Goal: Task Accomplishment & Management: Manage account settings

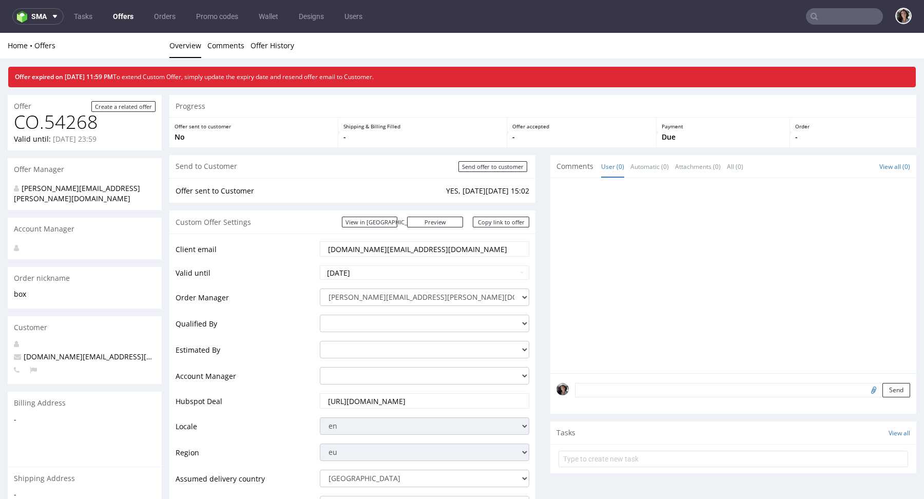
scroll to position [501, 0]
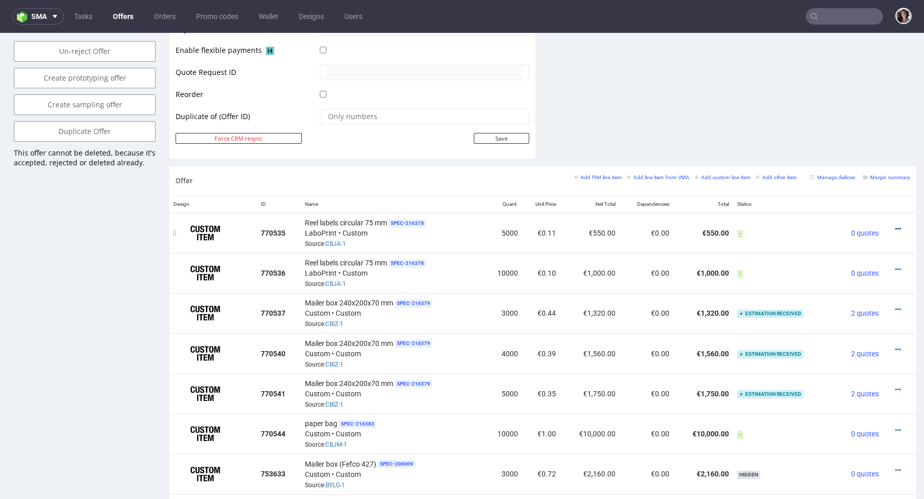
click at [895, 227] on icon at bounding box center [898, 228] width 6 height 7
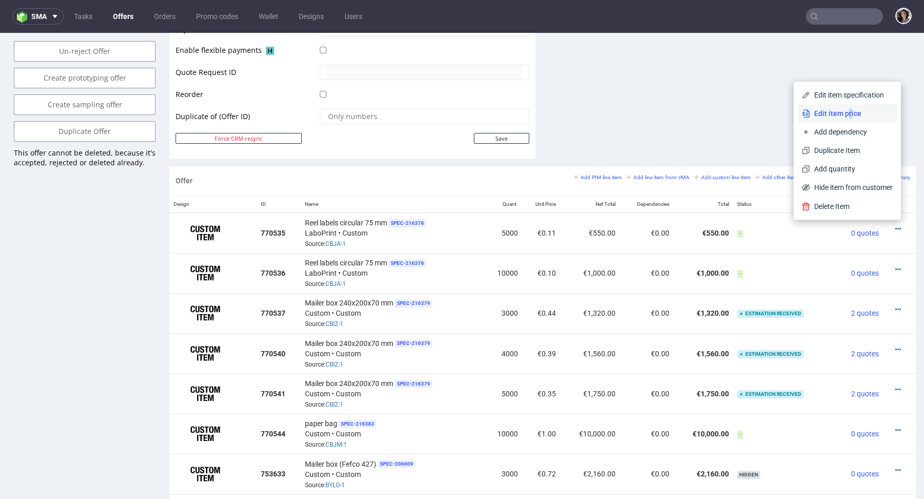
click at [838, 114] on span "Edit item price" at bounding box center [851, 113] width 83 height 10
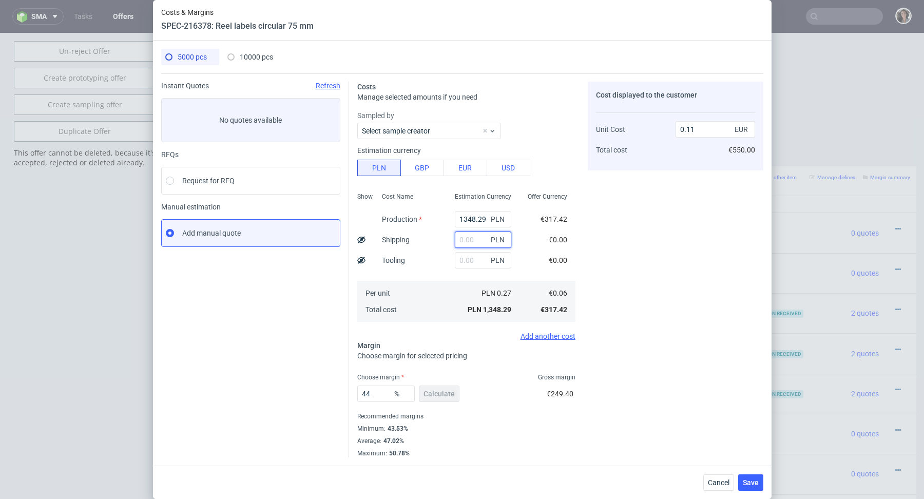
click at [474, 245] on input "text" at bounding box center [483, 240] width 56 height 16
paste input "660"
type input "660"
type input "0.17"
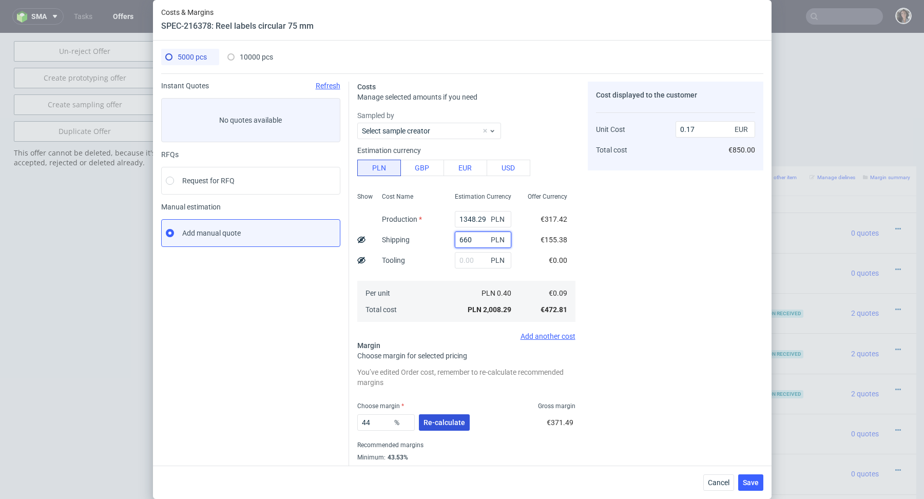
type input "660"
click at [440, 424] on span "Re-calculate" at bounding box center [445, 422] width 42 height 7
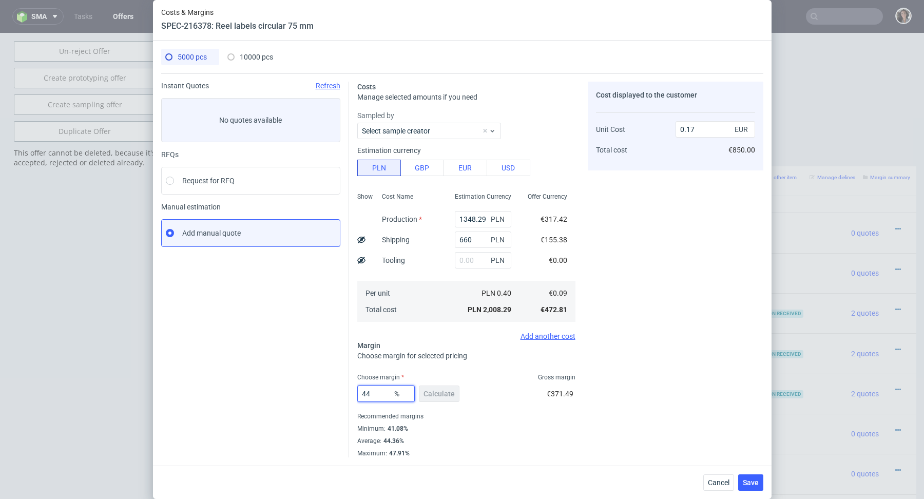
drag, startPoint x: 376, startPoint y: 398, endPoint x: 343, endPoint y: 392, distance: 33.9
click at [343, 392] on div "Instant Quotes Refresh No quotes available RFQs Request for RFQ Manual estimati…" at bounding box center [462, 265] width 602 height 384
type input "41"
type input "0.16"
type input "41.09"
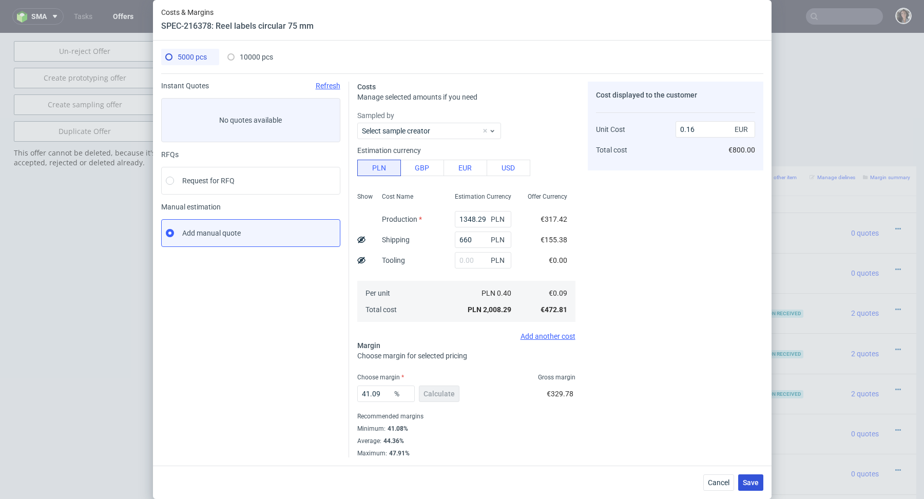
click at [753, 484] on span "Save" at bounding box center [751, 482] width 16 height 7
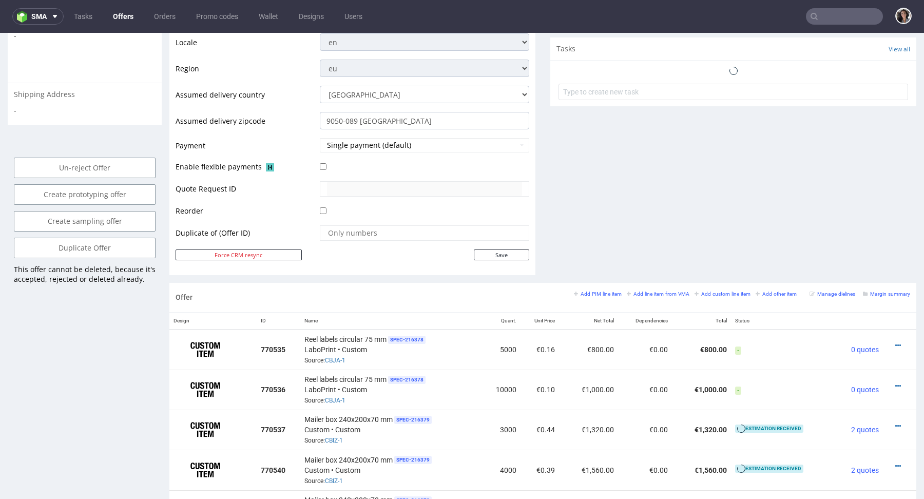
scroll to position [447, 0]
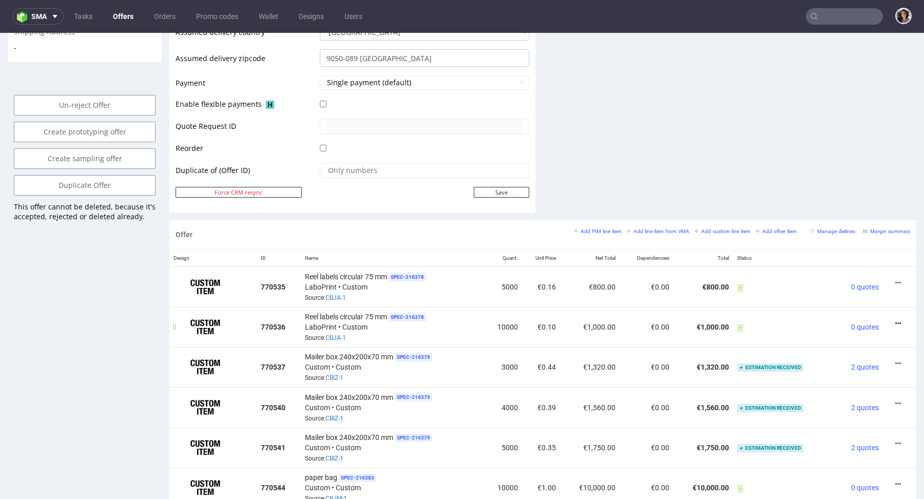
click at [895, 321] on icon at bounding box center [898, 323] width 6 height 7
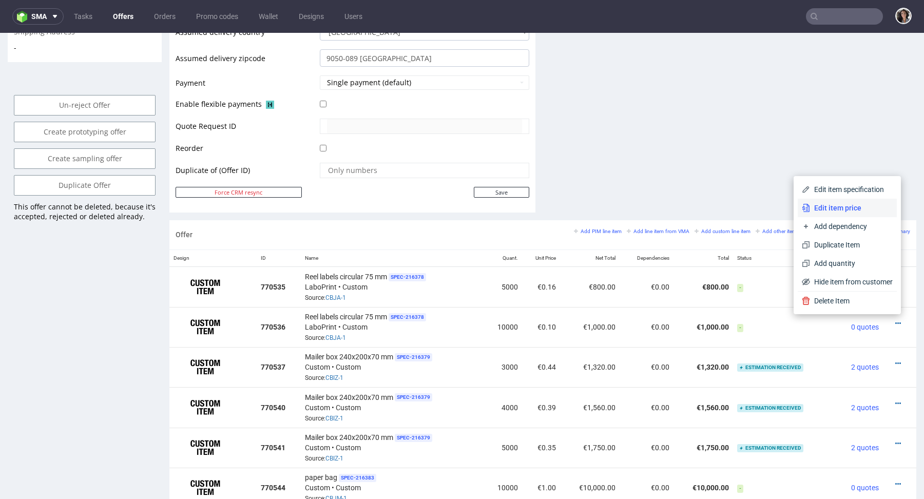
click at [840, 207] on span "Edit item price" at bounding box center [851, 208] width 83 height 10
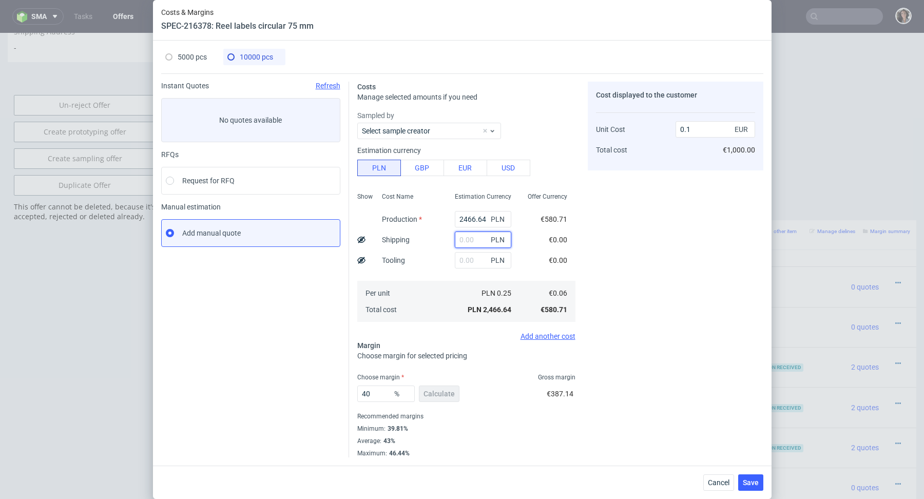
click at [468, 233] on input "text" at bounding box center [483, 240] width 56 height 16
paste input "820"
type input "820"
type input "0.13"
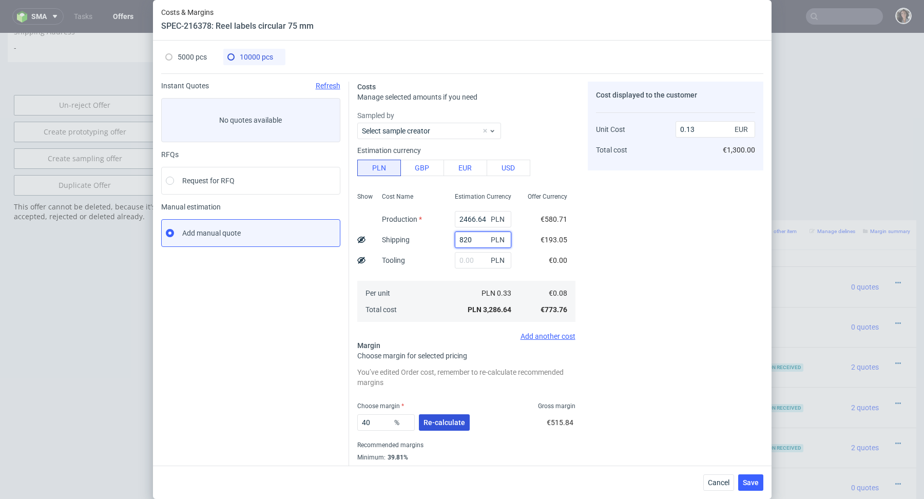
type input "820"
click at [445, 421] on span "Re-calculate" at bounding box center [445, 422] width 42 height 7
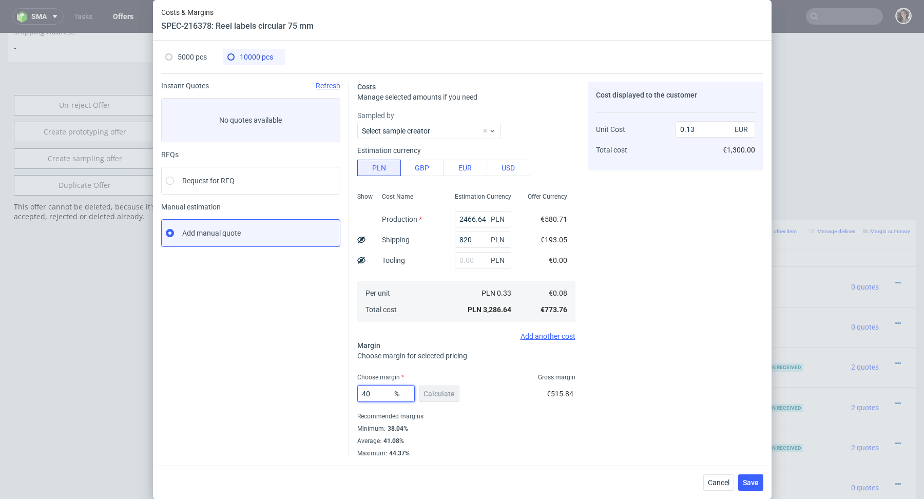
drag, startPoint x: 381, startPoint y: 390, endPoint x: 350, endPoint y: 390, distance: 31.3
click at [350, 390] on div "Costs Manage selected amounts if you need Sampled by Select sample creator Esti…" at bounding box center [556, 265] width 414 height 384
type input "38.05"
click at [744, 476] on button "Save" at bounding box center [750, 482] width 25 height 16
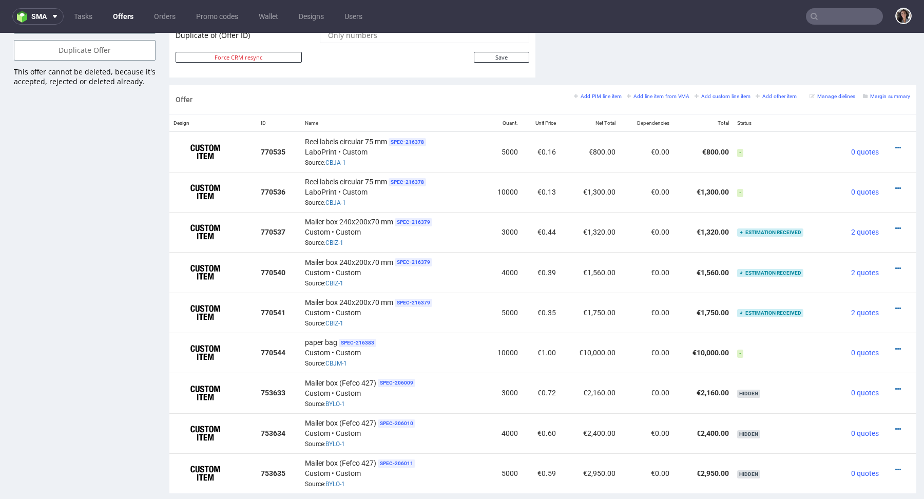
scroll to position [597, 0]
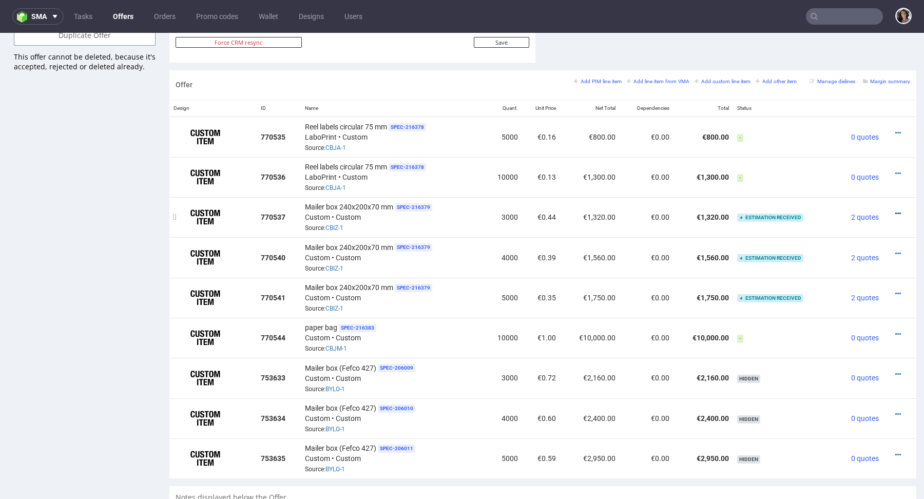
click at [895, 214] on icon at bounding box center [898, 213] width 6 height 7
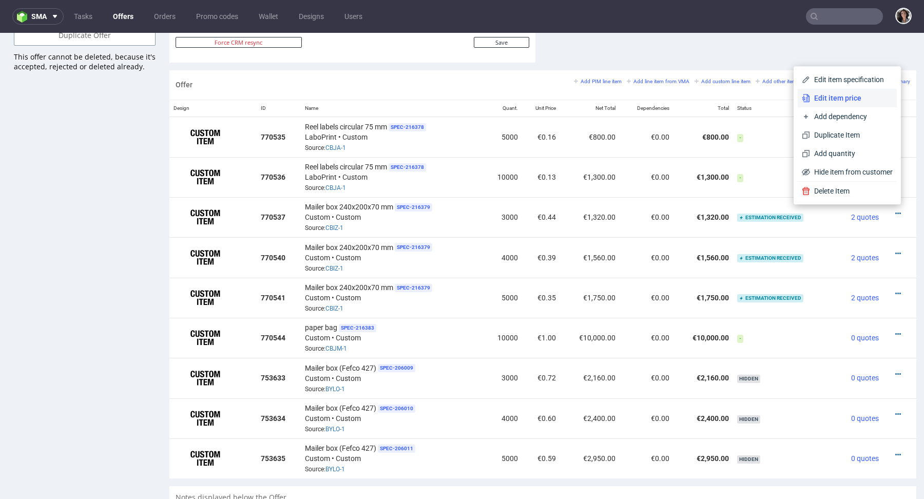
click at [824, 104] on li "Edit item price" at bounding box center [847, 98] width 99 height 18
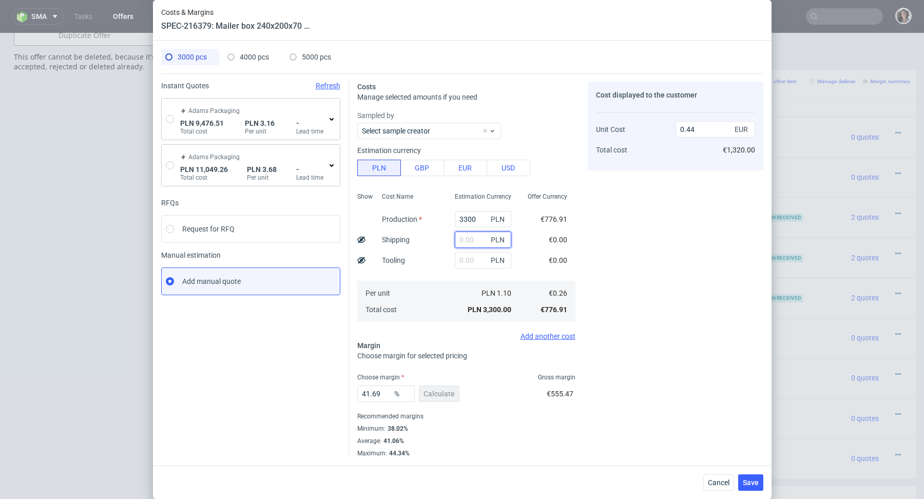
click at [461, 242] on input "text" at bounding box center [483, 240] width 56 height 16
paste input "2 344,56"
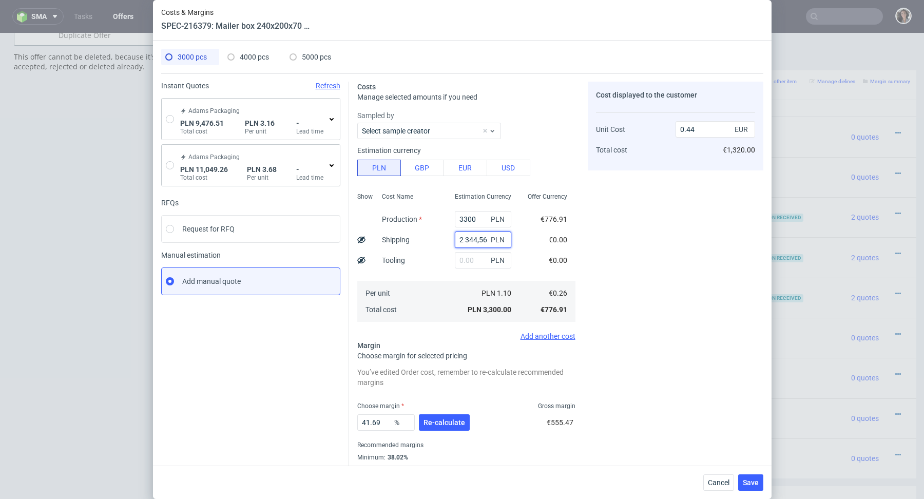
click at [468, 239] on input "2 344,56" at bounding box center [483, 240] width 56 height 16
type input "2344.56"
type input "0.76"
type input "2344.56"
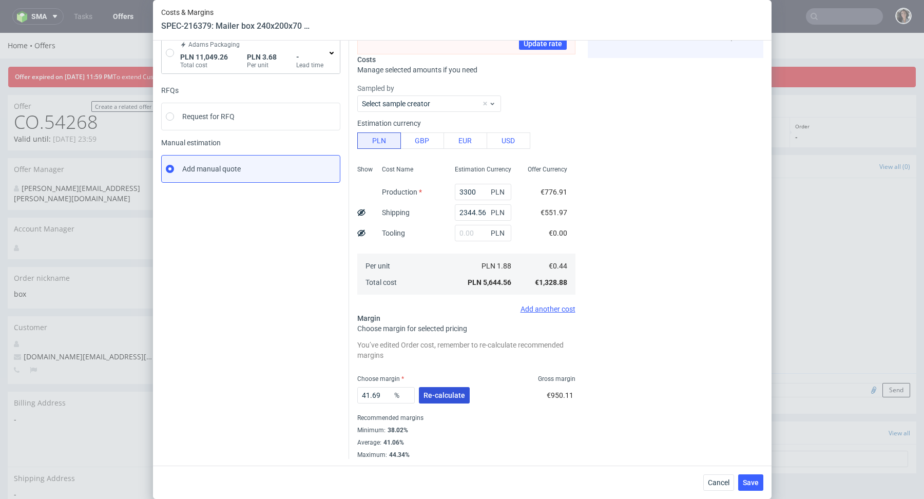
click at [456, 396] on span "Re-calculate" at bounding box center [445, 395] width 42 height 7
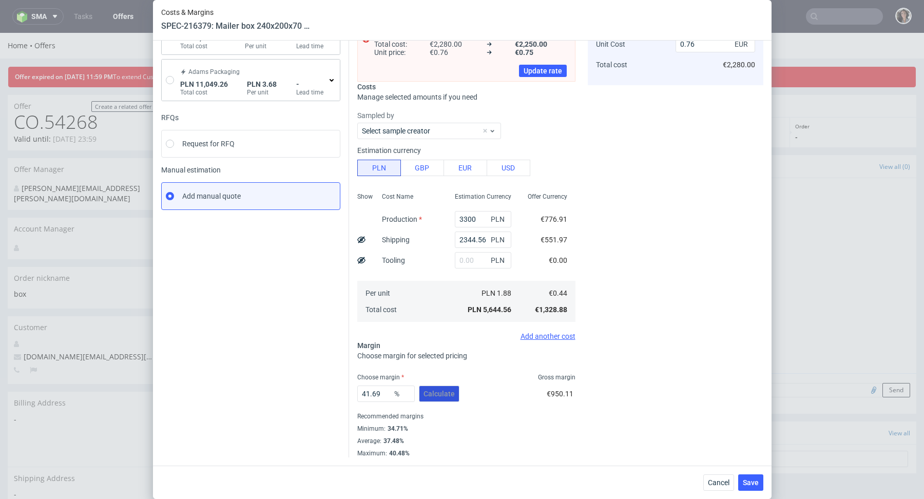
scroll to position [84, 0]
drag, startPoint x: 385, startPoint y: 396, endPoint x: 345, endPoint y: 396, distance: 39.5
click at [345, 396] on div "Instant Quotes Refresh Adams Packaging PLN 9,476.51 Total cost PLN 3.16 Per uni…" at bounding box center [462, 224] width 602 height 469
type input "34"
type input "0.67"
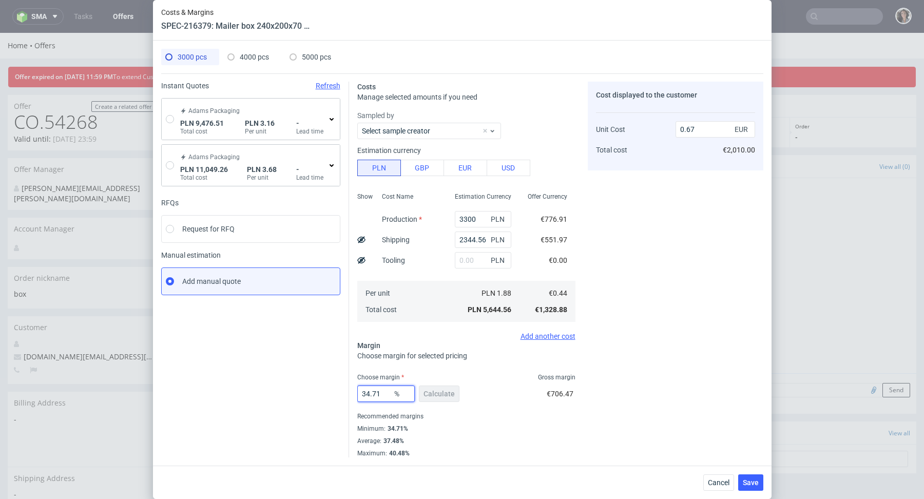
scroll to position [0, 0]
type input "34.71"
click at [743, 479] on span "Save" at bounding box center [751, 482] width 16 height 7
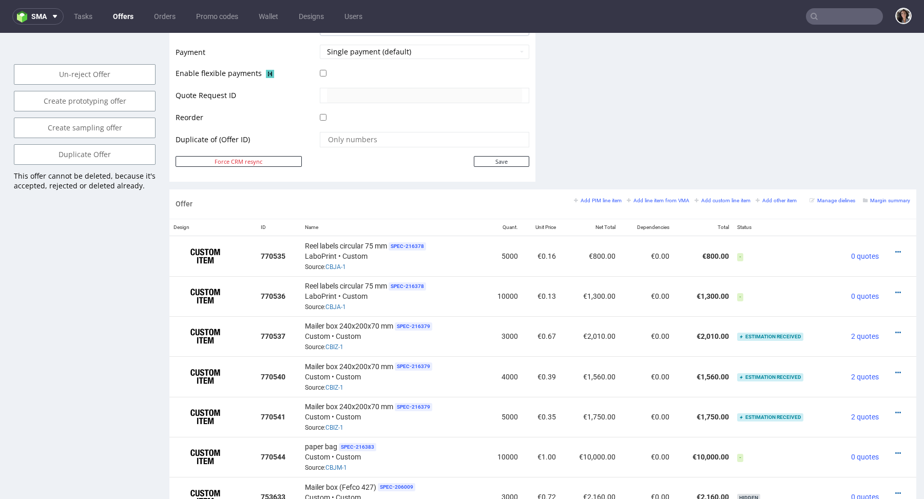
scroll to position [640, 0]
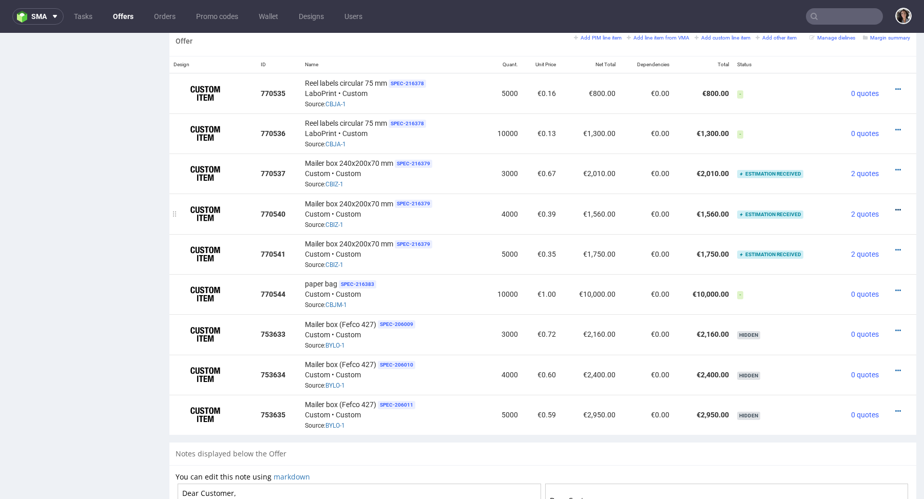
click at [895, 209] on icon at bounding box center [898, 209] width 6 height 7
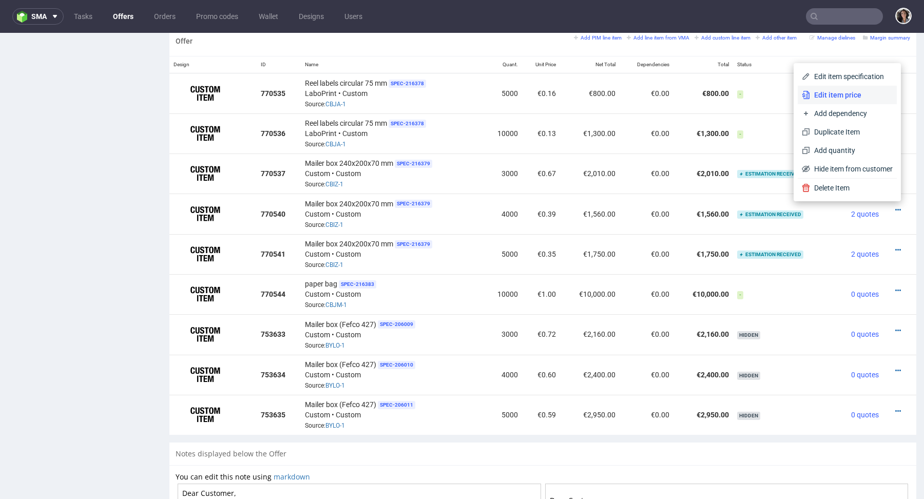
click at [827, 98] on span "Edit item price" at bounding box center [851, 95] width 83 height 10
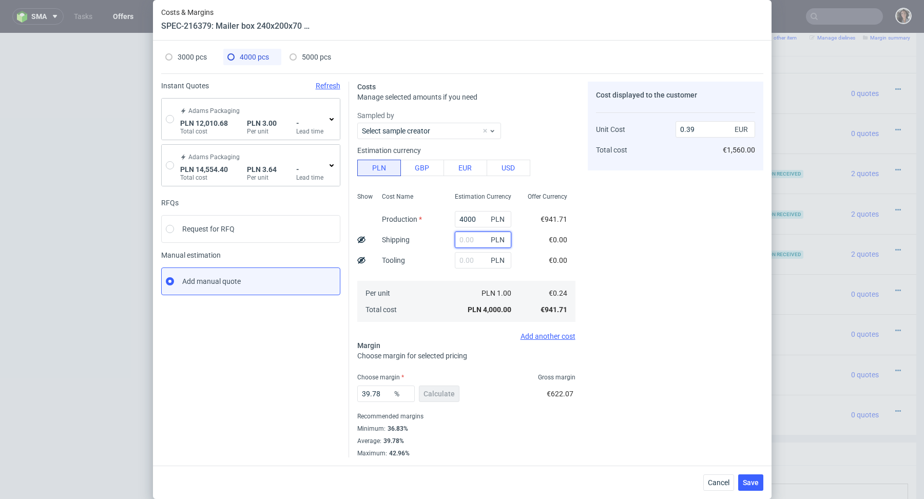
click at [466, 239] on input "text" at bounding box center [483, 240] width 56 height 16
paste input "2 344,56"
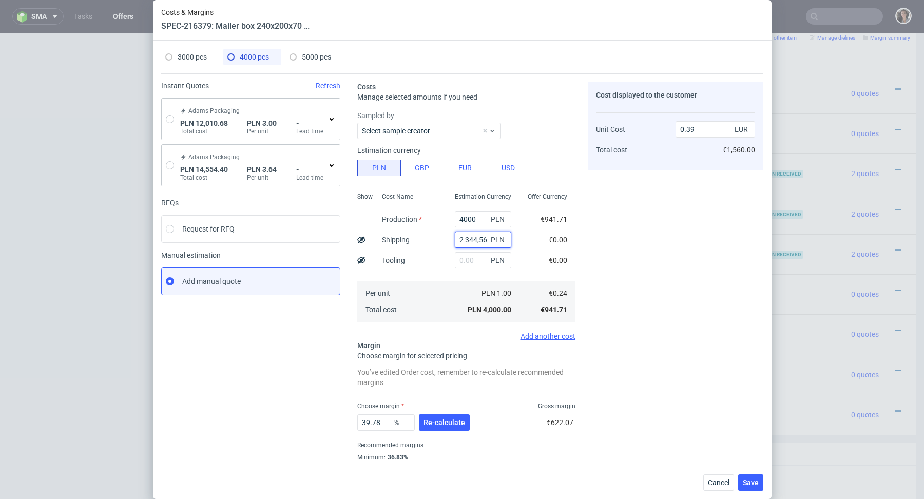
click at [466, 239] on input "2 344,56" at bounding box center [483, 240] width 56 height 16
type input "2344.56"
type input "0.62"
type input "2344.56"
click at [447, 417] on button "Re-calculate" at bounding box center [444, 422] width 51 height 16
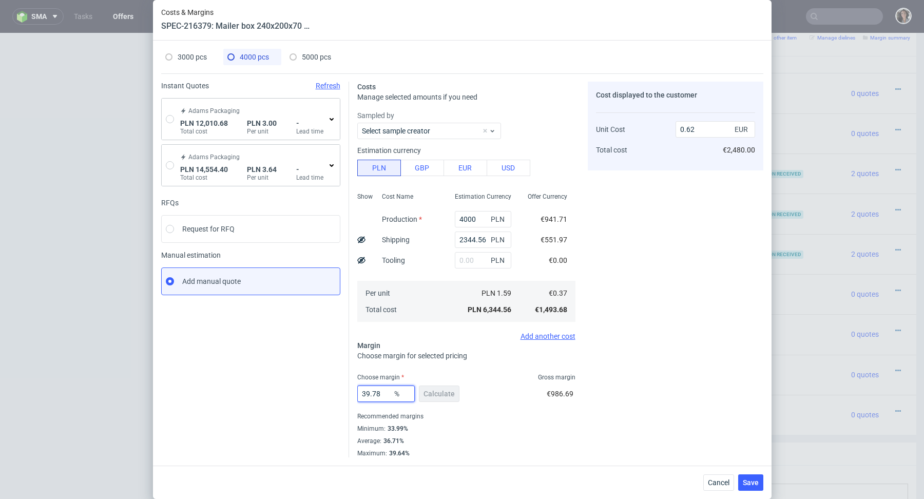
drag, startPoint x: 380, startPoint y: 393, endPoint x: 352, endPoint y: 392, distance: 27.7
click at [352, 392] on div "Costs Manage selected amounts if you need Sampled by Select sample creator Esti…" at bounding box center [556, 265] width 414 height 384
type input "33.99"
type input "0.57"
type input "33.99"
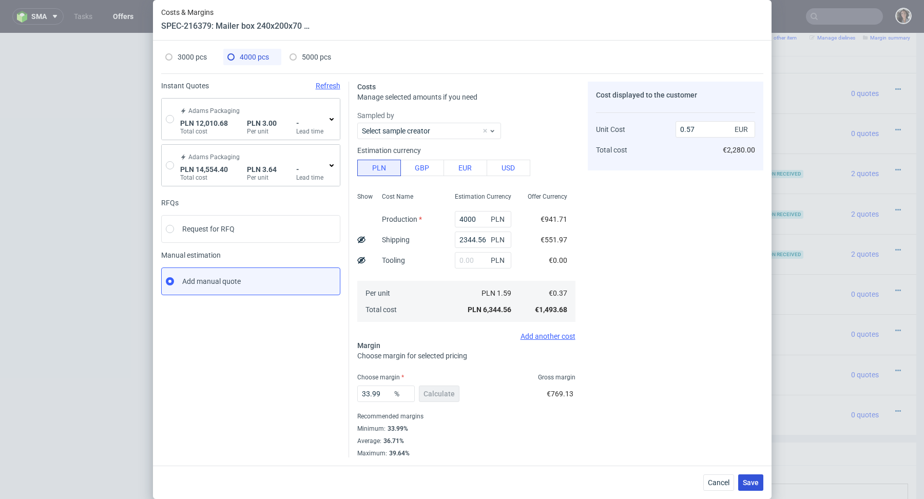
click at [752, 479] on span "Save" at bounding box center [751, 482] width 16 height 7
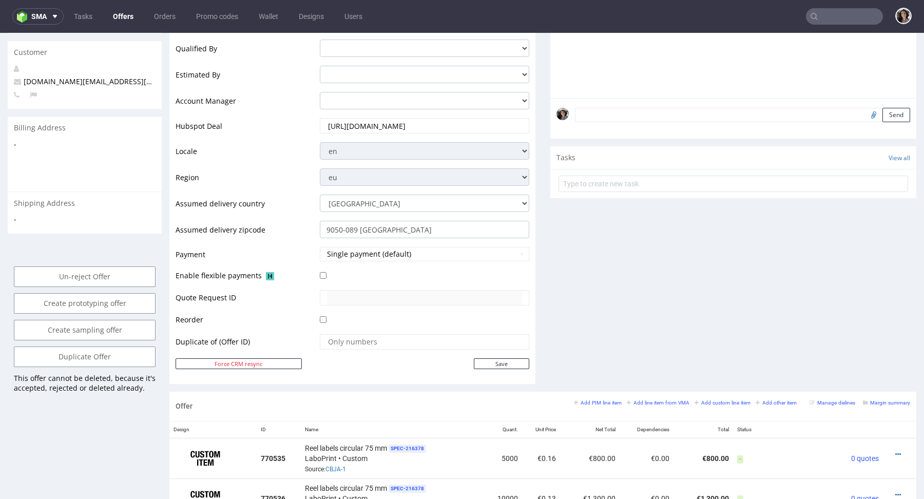
scroll to position [486, 0]
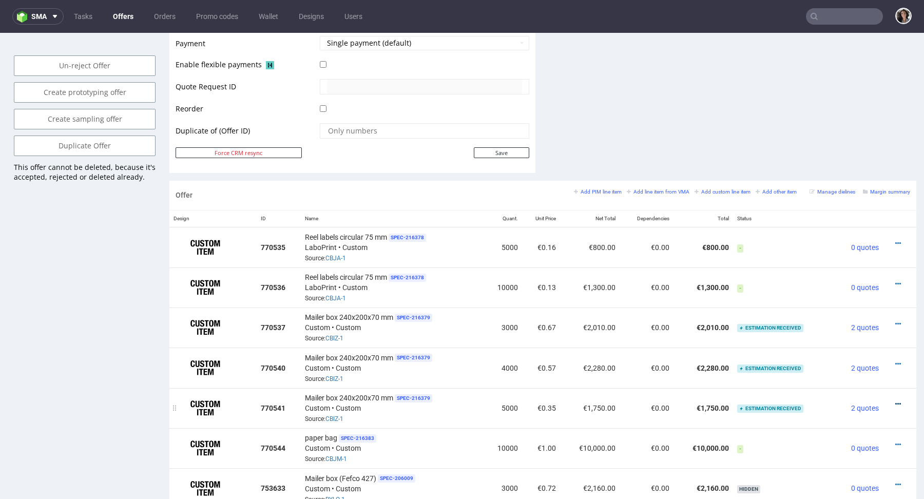
click at [895, 400] on icon at bounding box center [898, 403] width 6 height 7
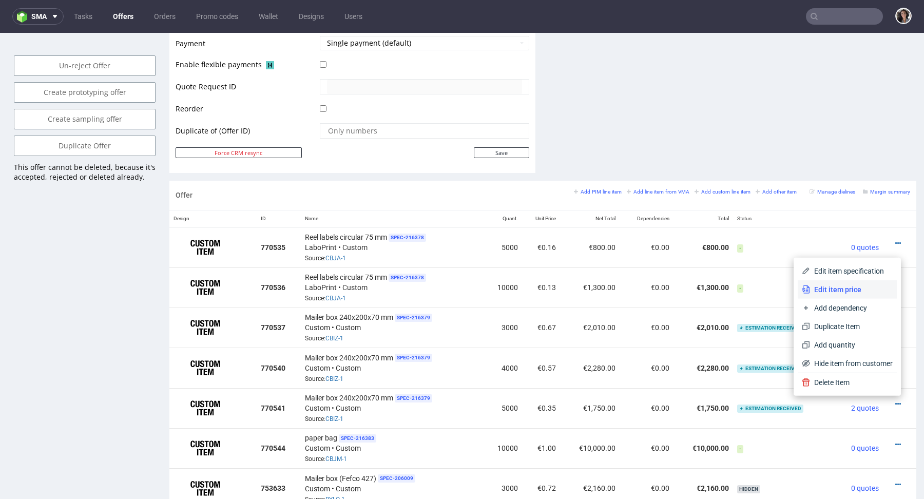
click at [841, 296] on li "Edit item price" at bounding box center [847, 289] width 99 height 18
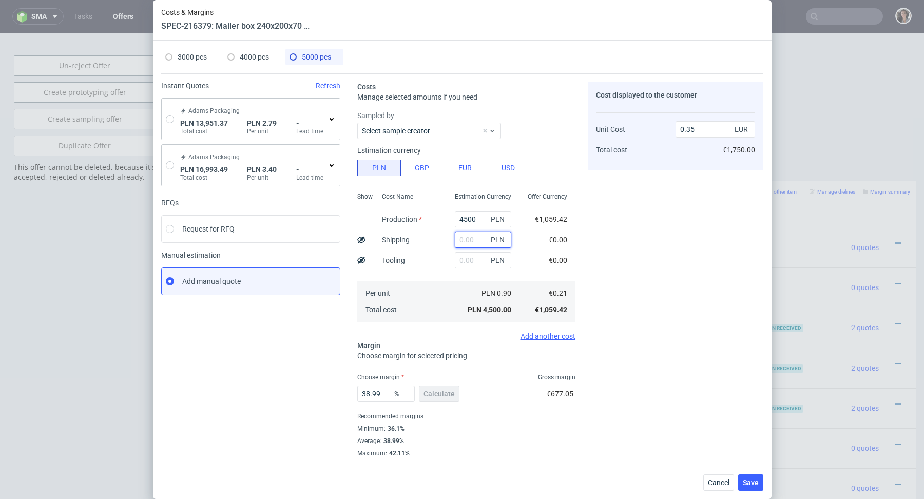
click at [475, 247] on input "text" at bounding box center [483, 240] width 56 height 16
paste input "3 197,12"
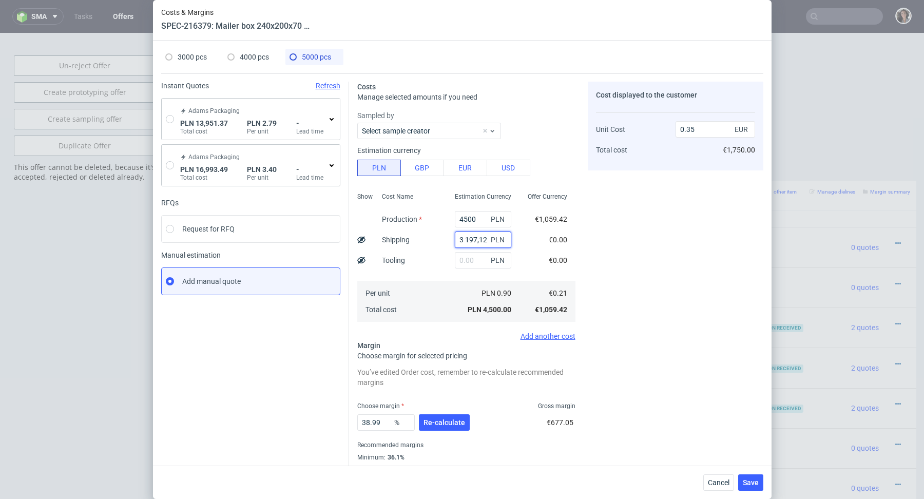
click at [466, 240] on input "3 197,12" at bounding box center [483, 240] width 56 height 16
type input "3197.12"
type input "0.59"
type input "3197.12"
click at [445, 421] on span "Re-calculate" at bounding box center [445, 422] width 42 height 7
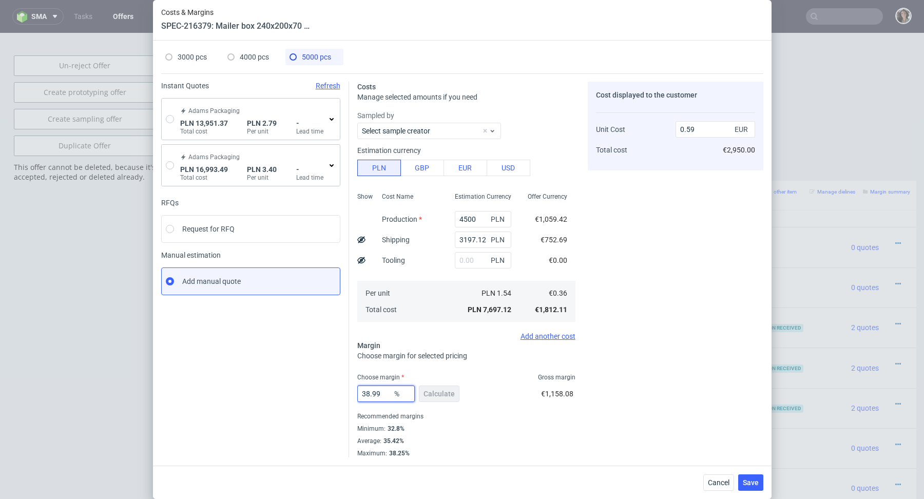
drag, startPoint x: 391, startPoint y: 393, endPoint x: 333, endPoint y: 394, distance: 58.0
click at [333, 394] on div "Instant Quotes Refresh Adams Packaging PLN 13,951.37 Total cost PLN 2.79 Per un…" at bounding box center [462, 265] width 602 height 384
type input "328"
type input "-0.16"
type input "32.8"
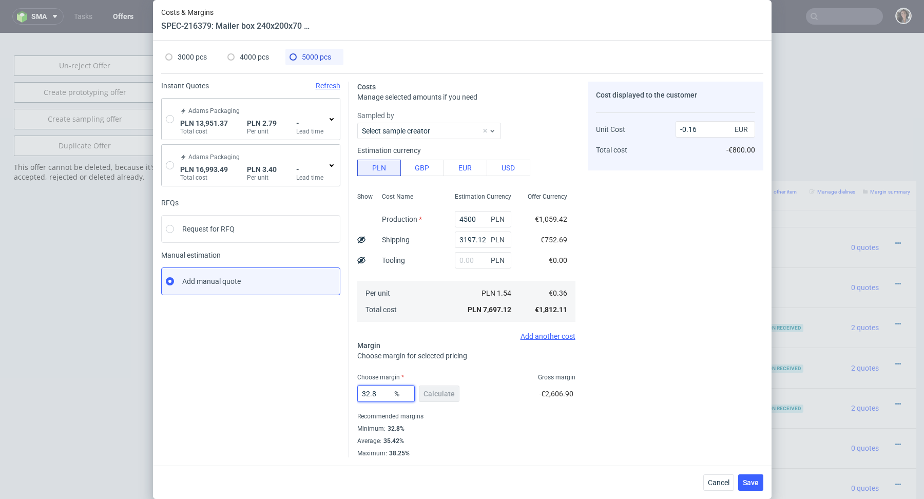
type input "0.54"
type input "32.8"
click at [465, 427] on div "Minimum : 32.8%" at bounding box center [466, 428] width 218 height 12
click at [757, 479] on span "Save" at bounding box center [751, 482] width 16 height 7
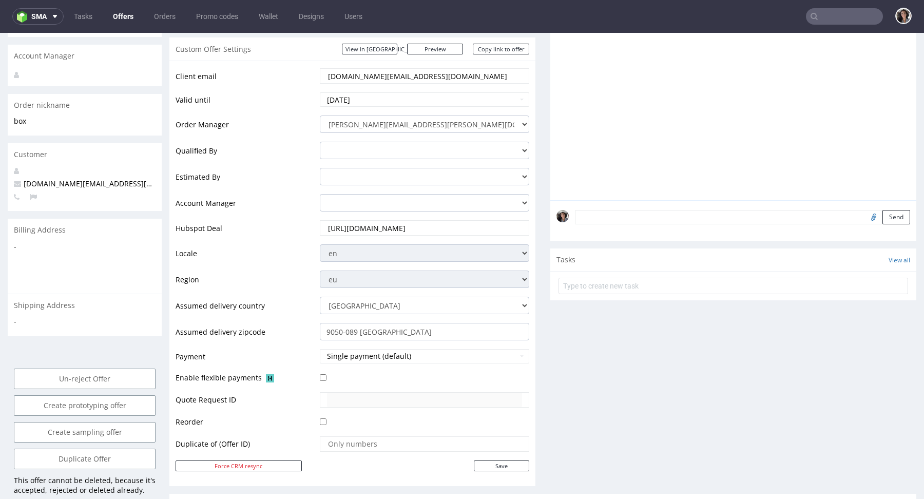
scroll to position [465, 0]
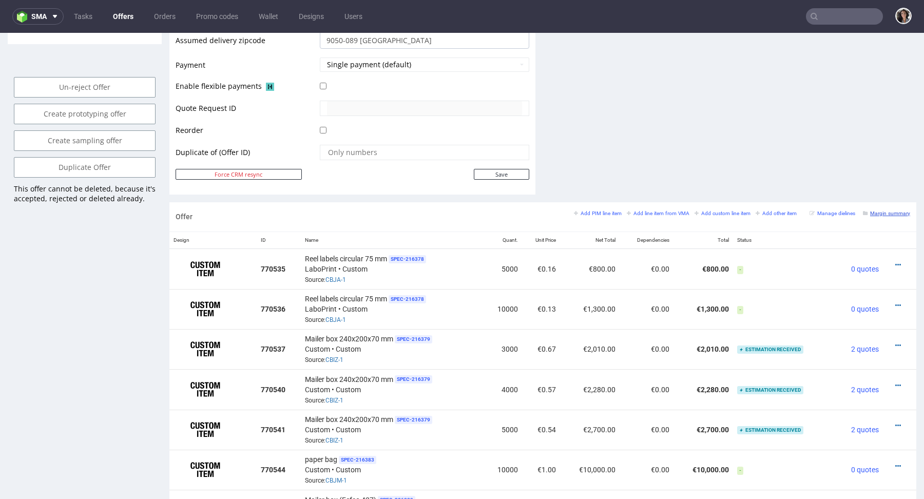
click at [878, 210] on small "Margin summary" at bounding box center [886, 213] width 47 height 6
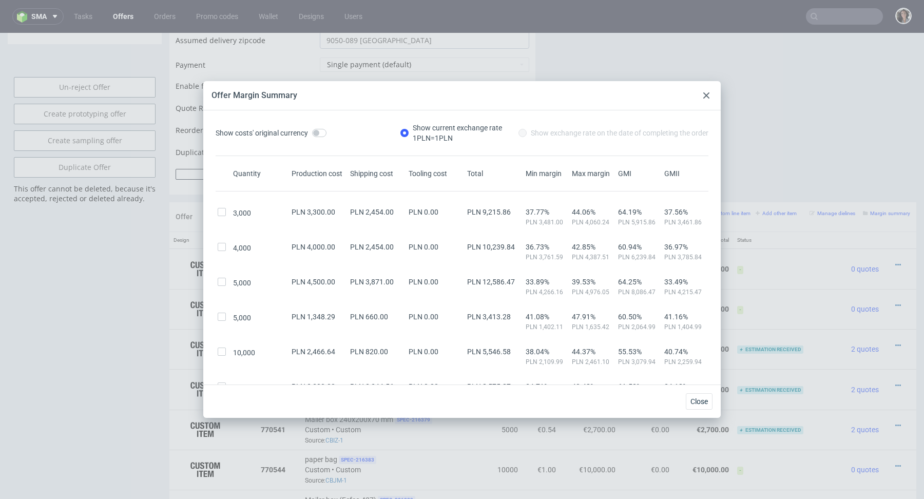
scroll to position [186, 0]
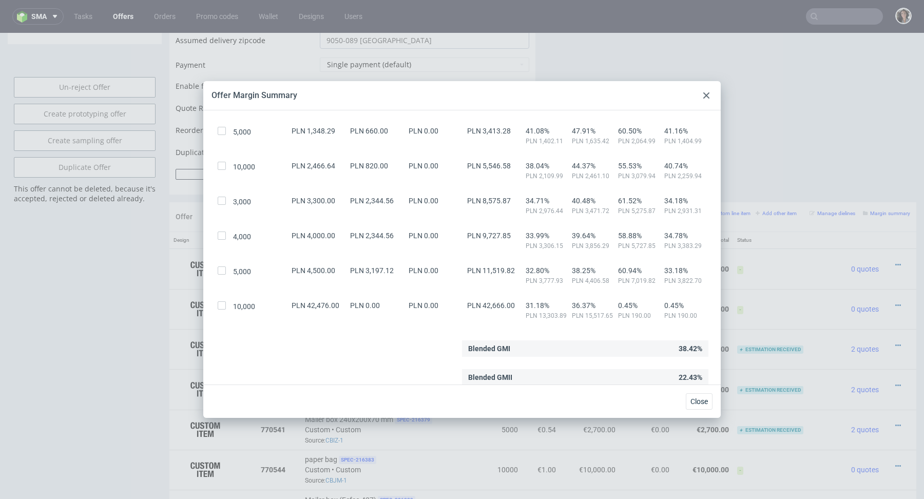
click at [708, 98] on use at bounding box center [706, 95] width 6 height 6
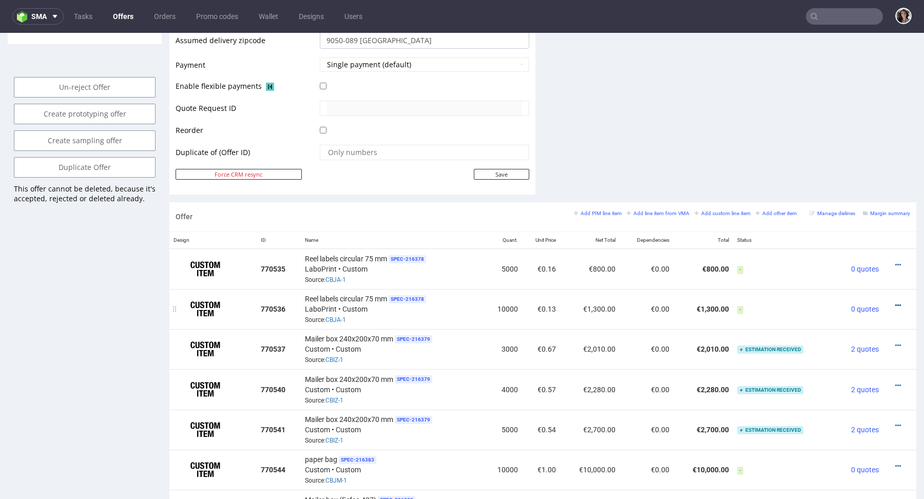
click at [895, 302] on icon at bounding box center [898, 305] width 6 height 7
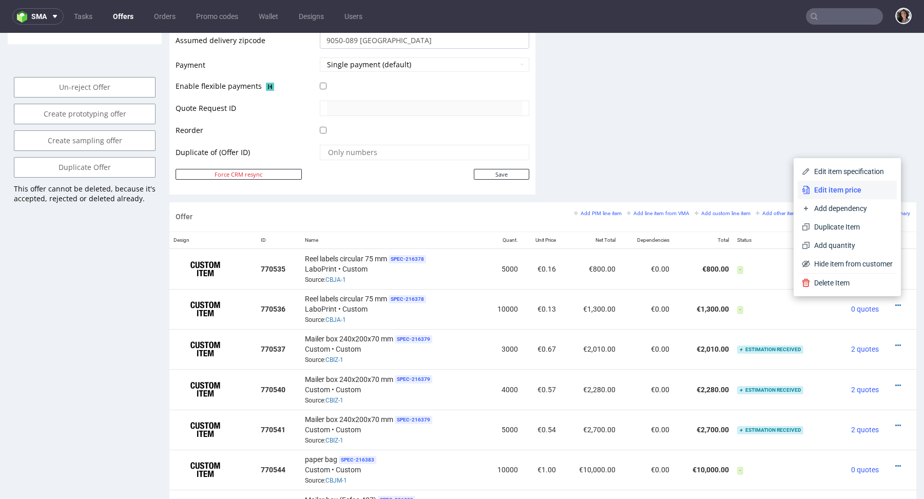
click at [838, 197] on li "Edit item price" at bounding box center [847, 190] width 99 height 18
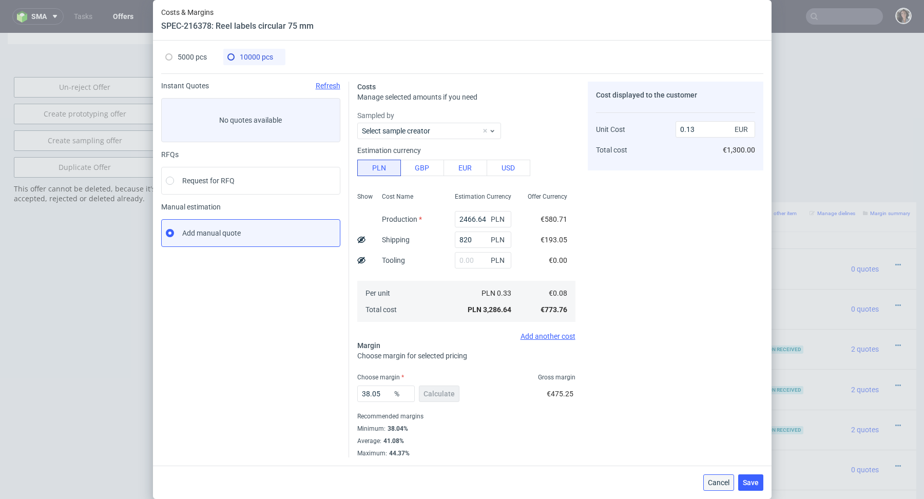
click at [705, 478] on button "Cancel" at bounding box center [718, 482] width 31 height 16
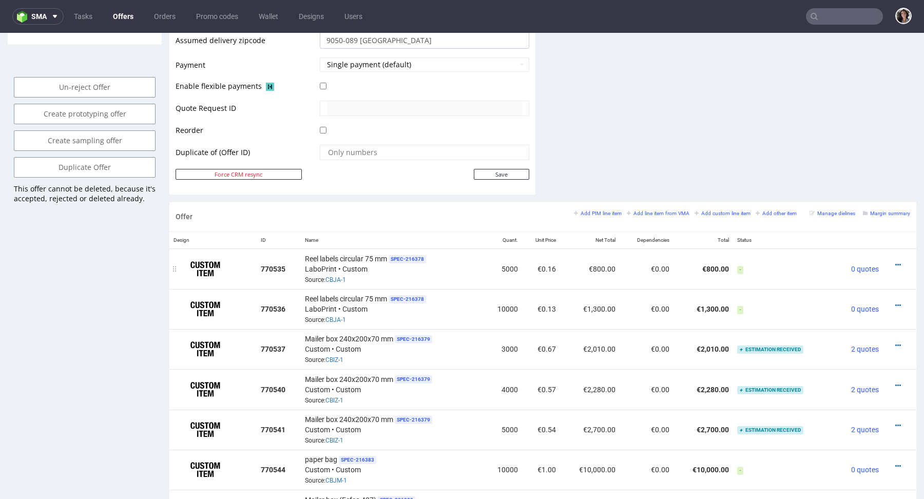
click at [891, 266] on div at bounding box center [896, 265] width 19 height 10
click at [887, 260] on div at bounding box center [896, 265] width 19 height 10
click at [895, 261] on icon at bounding box center [898, 264] width 6 height 7
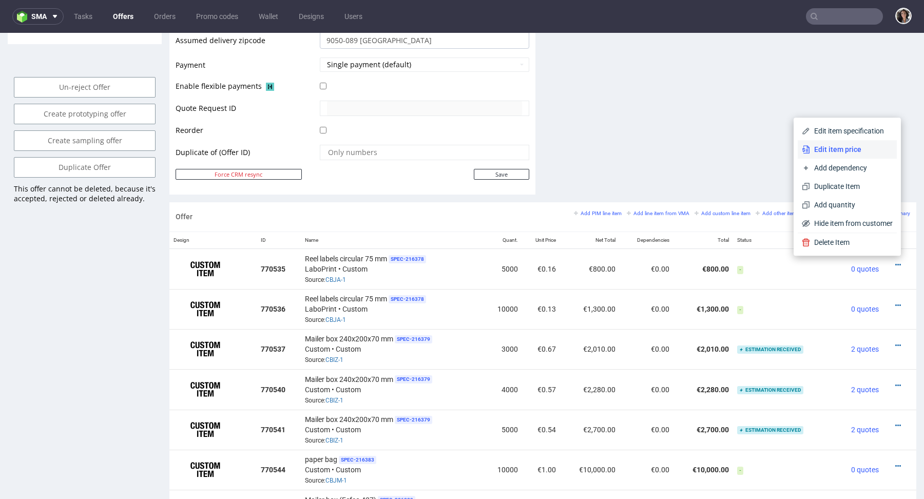
click at [810, 154] on span "Edit item price" at bounding box center [851, 149] width 83 height 10
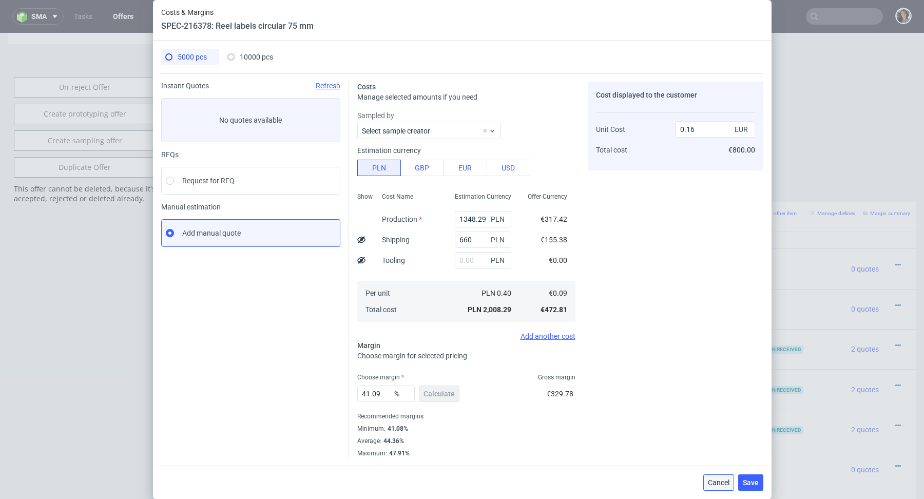
click at [722, 488] on button "Cancel" at bounding box center [718, 482] width 31 height 16
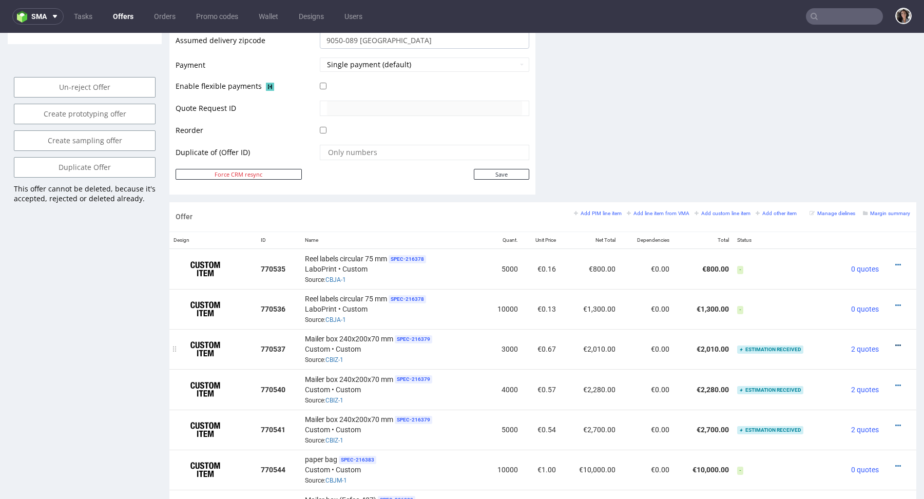
click at [895, 342] on icon at bounding box center [898, 345] width 6 height 7
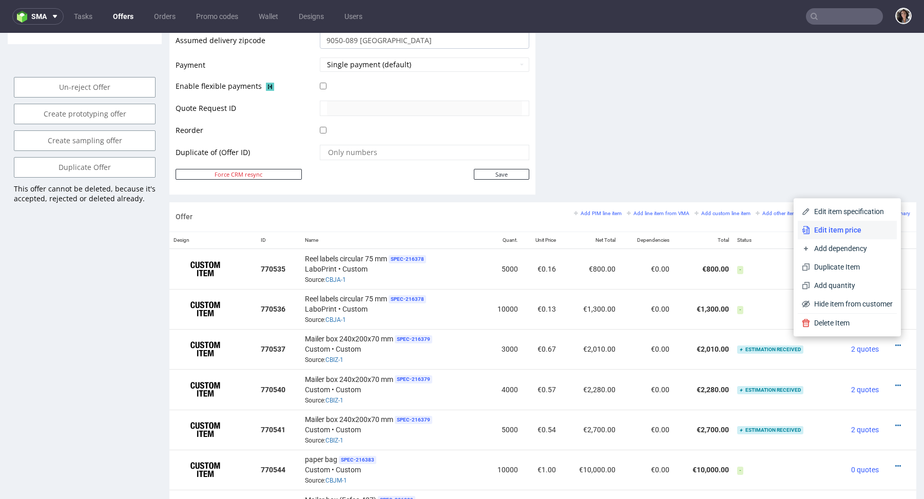
click at [828, 232] on span "Edit item price" at bounding box center [851, 230] width 83 height 10
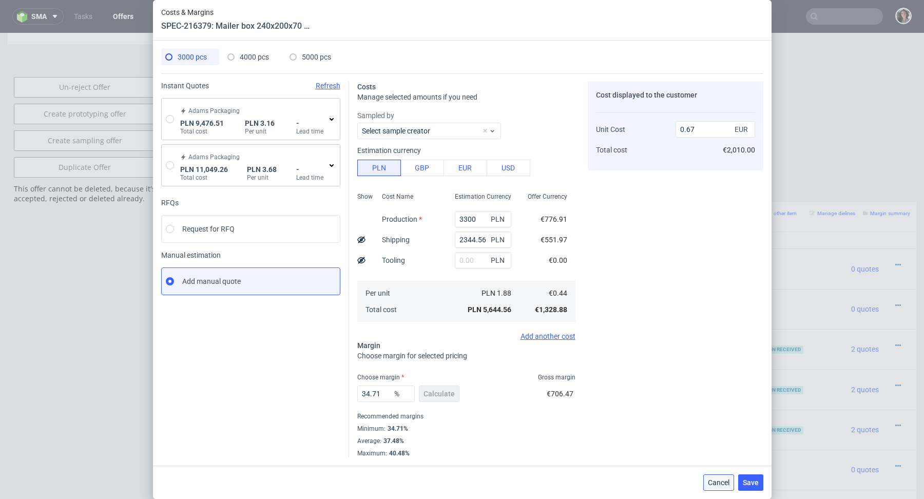
click at [710, 479] on span "Cancel" at bounding box center [719, 482] width 22 height 7
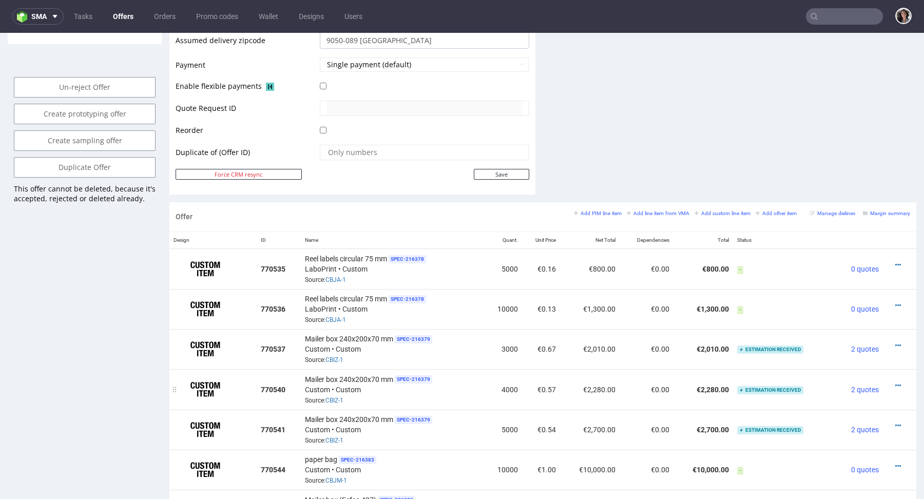
click at [892, 380] on div at bounding box center [896, 385] width 19 height 10
click at [895, 383] on icon at bounding box center [898, 385] width 6 height 7
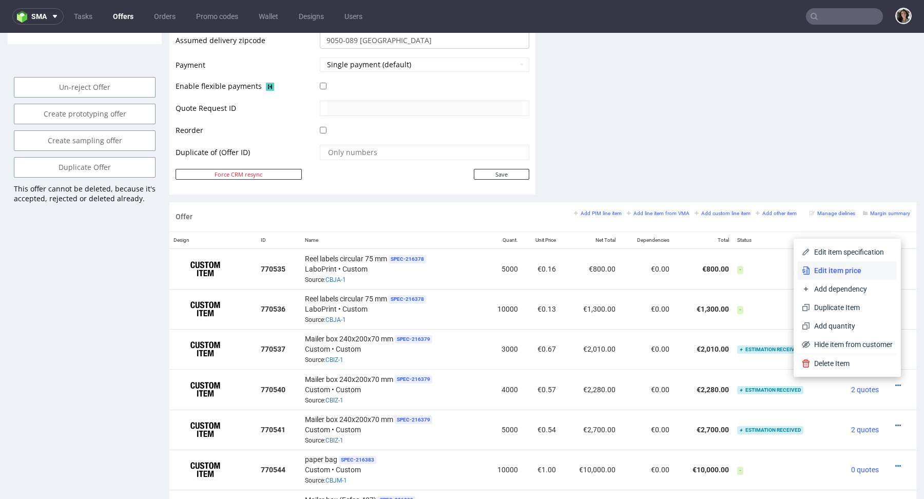
click at [820, 272] on span "Edit item price" at bounding box center [851, 270] width 83 height 10
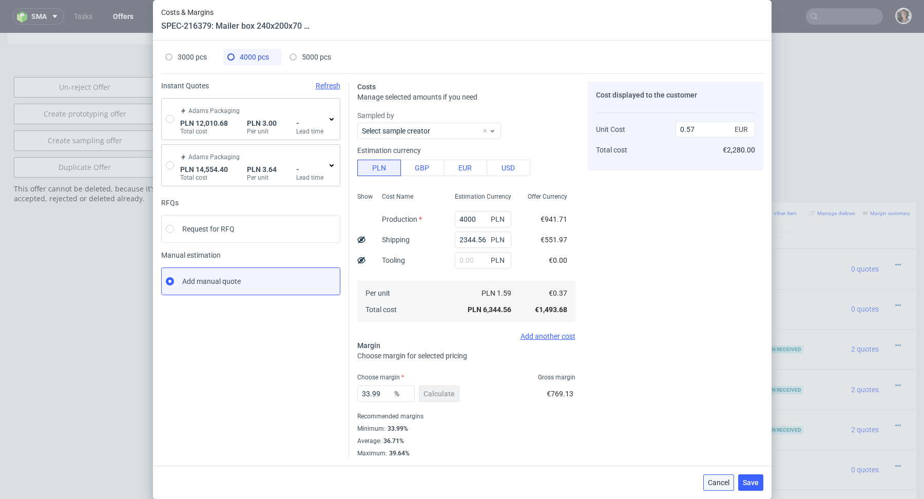
click at [718, 487] on button "Cancel" at bounding box center [718, 482] width 31 height 16
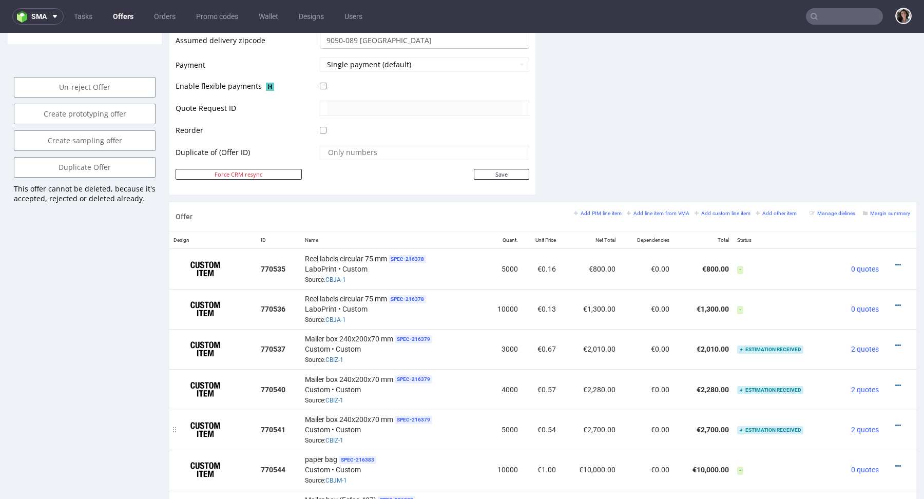
click at [887, 420] on div at bounding box center [896, 425] width 19 height 10
click at [895, 424] on icon at bounding box center [898, 425] width 6 height 7
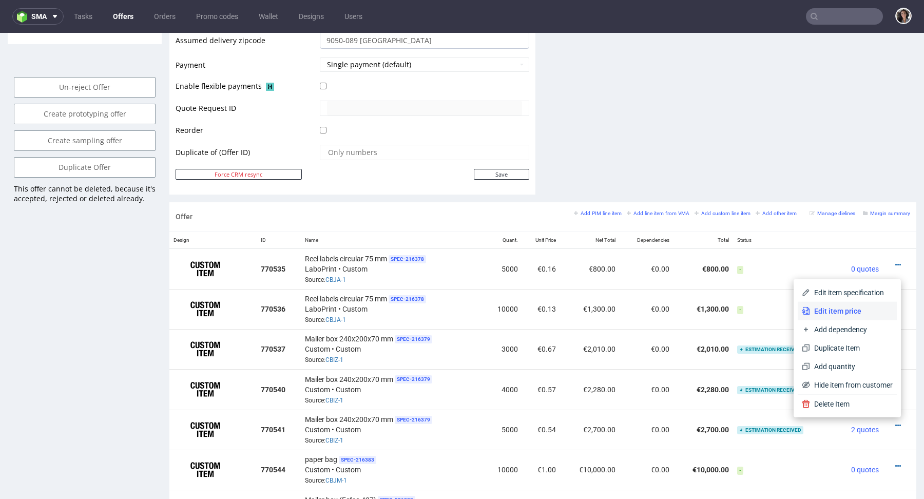
click at [823, 314] on span "Edit item price" at bounding box center [851, 311] width 83 height 10
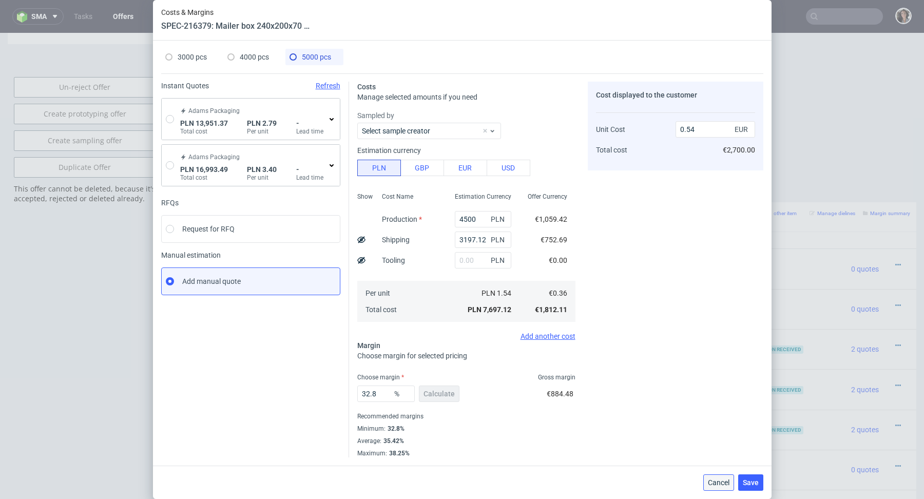
click at [714, 479] on span "Cancel" at bounding box center [719, 482] width 22 height 7
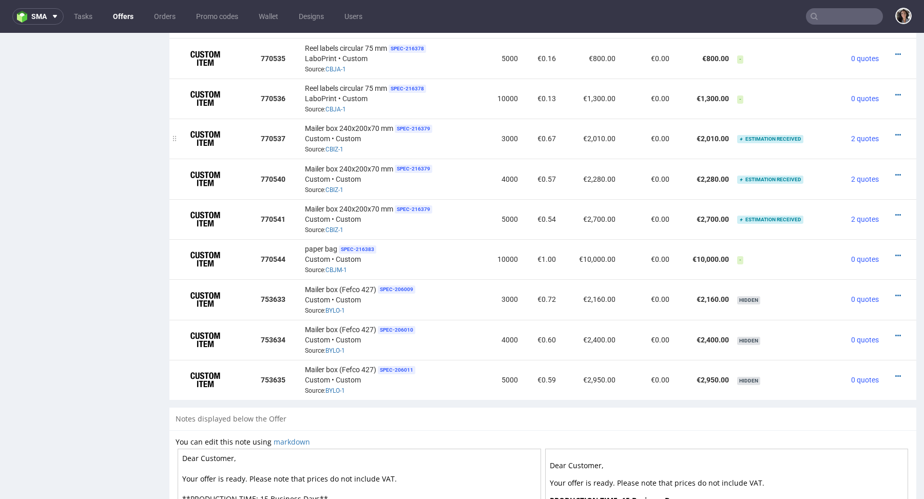
scroll to position [679, 0]
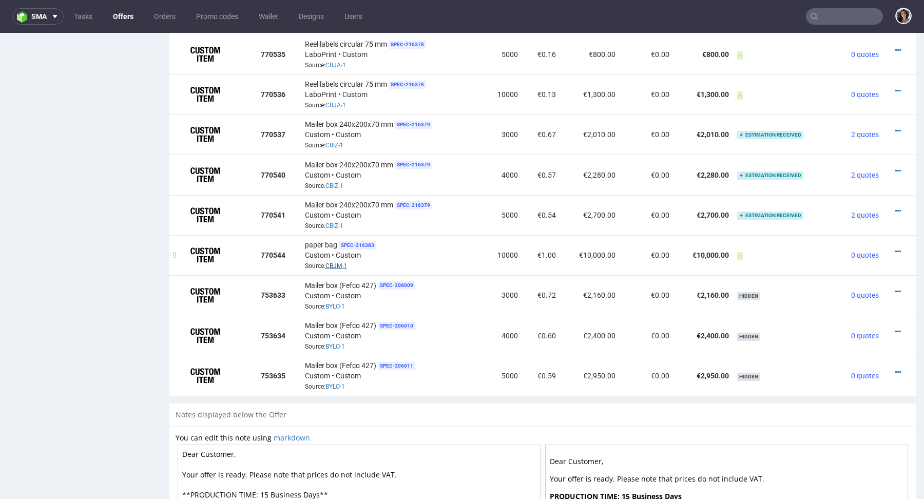
click at [327, 263] on link "CBJM-1" at bounding box center [336, 265] width 22 height 7
click at [895, 370] on icon at bounding box center [898, 372] width 6 height 7
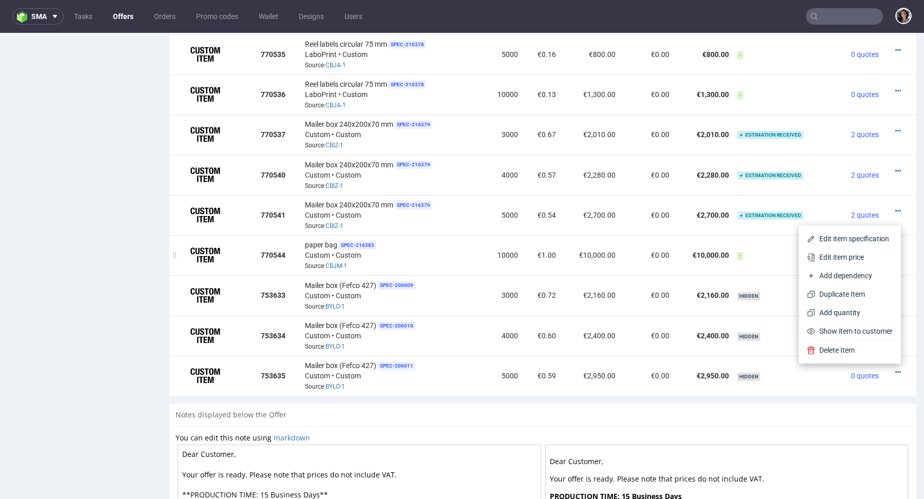
click at [756, 266] on td "-" at bounding box center [784, 255] width 102 height 40
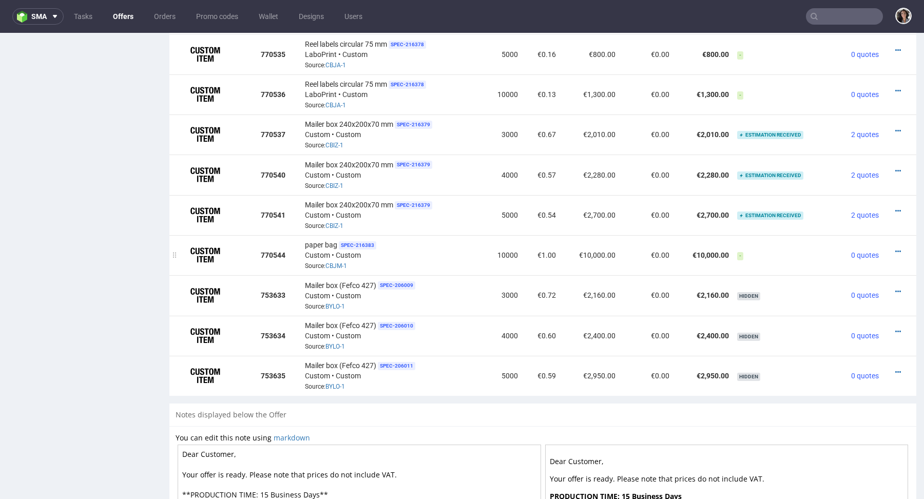
click at [887, 246] on div at bounding box center [896, 251] width 19 height 10
click at [895, 248] on icon at bounding box center [898, 251] width 6 height 7
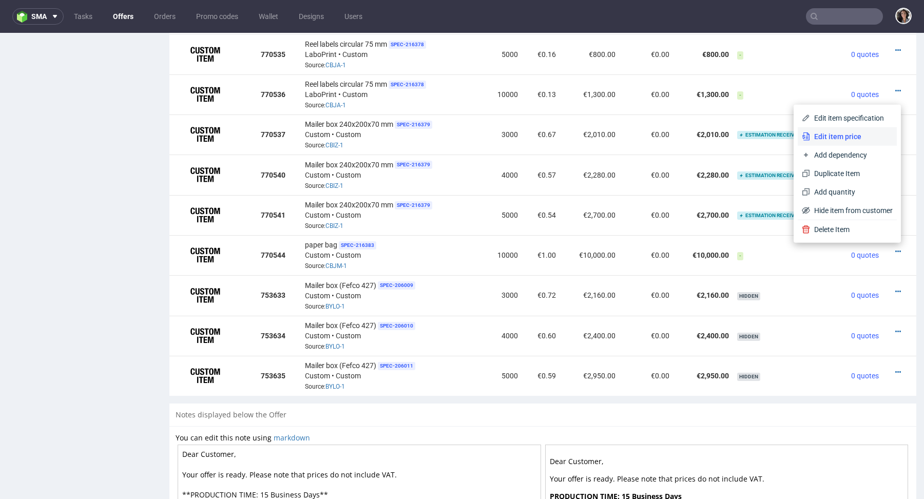
click at [822, 133] on span "Edit item price" at bounding box center [851, 136] width 83 height 10
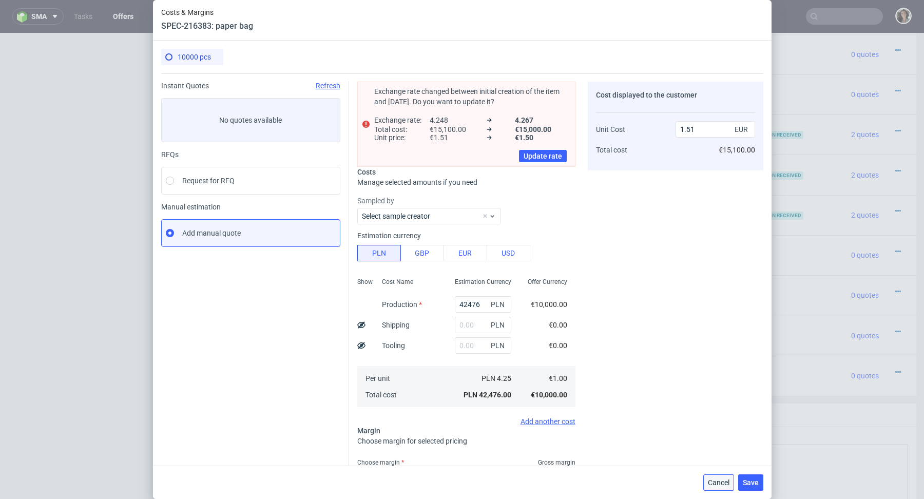
click at [712, 480] on span "Cancel" at bounding box center [719, 482] width 22 height 7
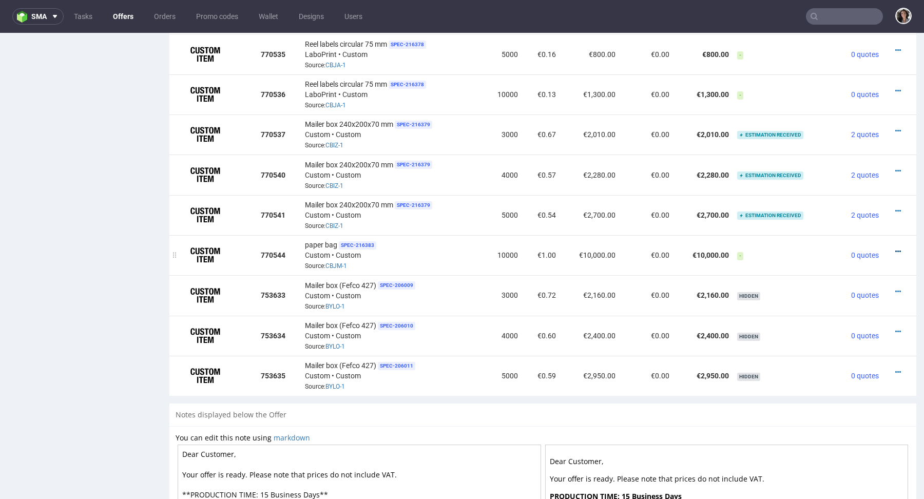
click at [895, 248] on icon at bounding box center [898, 251] width 6 height 7
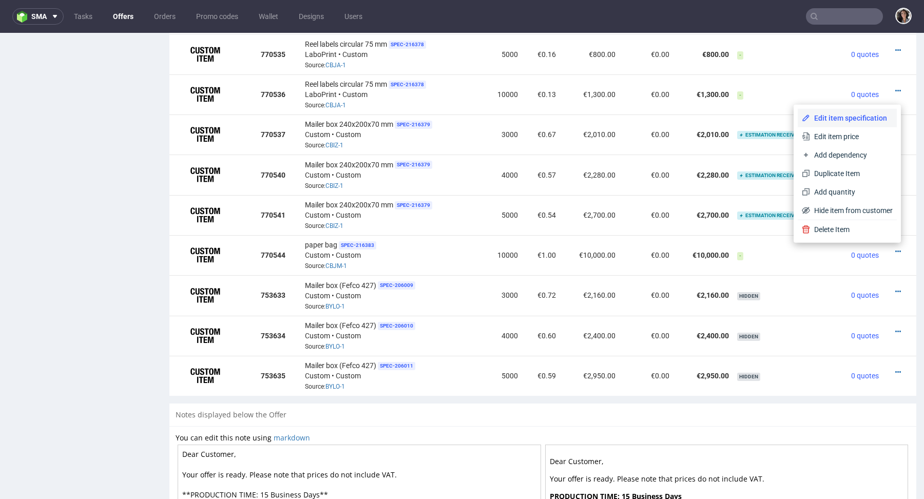
click at [837, 120] on span "Edit item specification" at bounding box center [851, 118] width 83 height 10
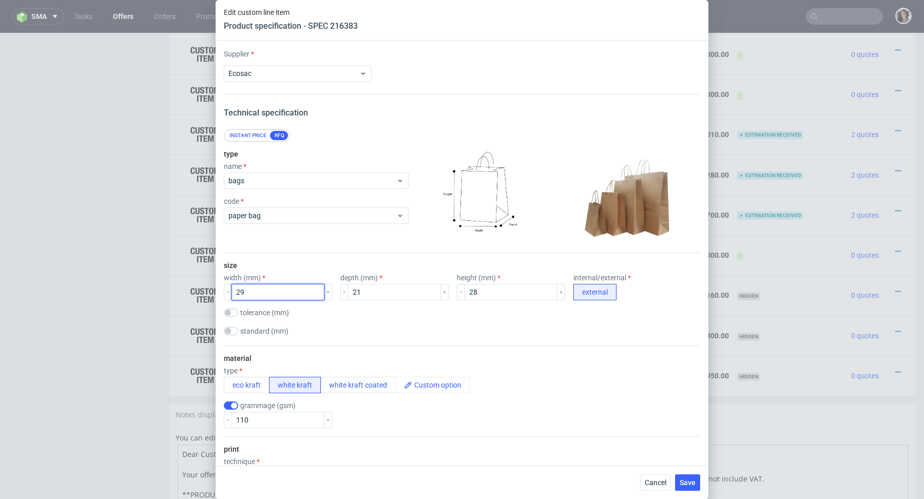
click at [261, 295] on input "29" at bounding box center [278, 292] width 93 height 16
type input "290"
click at [374, 287] on input "21" at bounding box center [394, 292] width 93 height 16
click at [393, 291] on input "21" at bounding box center [394, 292] width 93 height 16
type input "210"
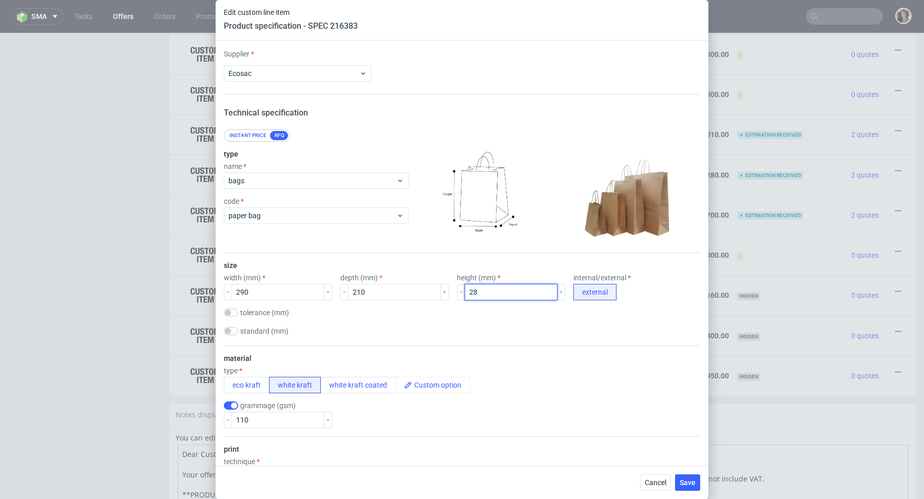
click at [478, 292] on input "28" at bounding box center [511, 292] width 93 height 16
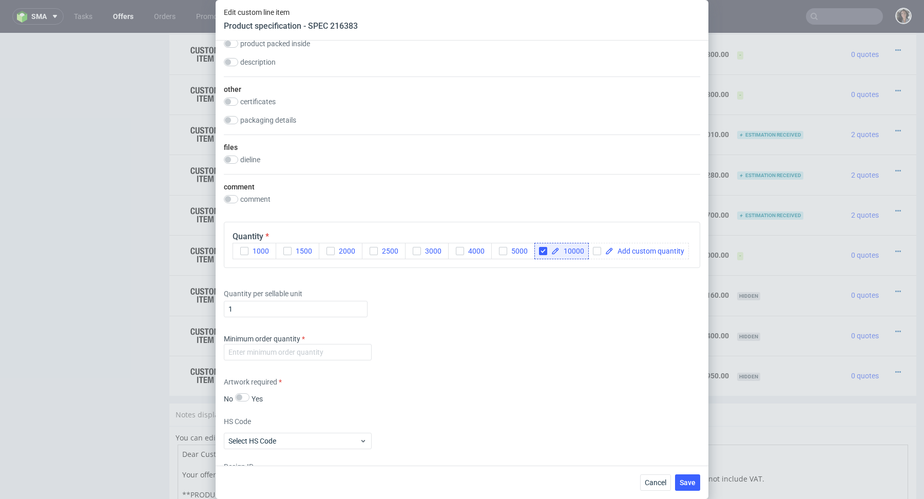
scroll to position [746, 0]
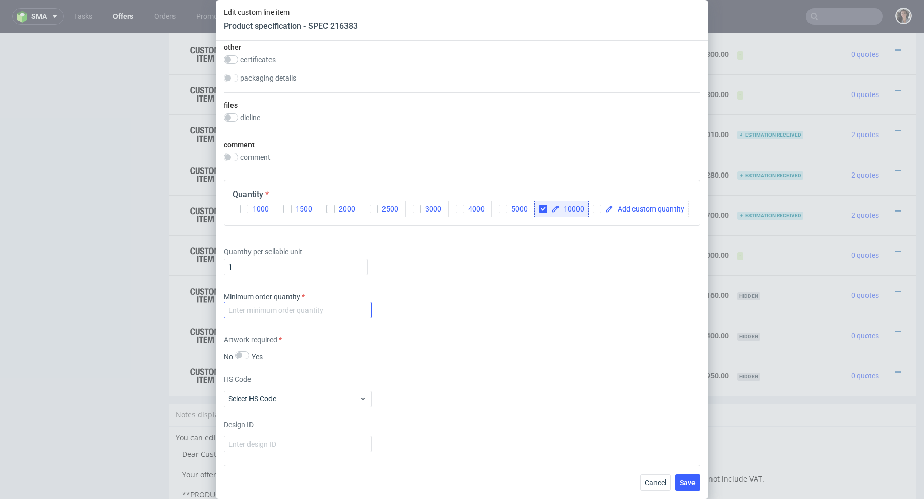
type input "280"
click at [348, 311] on input "number" at bounding box center [298, 310] width 148 height 16
type input "1"
click at [416, 344] on div "Artwork required No Yes" at bounding box center [462, 348] width 476 height 27
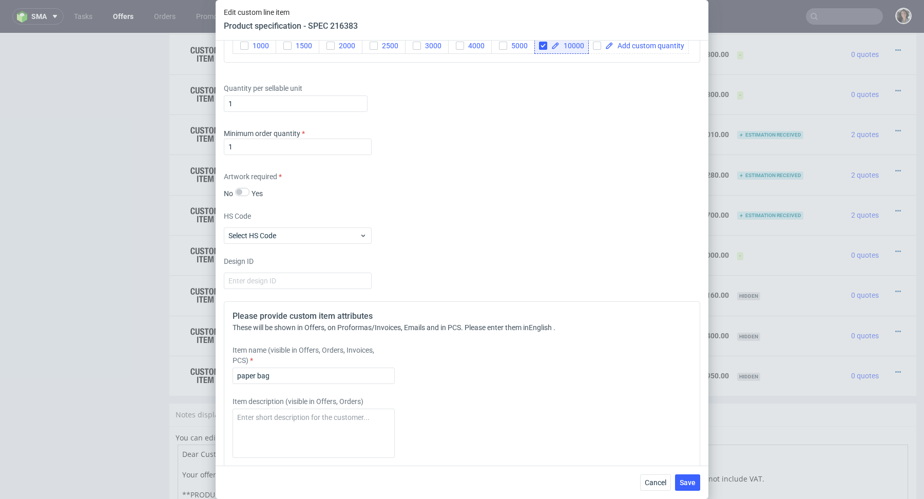
scroll to position [1027, 0]
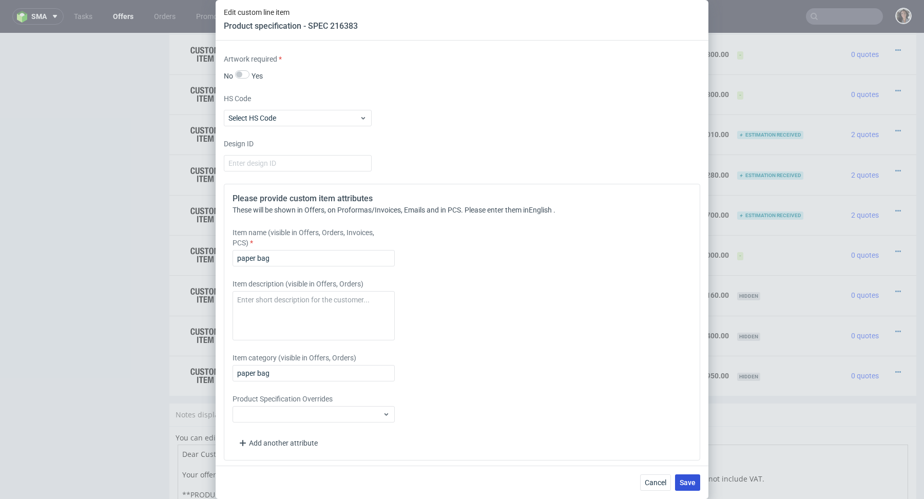
click at [691, 480] on span "Save" at bounding box center [688, 482] width 16 height 7
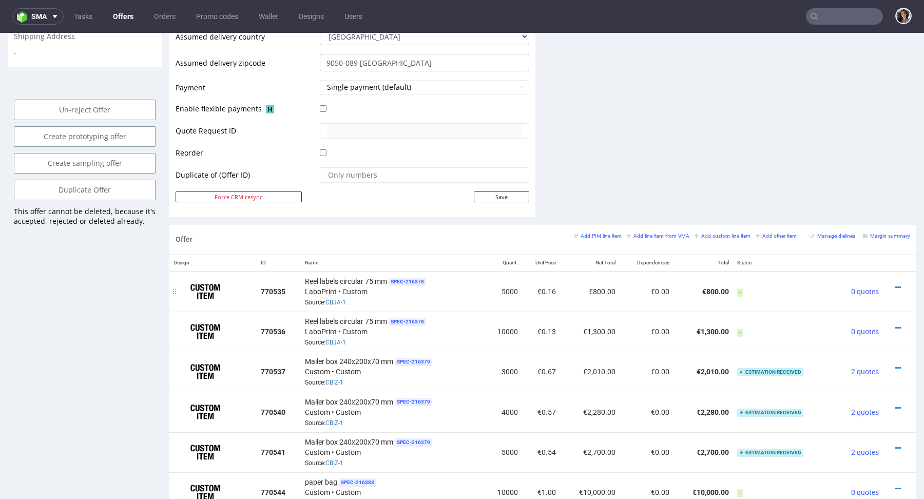
scroll to position [712, 0]
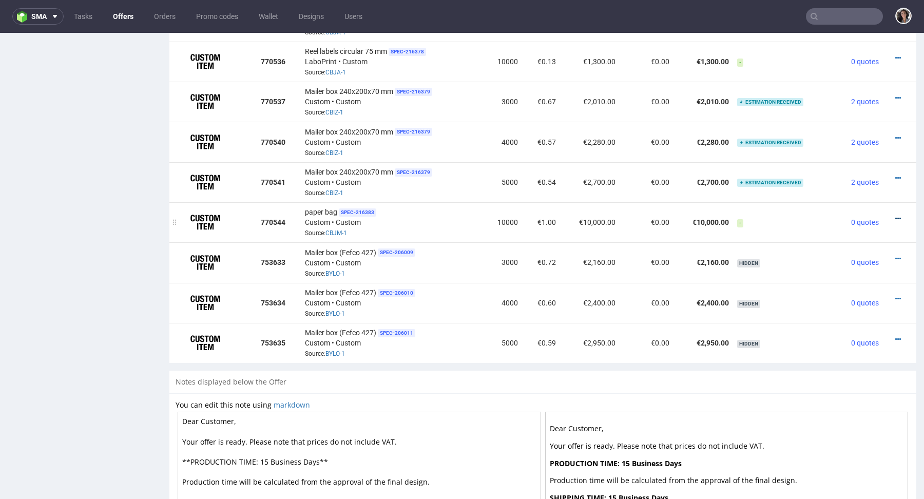
click at [895, 216] on icon at bounding box center [898, 218] width 6 height 7
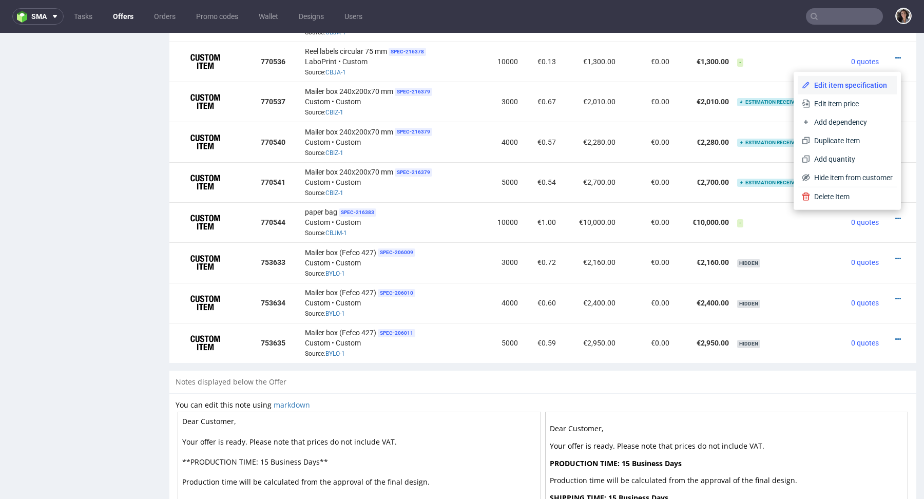
click at [818, 88] on span "Edit item specification" at bounding box center [851, 85] width 83 height 10
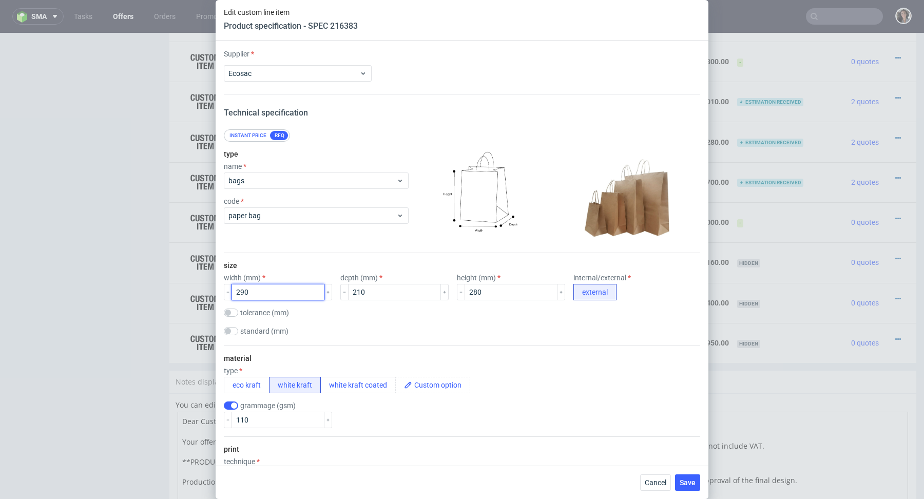
drag, startPoint x: 267, startPoint y: 293, endPoint x: 187, endPoint y: 293, distance: 80.6
click at [187, 293] on div "Edit custom line item Product specification - SPEC 216383 Supplier Ecosac Techn…" at bounding box center [462, 249] width 924 height 499
type input "340"
drag, startPoint x: 364, startPoint y: 295, endPoint x: 347, endPoint y: 294, distance: 16.9
click at [348, 294] on input "210" at bounding box center [394, 292] width 93 height 16
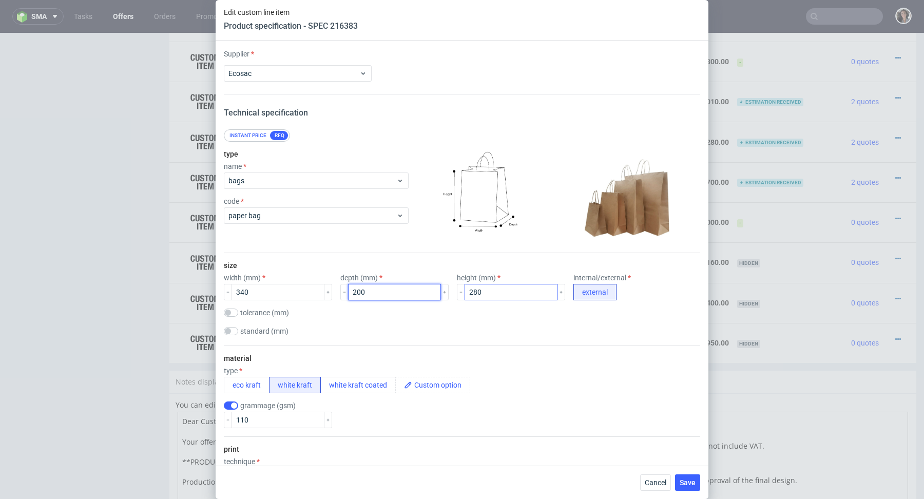
type input "200"
drag, startPoint x: 480, startPoint y: 293, endPoint x: 427, endPoint y: 294, distance: 52.9
click at [427, 293] on div "width (mm) 340 depth (mm) 200 height (mm) 280 internal/external external" at bounding box center [462, 287] width 476 height 27
type input "350"
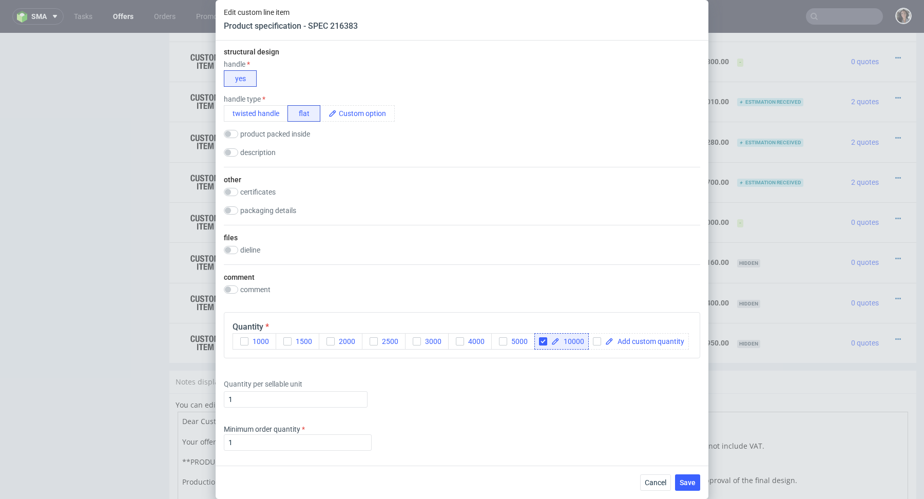
scroll to position [1027, 0]
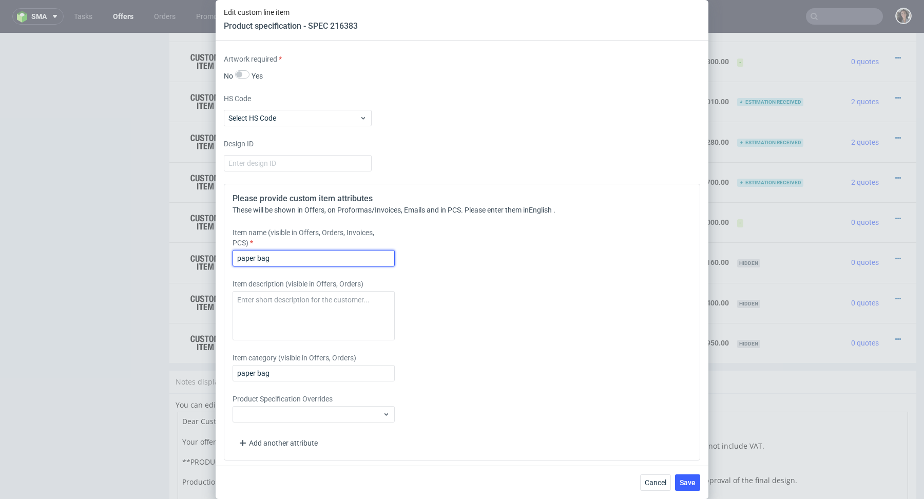
click at [299, 263] on input "paper bag" at bounding box center [314, 258] width 162 height 16
type input "paper bag 34x20x35 cm"
click at [302, 253] on input "paper bag 34x20x35 cm" at bounding box center [314, 258] width 162 height 16
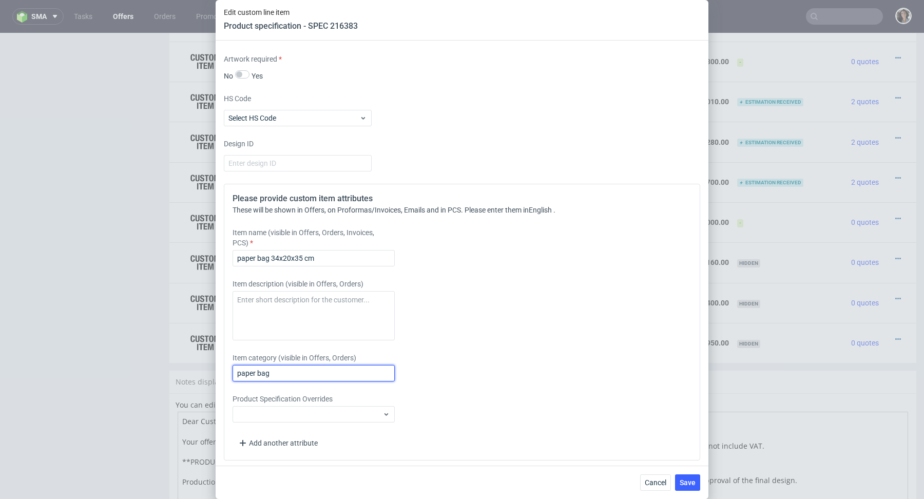
click at [306, 374] on input "paper bag" at bounding box center [314, 373] width 162 height 16
paste input "34x20x35 cm"
type input "paper bag 34x20x35 cm"
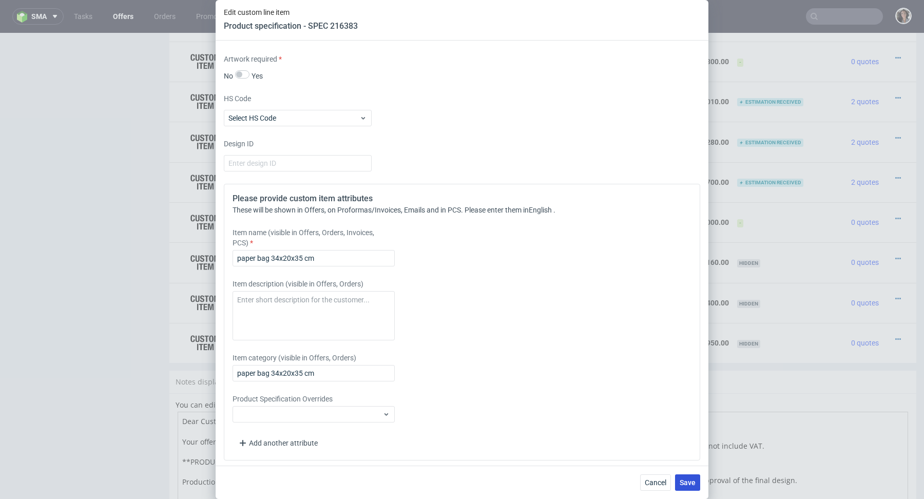
click at [687, 483] on span "Save" at bounding box center [688, 482] width 16 height 7
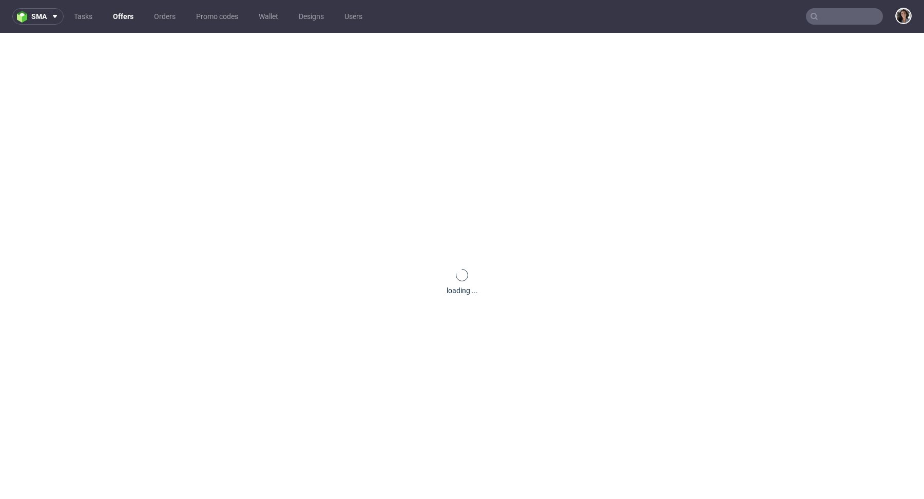
scroll to position [0, 0]
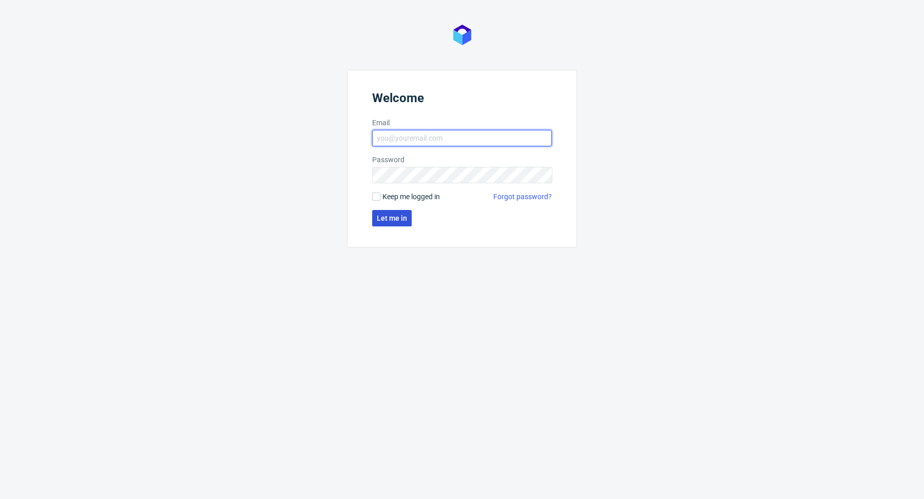
type input "[PERSON_NAME][EMAIL_ADDRESS][PERSON_NAME][DOMAIN_NAME]"
click at [395, 221] on span "Let me in" at bounding box center [392, 218] width 30 height 7
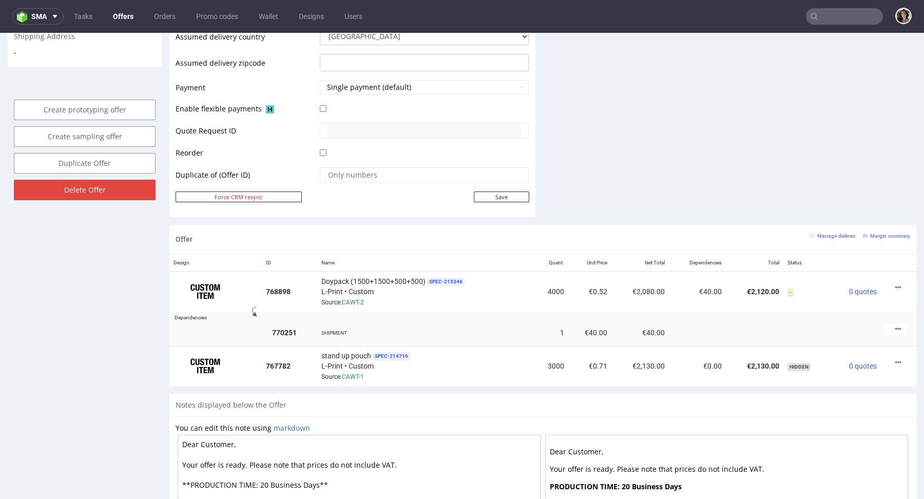
scroll to position [575, 0]
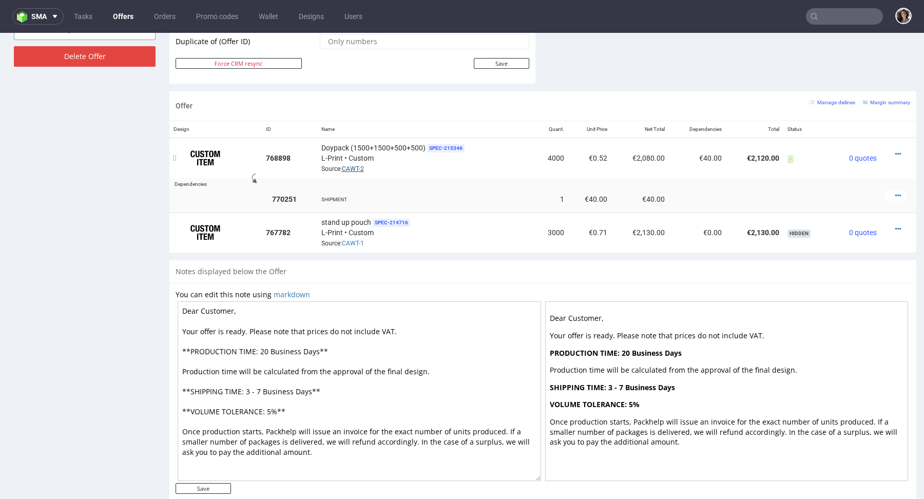
click at [358, 168] on link "CAWT-2" at bounding box center [353, 168] width 22 height 7
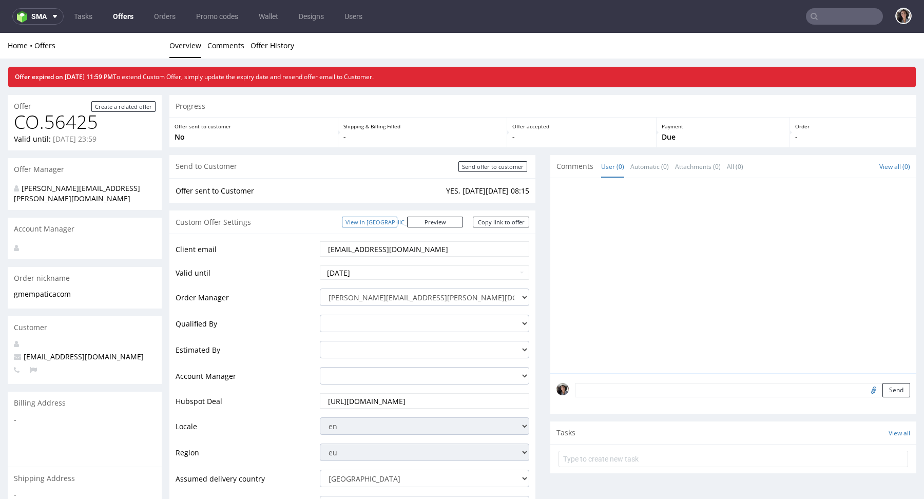
click at [390, 219] on link "View in [GEOGRAPHIC_DATA]" at bounding box center [369, 222] width 55 height 11
click at [359, 273] on input "2025-09-21" at bounding box center [424, 272] width 209 height 14
click at [401, 226] on td "26" at bounding box center [406, 226] width 15 height 15
click at [407, 268] on input "2025-09-26" at bounding box center [424, 272] width 209 height 14
click at [326, 237] on td "28" at bounding box center [328, 241] width 15 height 15
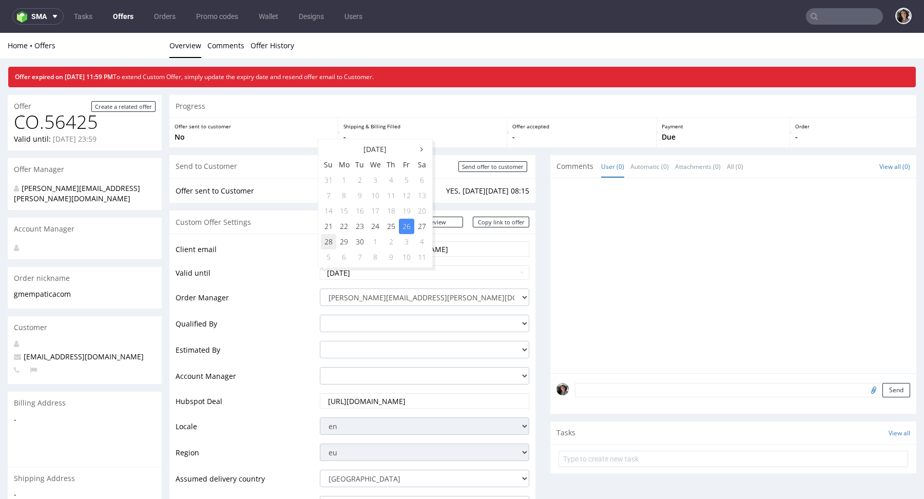
type input "2025-09-28"
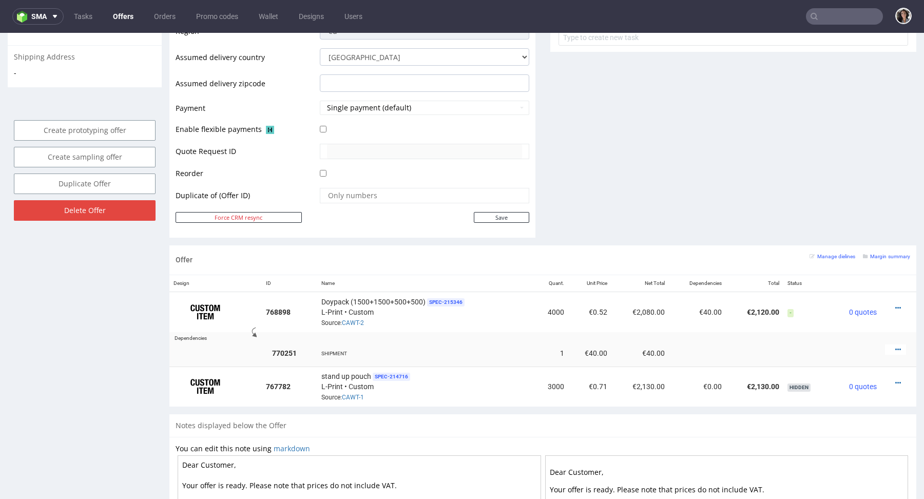
scroll to position [475, 0]
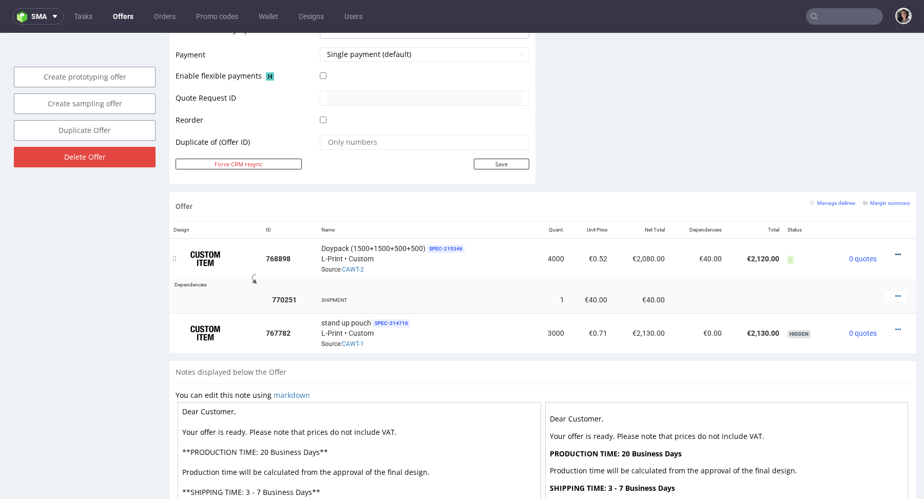
click at [895, 251] on icon at bounding box center [898, 254] width 6 height 7
click at [844, 214] on span "Edit item specification" at bounding box center [854, 213] width 77 height 10
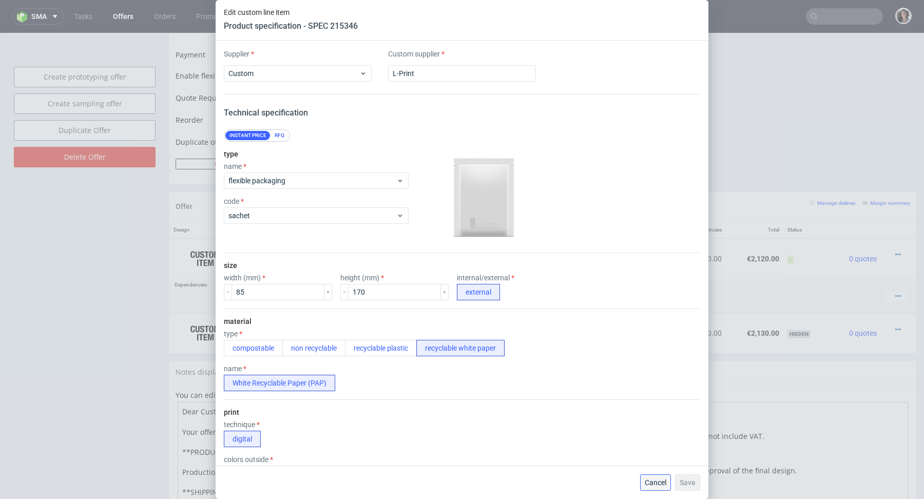
click at [657, 481] on span "Cancel" at bounding box center [656, 482] width 22 height 7
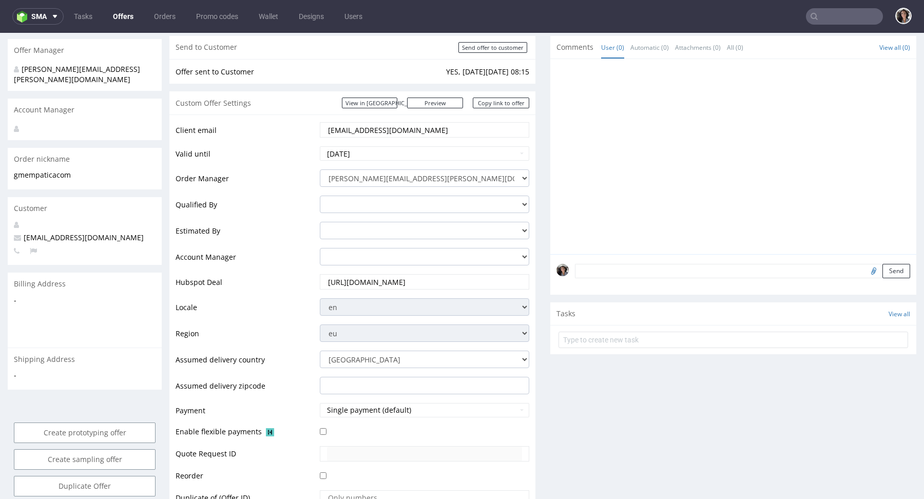
scroll to position [326, 0]
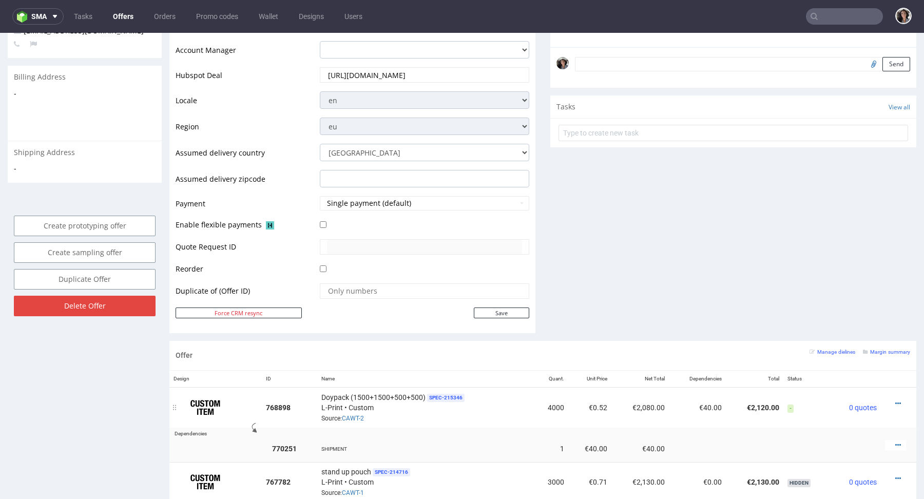
click at [358, 409] on div "Doypack (1500+1500+500+500) SPEC- 215346 L-Print • Custom Source: CAWT-2" at bounding box center [425, 408] width 208 height 32
click at [358, 415] on link "CAWT-2" at bounding box center [353, 418] width 22 height 7
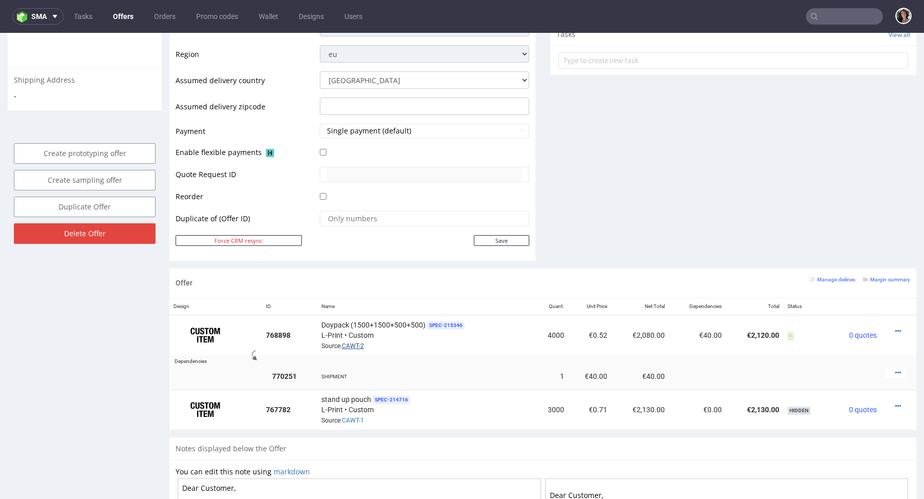
scroll to position [482, 0]
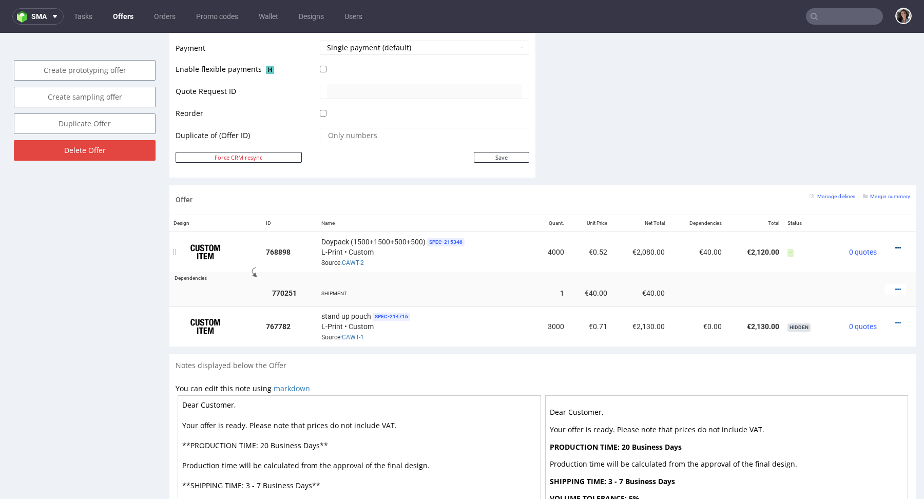
click at [895, 244] on icon at bounding box center [898, 247] width 6 height 7
click at [877, 195] on small "Margin summary" at bounding box center [886, 197] width 47 height 6
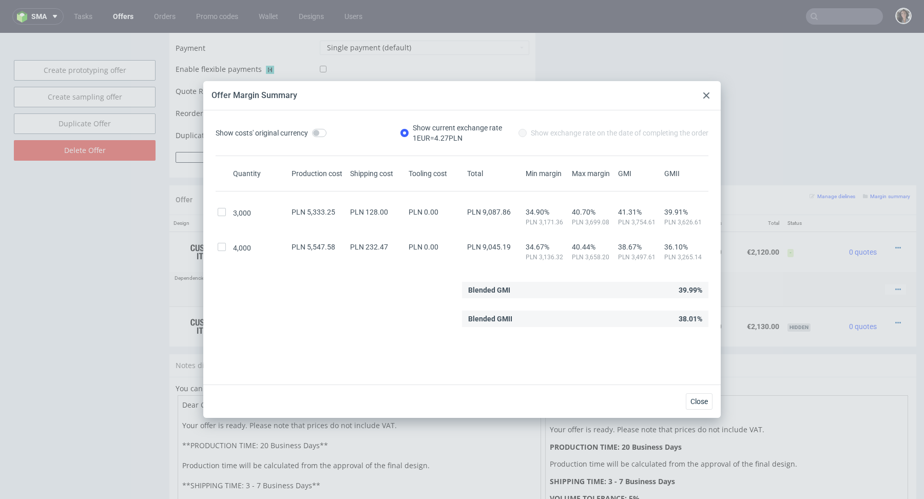
click at [707, 94] on icon at bounding box center [706, 95] width 6 height 6
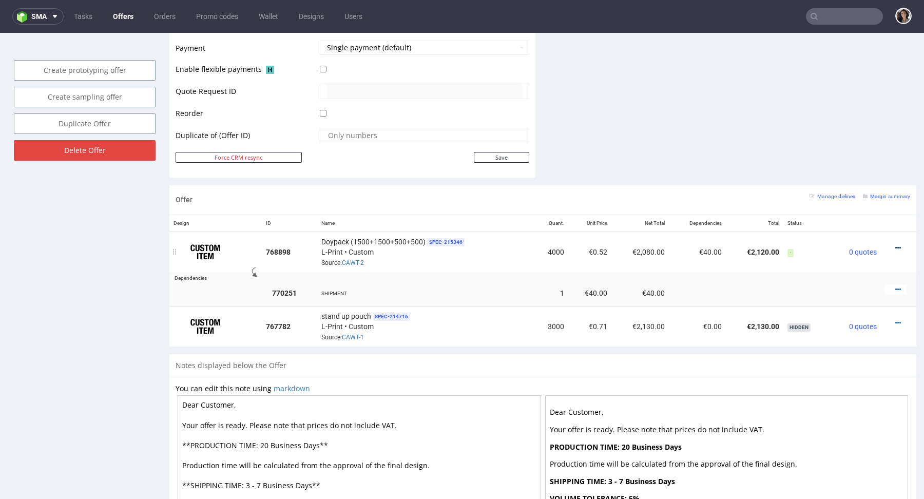
click at [895, 245] on icon at bounding box center [898, 247] width 6 height 7
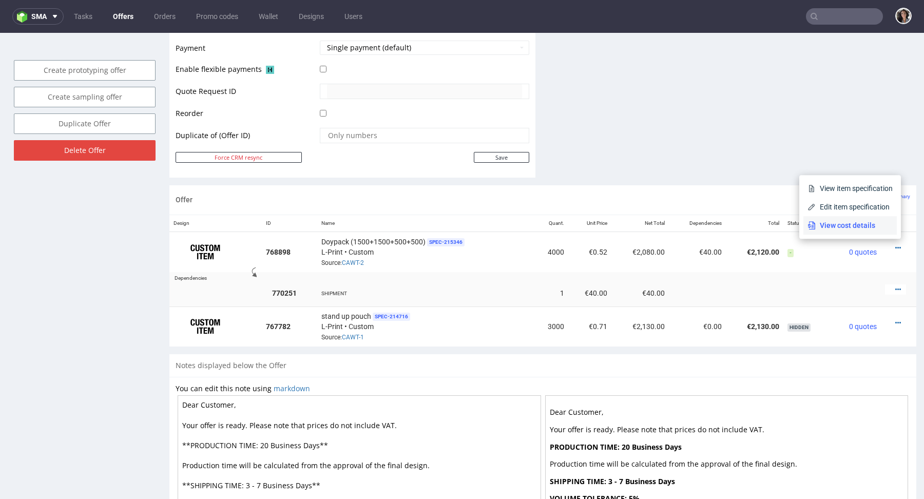
click at [866, 224] on span "View cost details" at bounding box center [854, 225] width 77 height 10
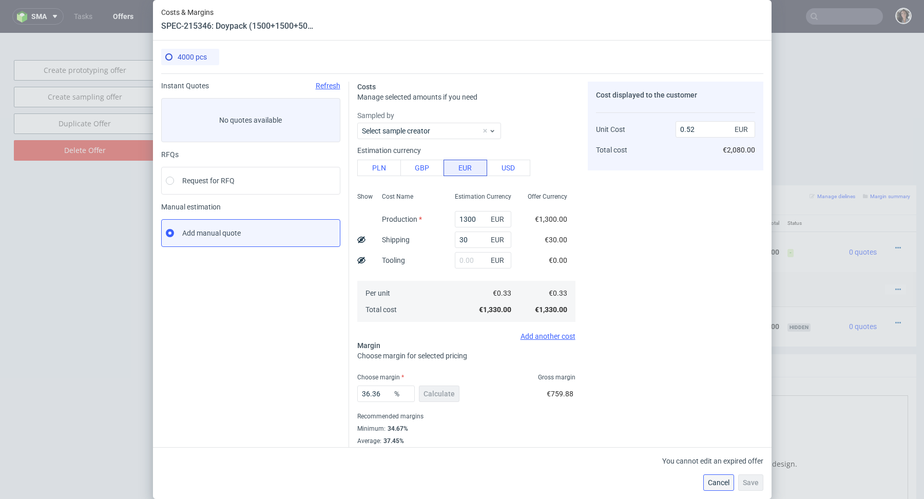
click at [720, 478] on button "Cancel" at bounding box center [718, 482] width 31 height 16
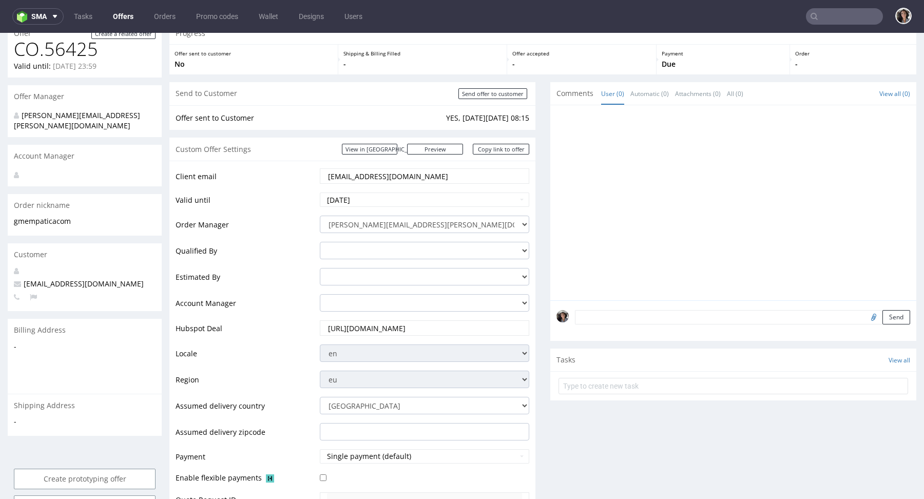
scroll to position [0, 0]
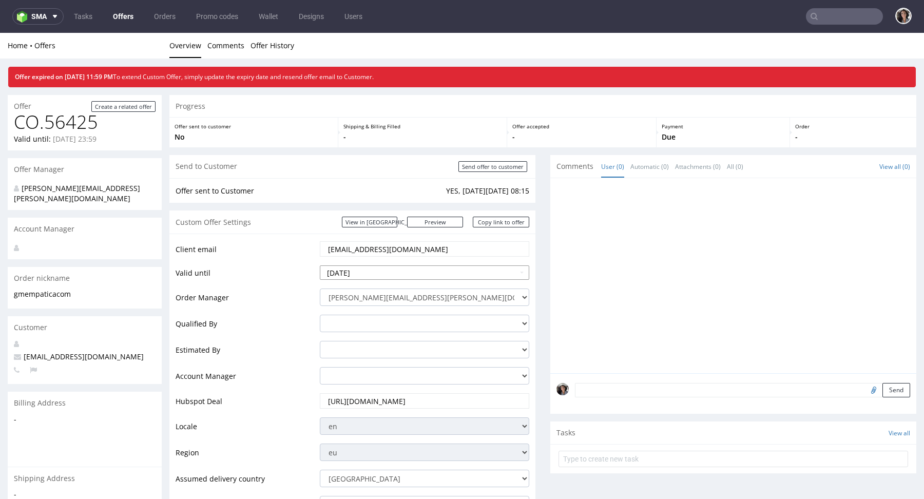
click at [411, 275] on input "2025-09-28" at bounding box center [424, 272] width 209 height 14
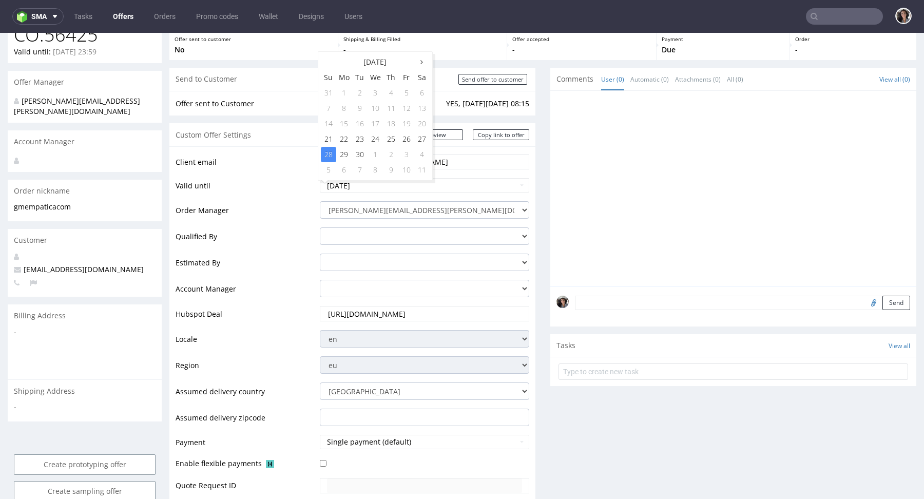
scroll to position [240, 0]
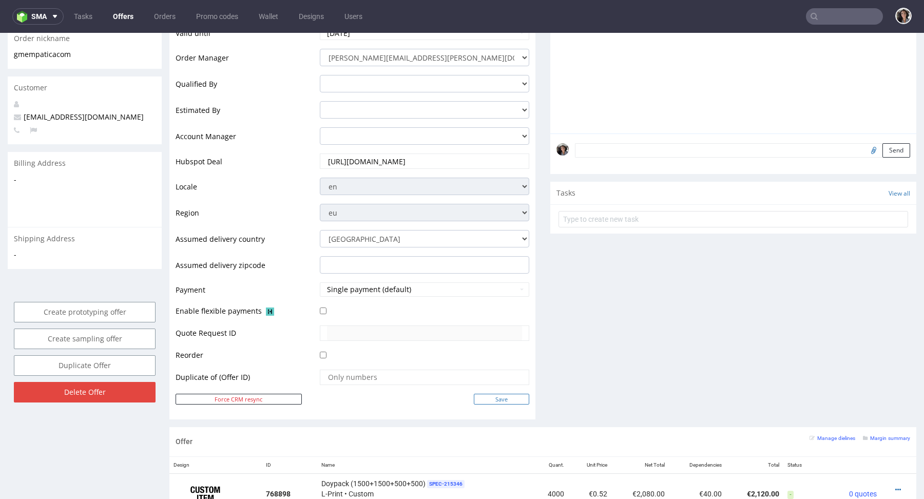
click at [499, 396] on input "Save" at bounding box center [501, 399] width 55 height 11
type input "In progress..."
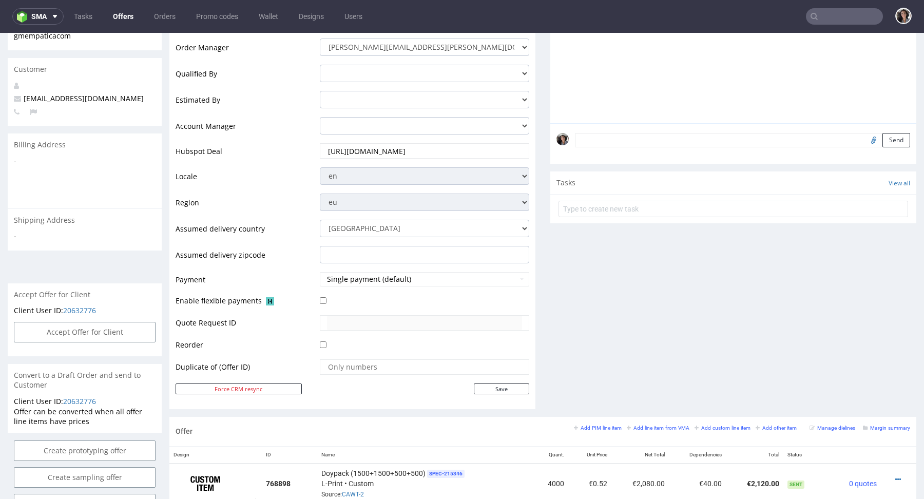
scroll to position [394, 0]
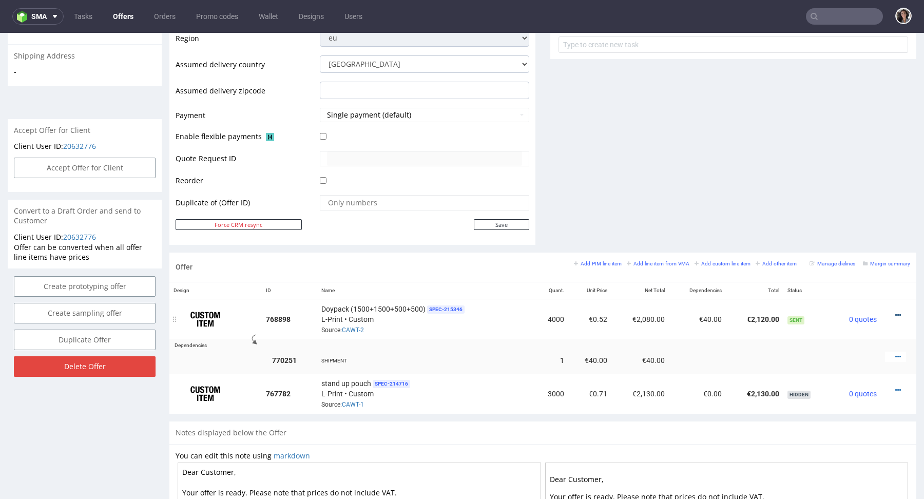
click at [895, 312] on icon at bounding box center [898, 315] width 6 height 7
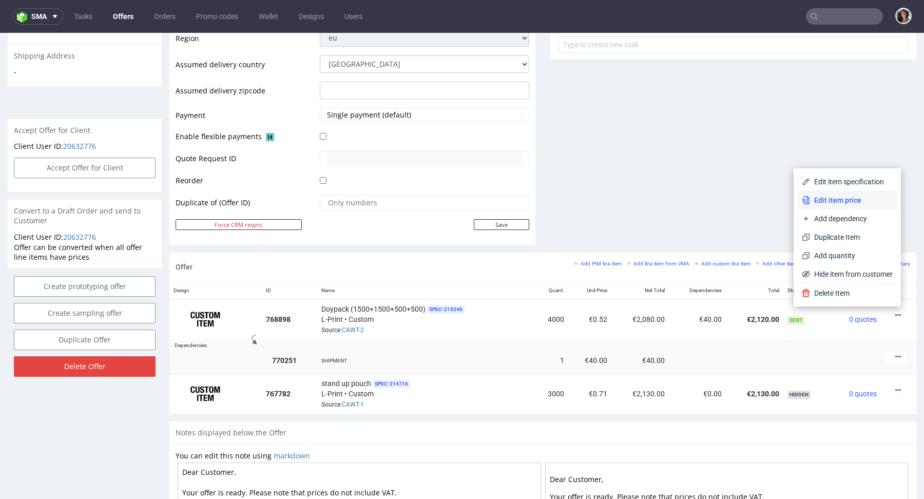
click at [829, 198] on span "Edit item price" at bounding box center [851, 200] width 83 height 10
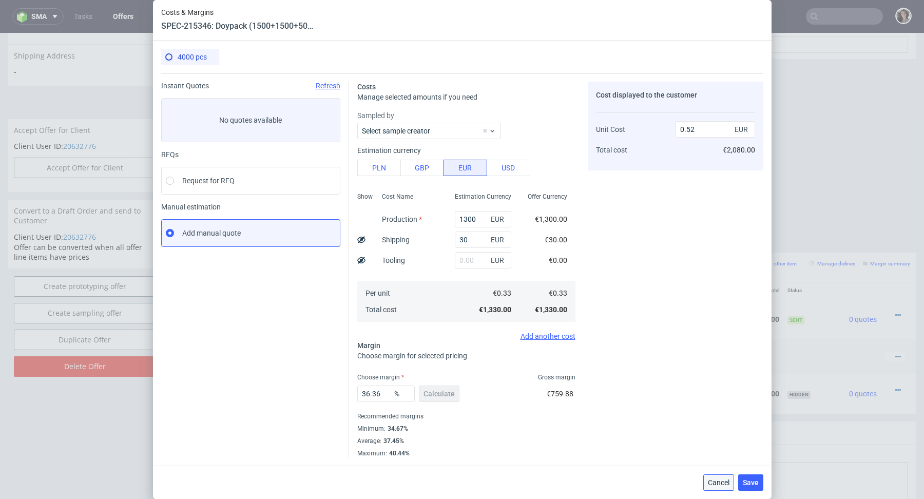
click at [716, 485] on span "Cancel" at bounding box center [719, 482] width 22 height 7
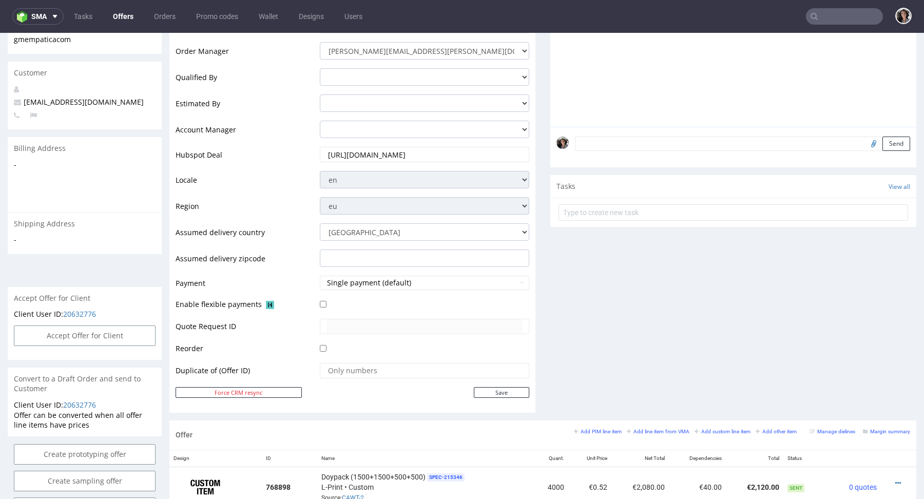
scroll to position [91, 0]
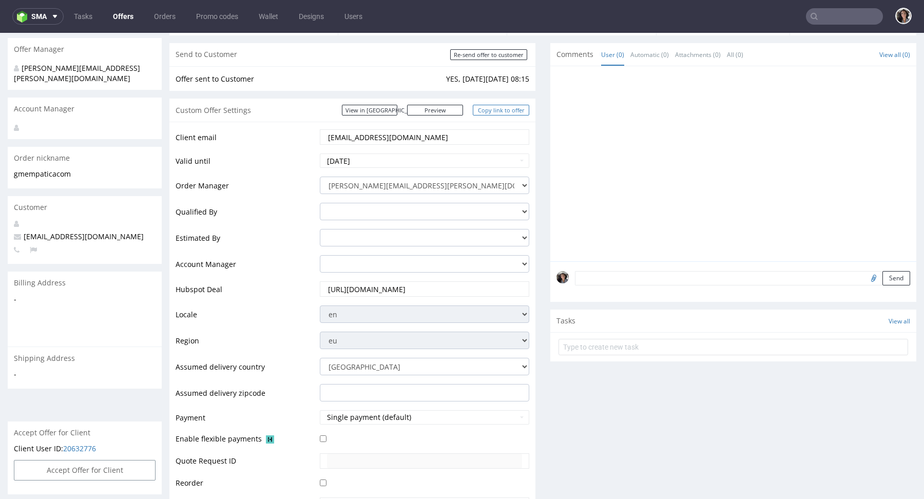
click at [500, 112] on link "Copy link to offer" at bounding box center [501, 110] width 56 height 11
click at [498, 108] on link "Copy link to offer" at bounding box center [501, 110] width 56 height 11
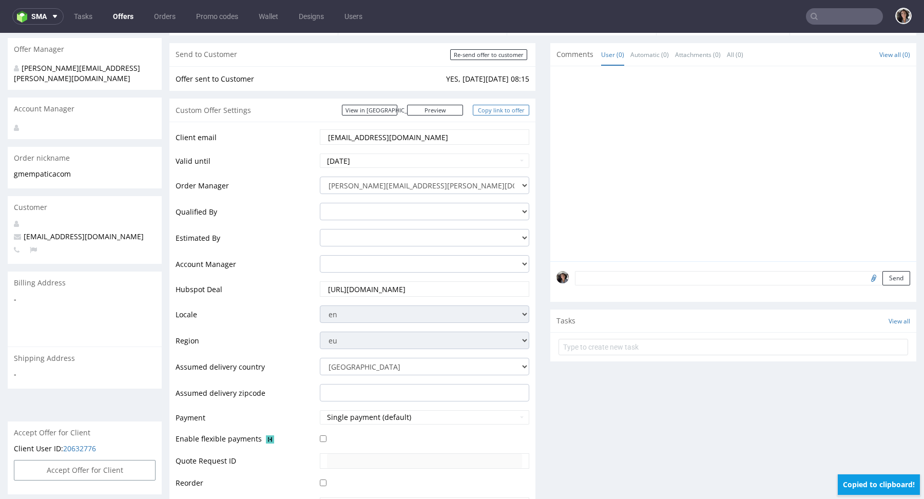
click at [498, 108] on link "Copy link to offer" at bounding box center [501, 110] width 56 height 11
click at [487, 54] on input "Re-send offer to customer" at bounding box center [488, 54] width 77 height 11
type input "In progress..."
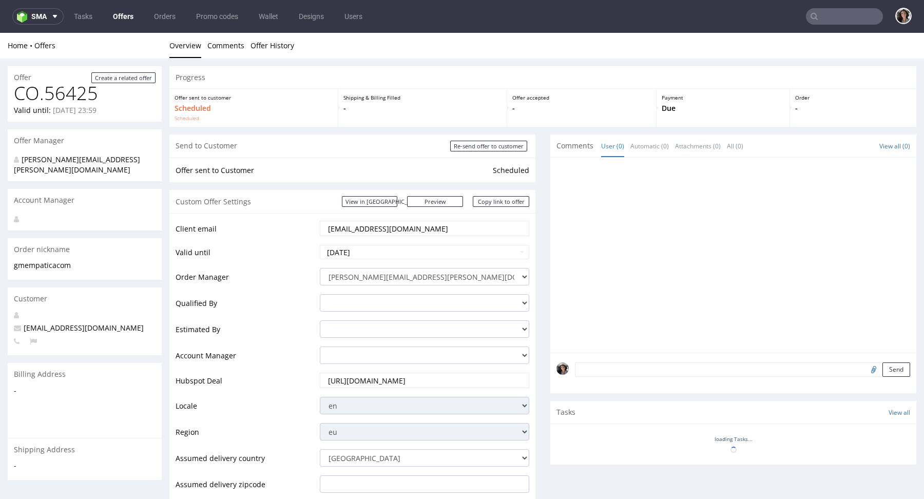
scroll to position [0, 0]
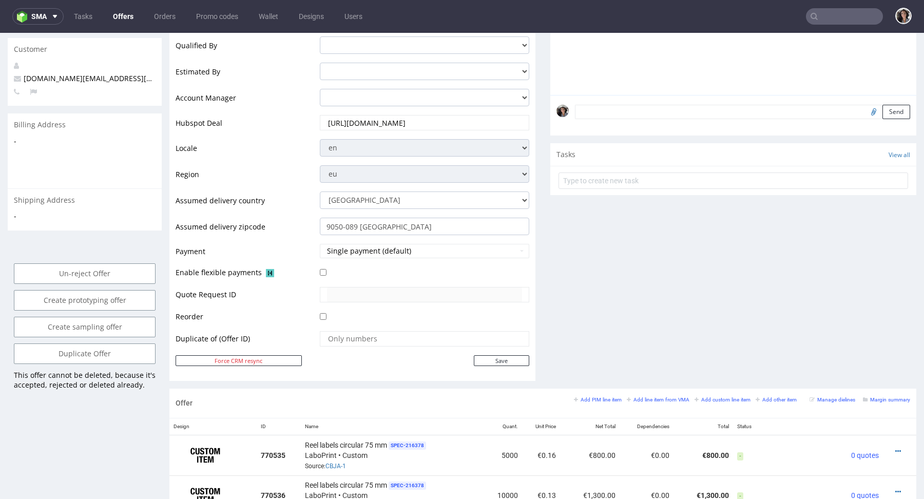
scroll to position [648, 0]
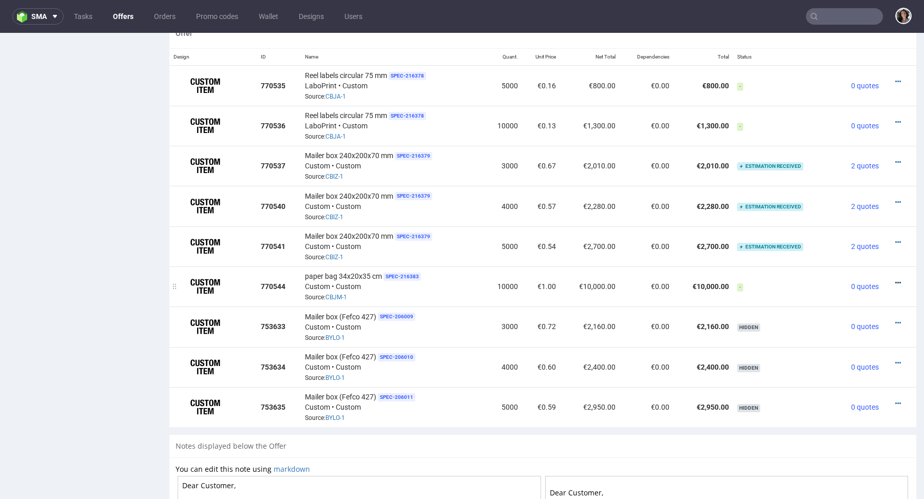
click at [895, 279] on icon at bounding box center [898, 282] width 6 height 7
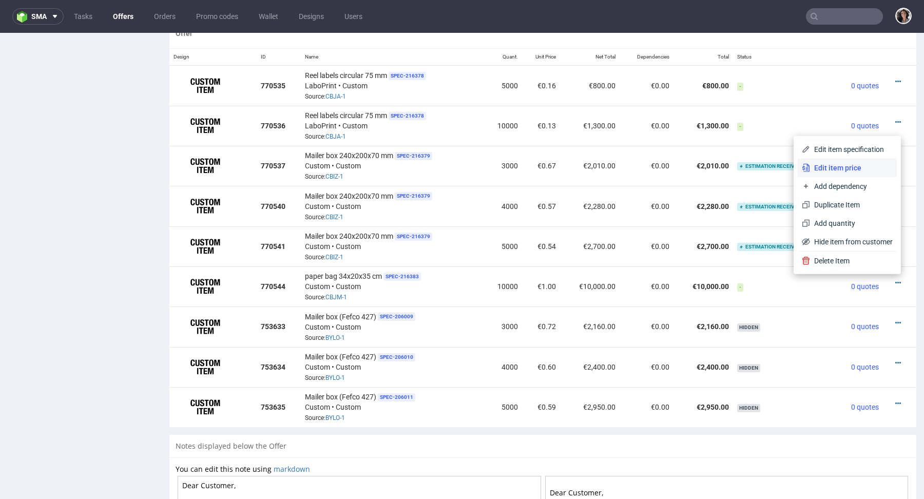
click at [836, 164] on span "Edit item price" at bounding box center [851, 168] width 83 height 10
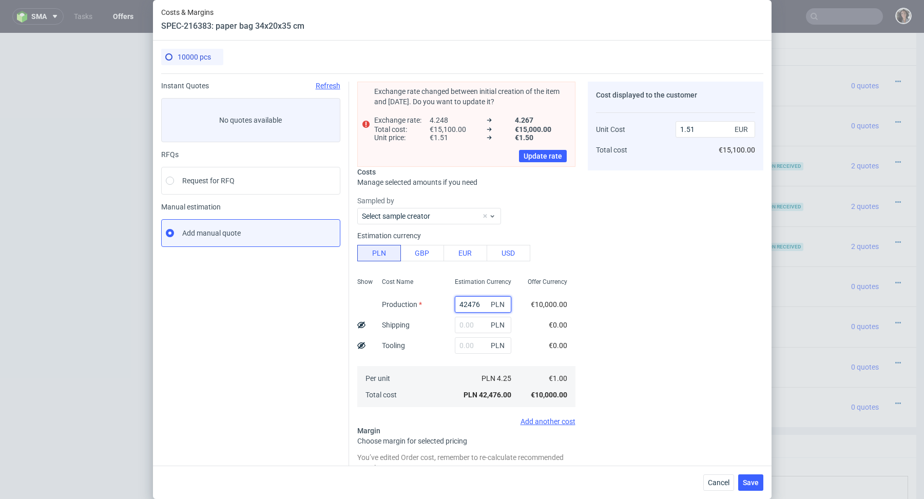
click at [483, 300] on input "42476" at bounding box center [483, 304] width 56 height 16
paste input "6300"
type input "6300"
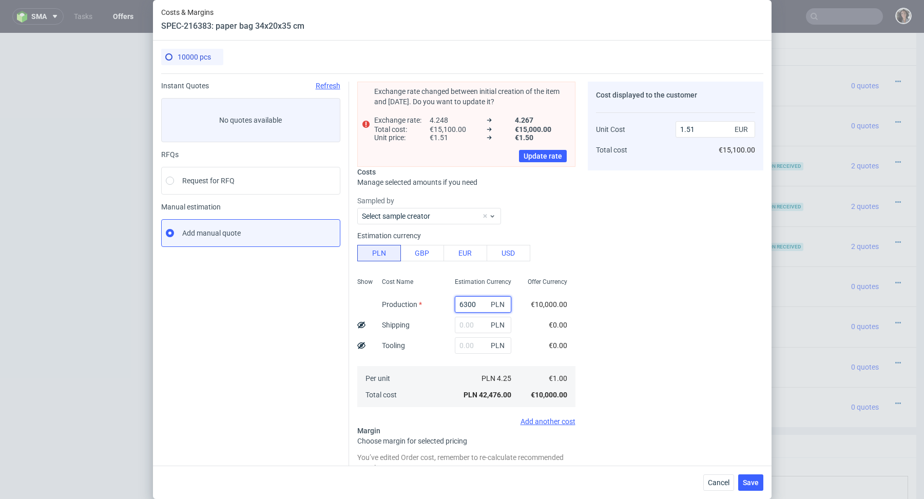
type input "0.22"
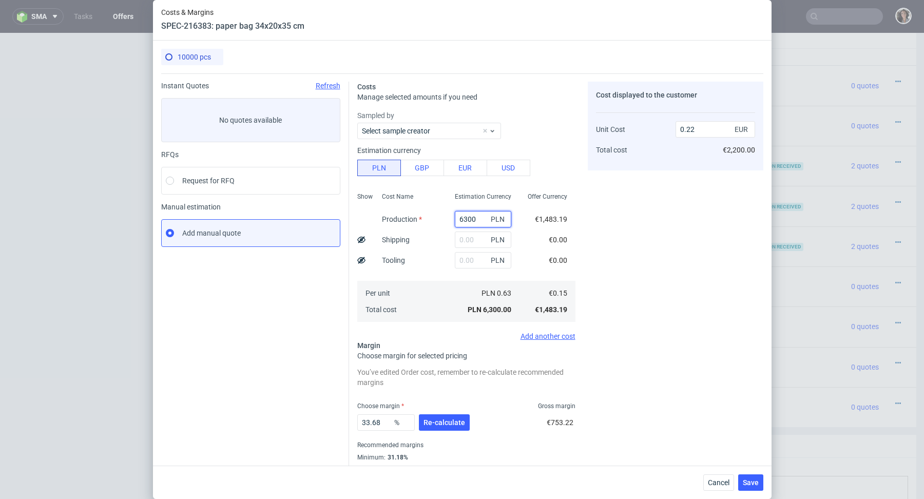
type input "6300"
click at [444, 408] on div "Choose margin Gross margin" at bounding box center [466, 406] width 218 height 8
click at [444, 419] on span "Re-calculate" at bounding box center [445, 422] width 42 height 7
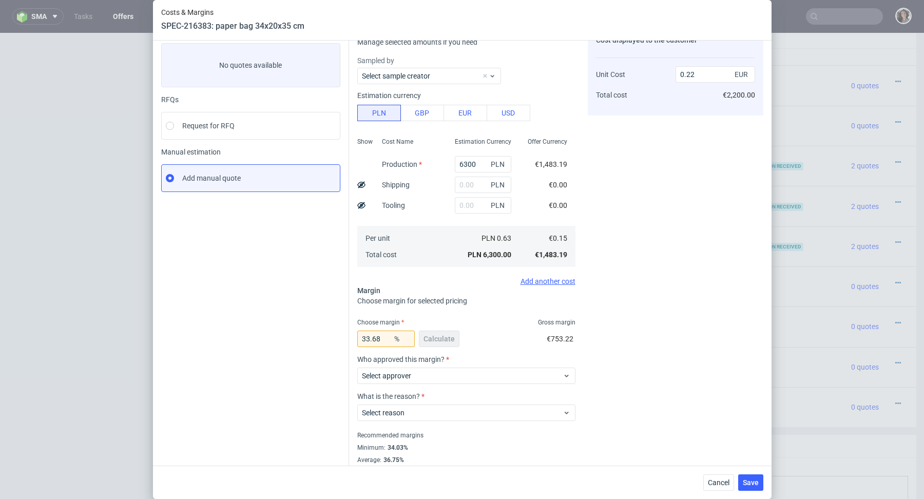
scroll to position [73, 0]
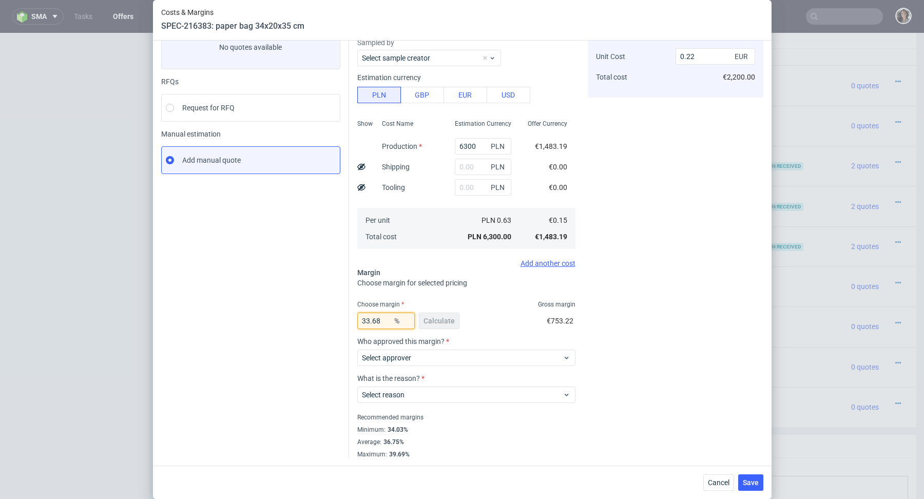
drag, startPoint x: 388, startPoint y: 319, endPoint x: 344, endPoint y: 319, distance: 43.6
click at [344, 319] on div "Instant Quotes Refresh No quotes available RFQs Request for RFQ Manual estimati…" at bounding box center [462, 230] width 602 height 458
type input "35"
type input "0.23"
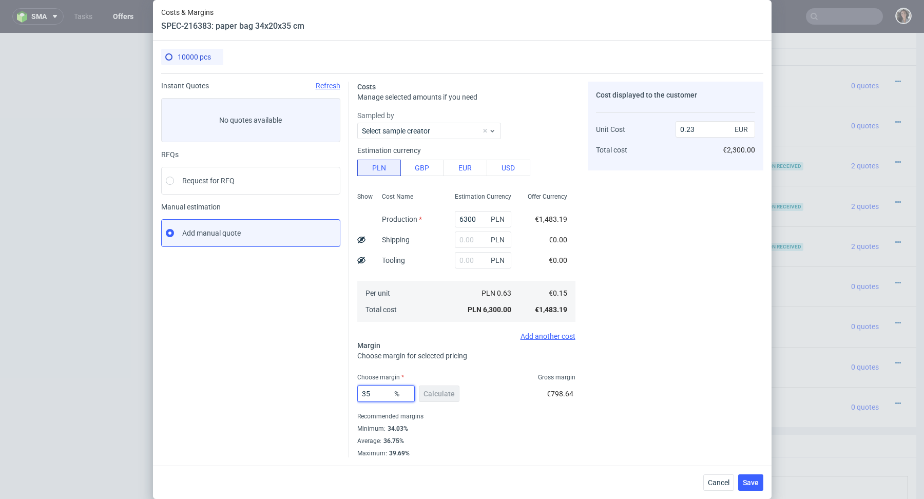
scroll to position [0, 0]
type input "35"
click at [758, 477] on button "Save" at bounding box center [750, 482] width 25 height 16
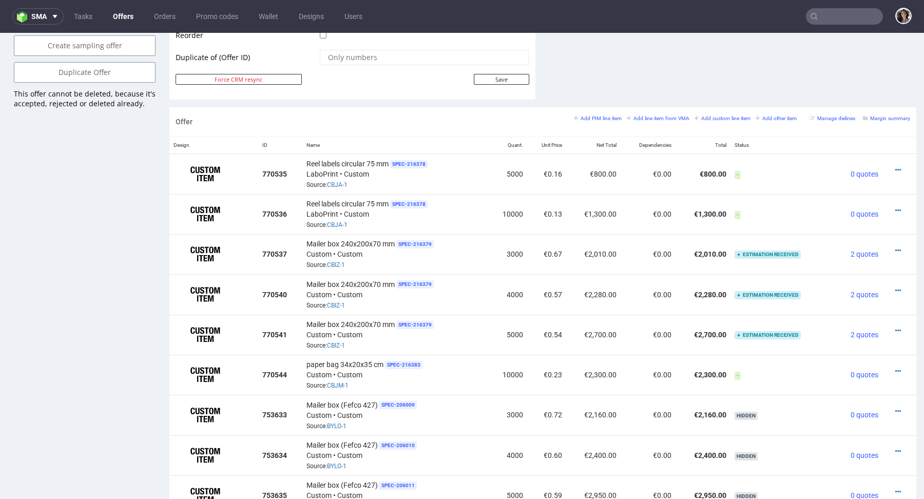
scroll to position [581, 0]
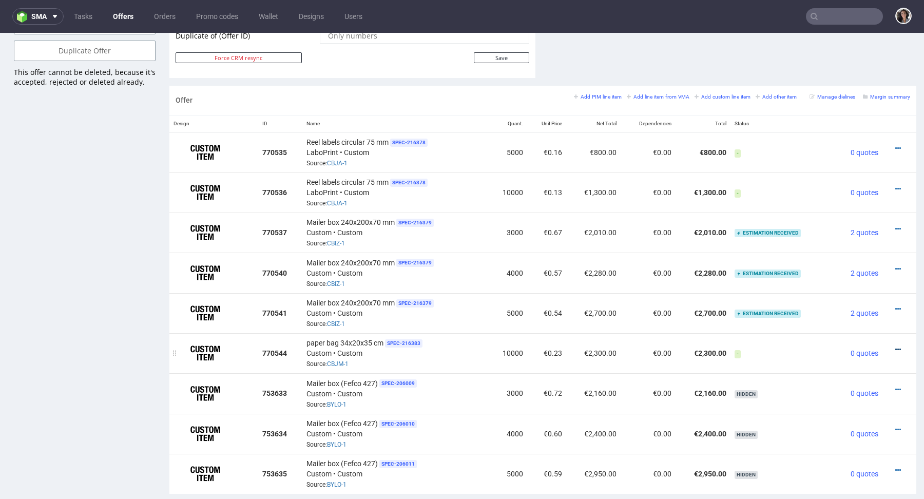
click at [895, 347] on icon at bounding box center [898, 349] width 6 height 7
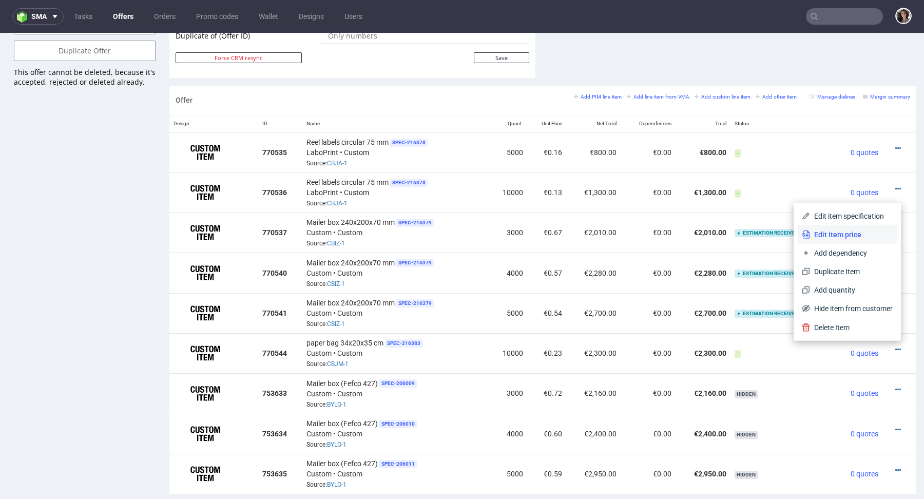
click at [830, 243] on li "Edit item price" at bounding box center [847, 234] width 99 height 18
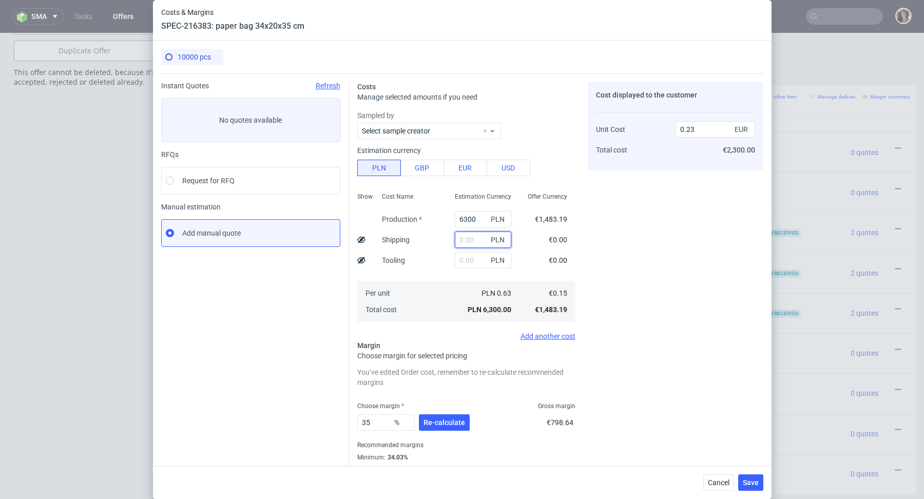
click at [467, 244] on input "text" at bounding box center [483, 240] width 56 height 16
paste input "3 495,52"
click at [467, 244] on input "3 495,52" at bounding box center [483, 240] width 56 height 16
click at [466, 243] on input "3 495,52" at bounding box center [483, 240] width 56 height 16
type input "3495.52"
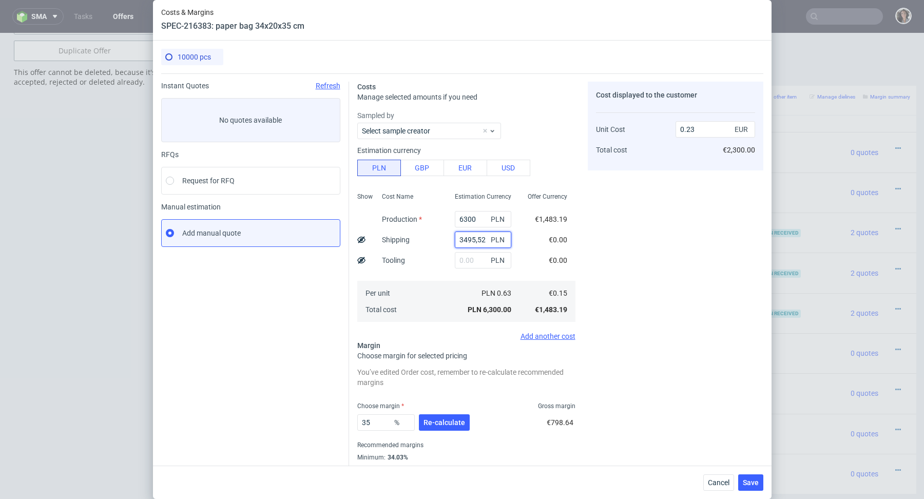
type input "0.35"
type input "3495.52"
click at [449, 417] on button "Re-calculate" at bounding box center [444, 422] width 51 height 16
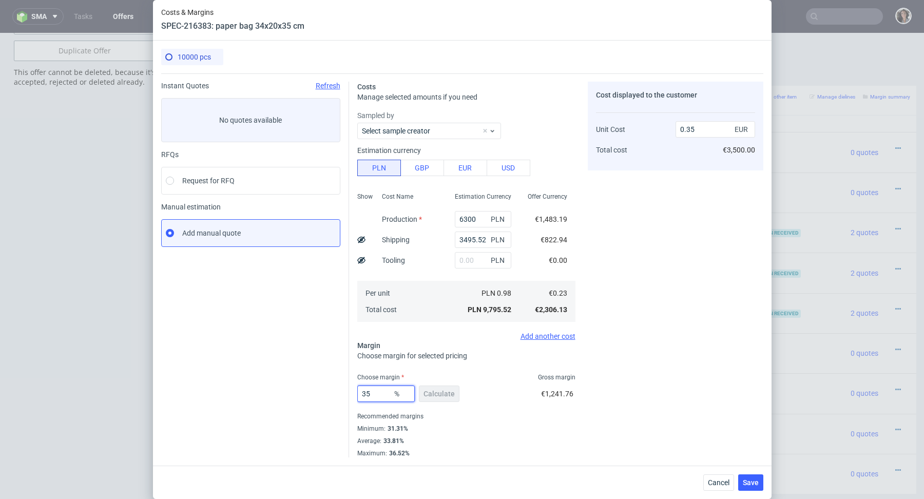
drag, startPoint x: 379, startPoint y: 399, endPoint x: 346, endPoint y: 389, distance: 35.1
click at [346, 389] on div "Instant Quotes Refresh No quotes available RFQs Request for RFQ Manual estimati…" at bounding box center [462, 265] width 602 height 384
type input "31.31"
type input "0.33"
type input "31.31"
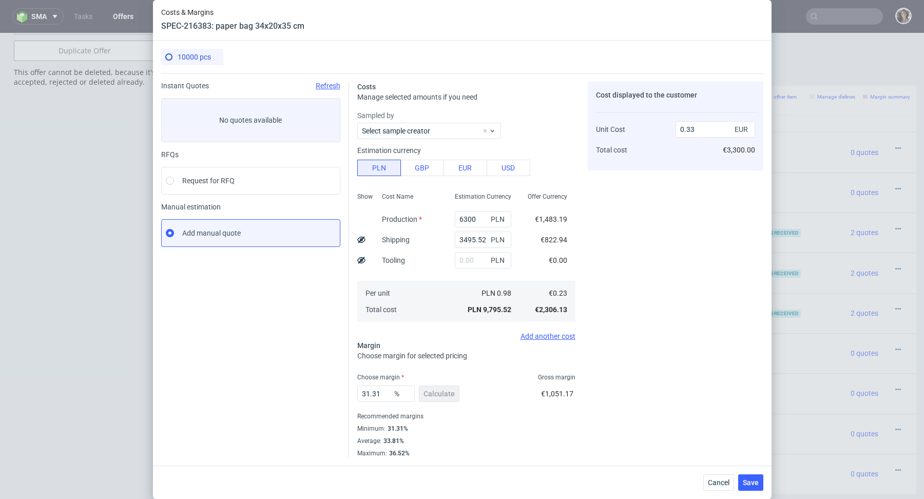
click at [444, 413] on div "Recommended margins" at bounding box center [466, 416] width 218 height 12
click at [748, 481] on span "Save" at bounding box center [751, 482] width 16 height 7
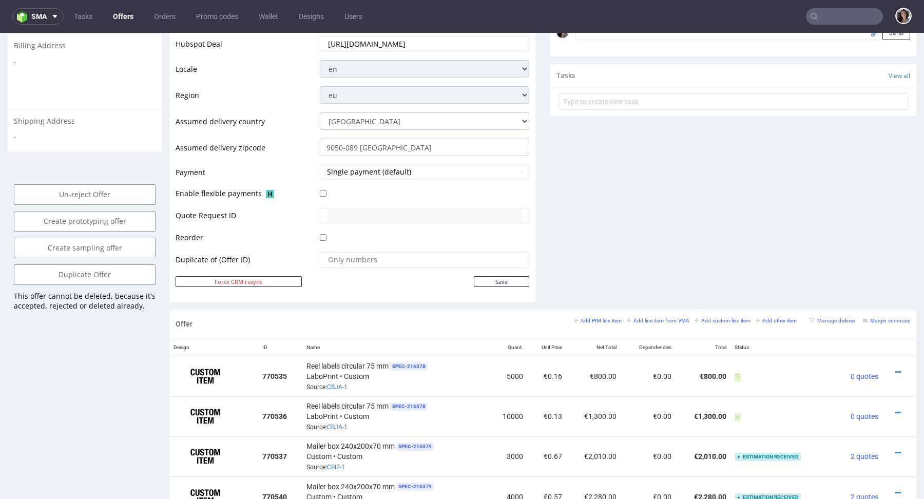
scroll to position [574, 0]
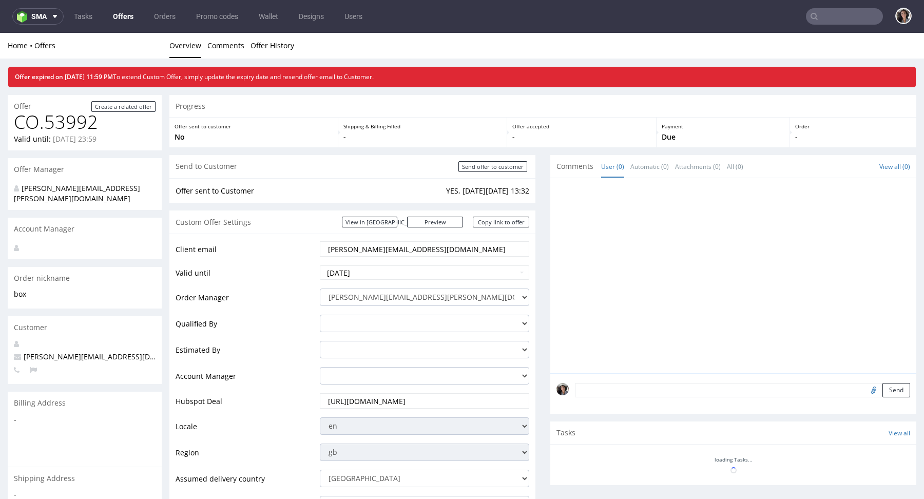
click at [843, 20] on input "text" at bounding box center [844, 16] width 77 height 16
paste input "[EMAIL_ADDRESS][DOMAIN_NAME]"
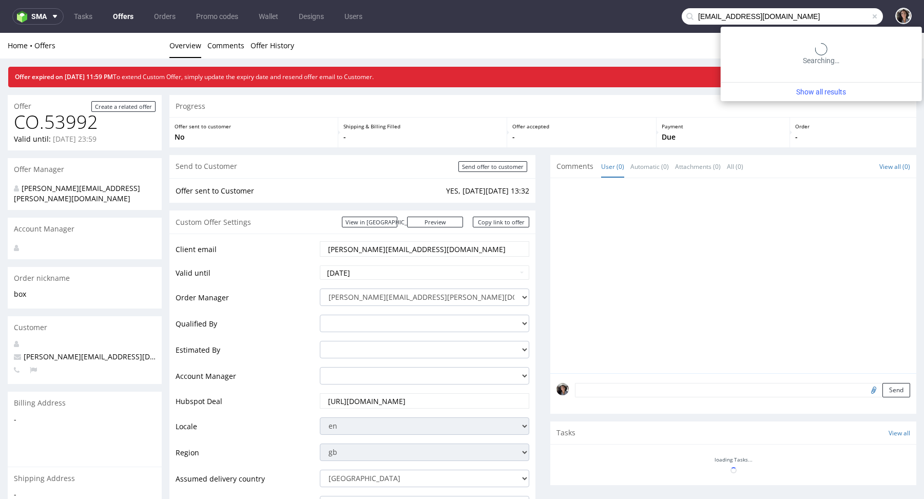
type input "[EMAIL_ADDRESS][DOMAIN_NAME]"
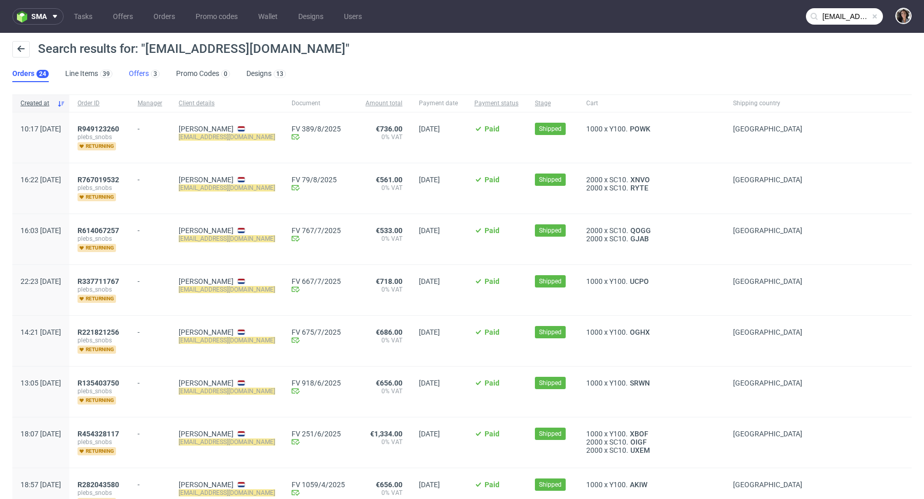
click at [131, 66] on link "Offers 3" at bounding box center [144, 74] width 31 height 16
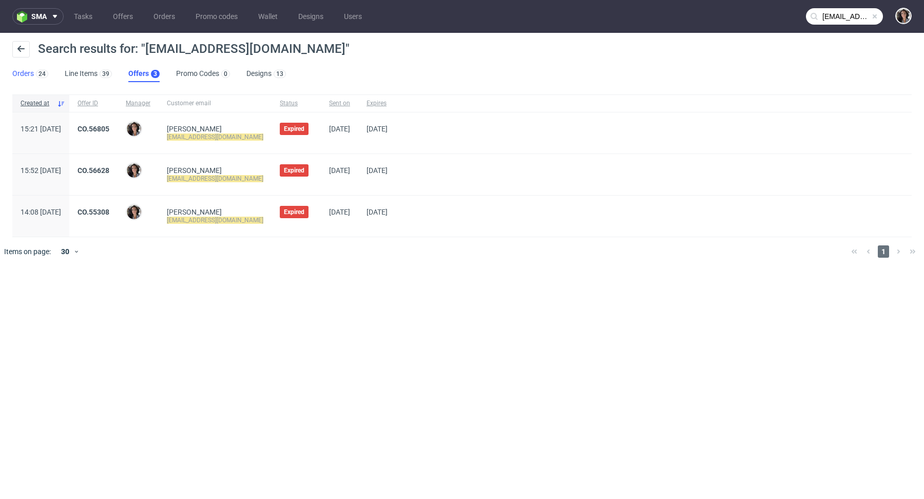
click at [31, 75] on link "Orders 24" at bounding box center [30, 74] width 36 height 16
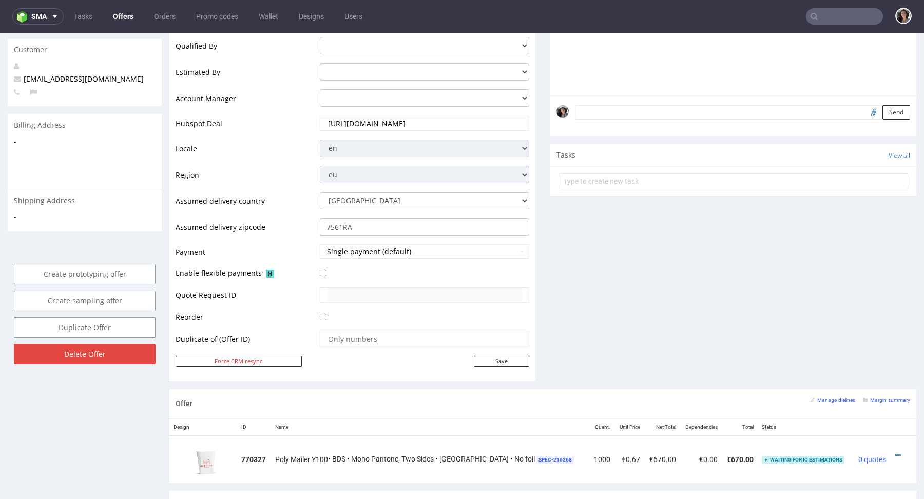
scroll to position [126, 0]
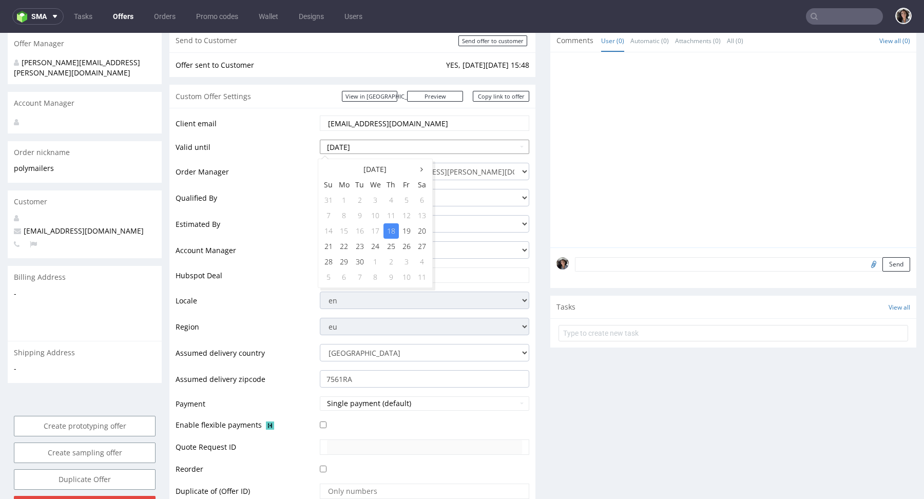
click at [358, 147] on input "[DATE]" at bounding box center [424, 147] width 209 height 14
click at [375, 246] on td "24" at bounding box center [376, 246] width 16 height 15
type input "[DATE]"
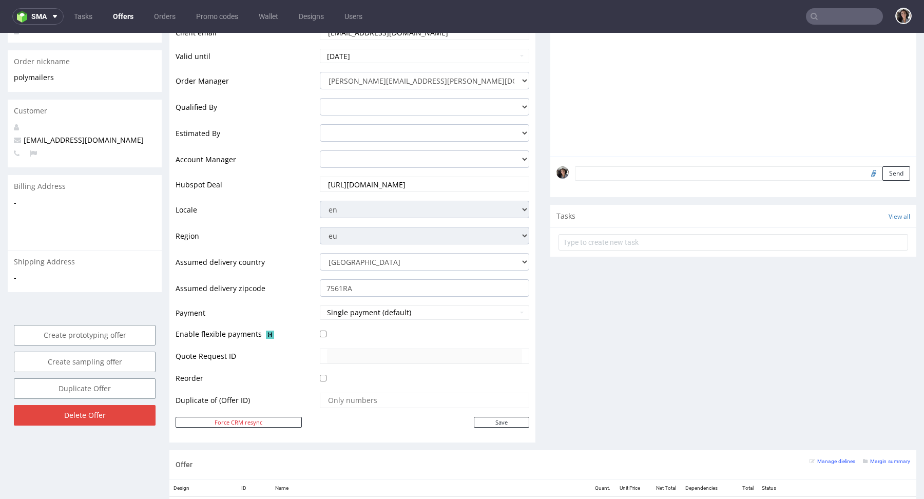
scroll to position [327, 0]
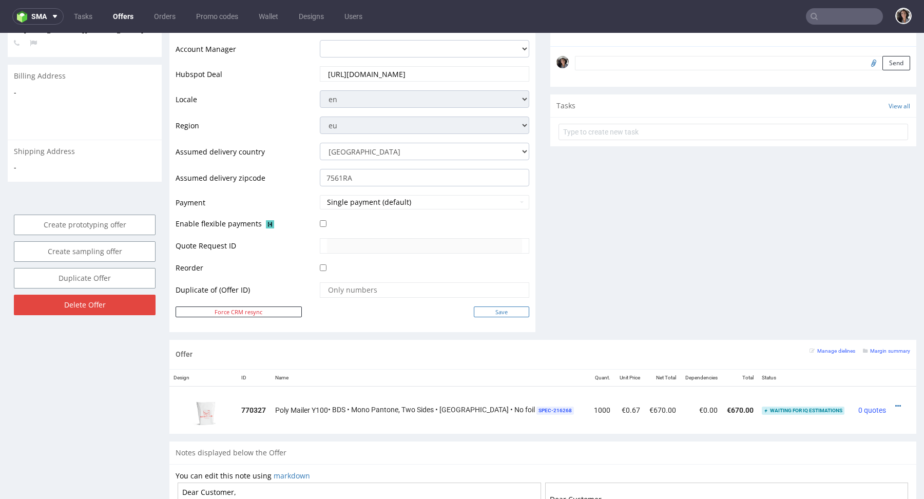
click at [495, 307] on input "Save" at bounding box center [501, 311] width 55 height 11
type input "In progress..."
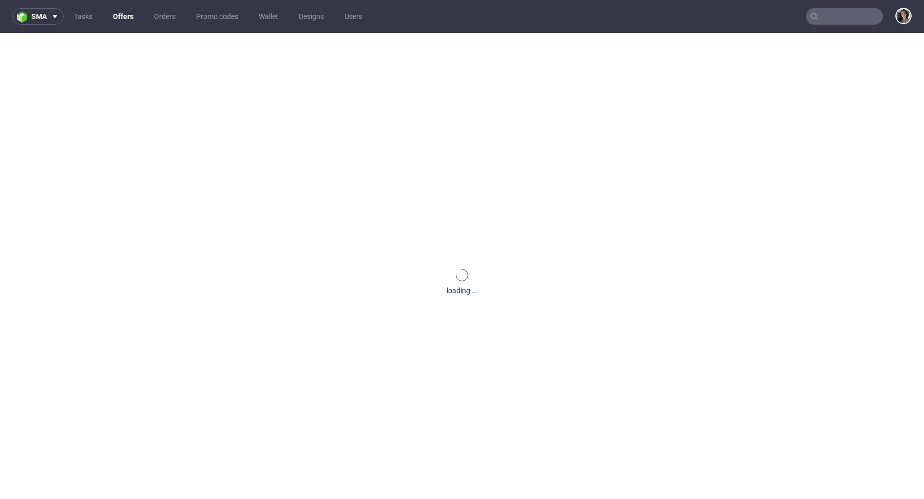
scroll to position [0, 0]
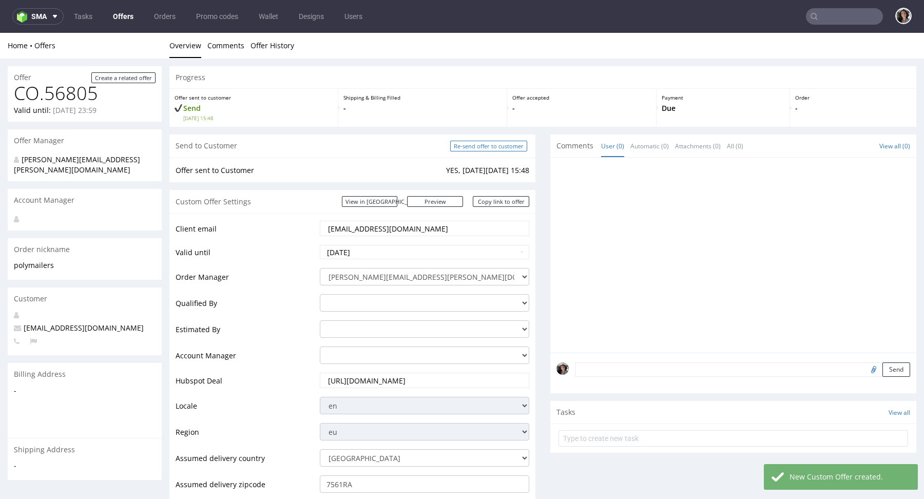
click at [502, 148] on input "Re-send offer to customer" at bounding box center [488, 146] width 77 height 11
type input "In progress..."
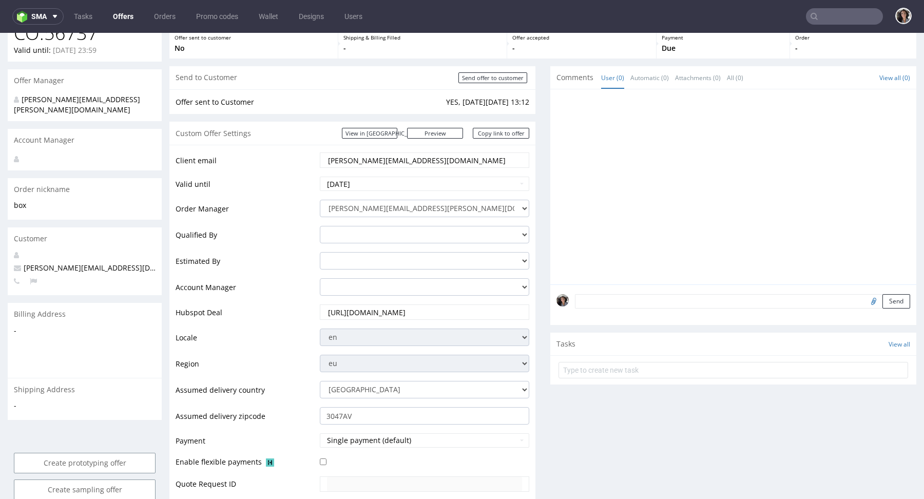
scroll to position [429, 0]
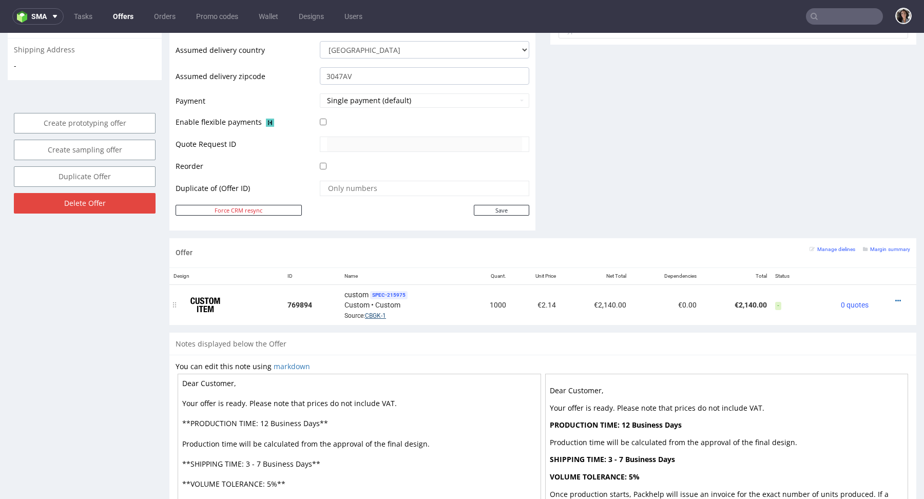
click at [373, 314] on link "CBGK-1" at bounding box center [375, 315] width 21 height 7
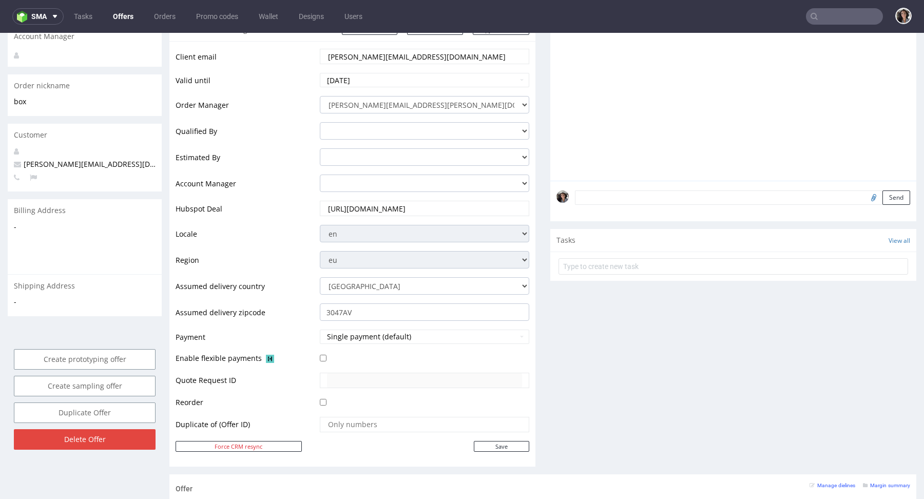
scroll to position [0, 0]
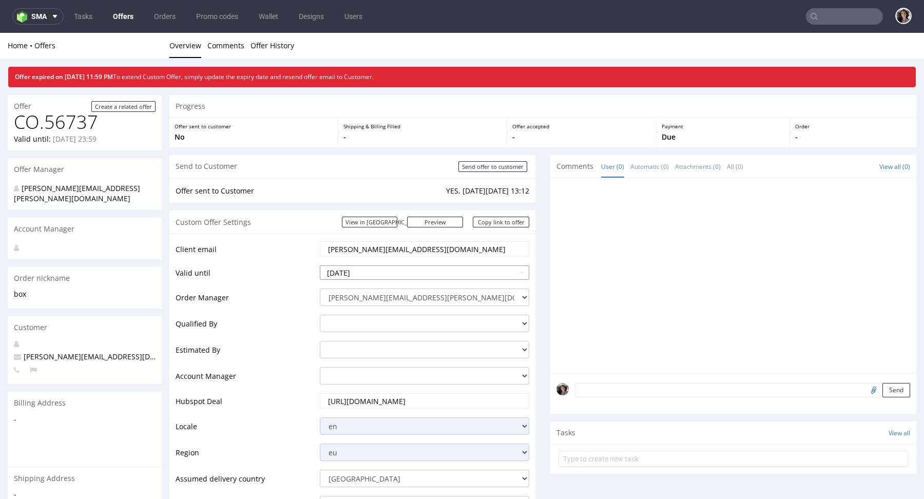
click at [381, 270] on input "[DATE]" at bounding box center [424, 272] width 209 height 14
click at [376, 226] on td "24" at bounding box center [376, 226] width 16 height 15
type input "[DATE]"
click at [418, 272] on input "[DATE]" at bounding box center [424, 272] width 209 height 14
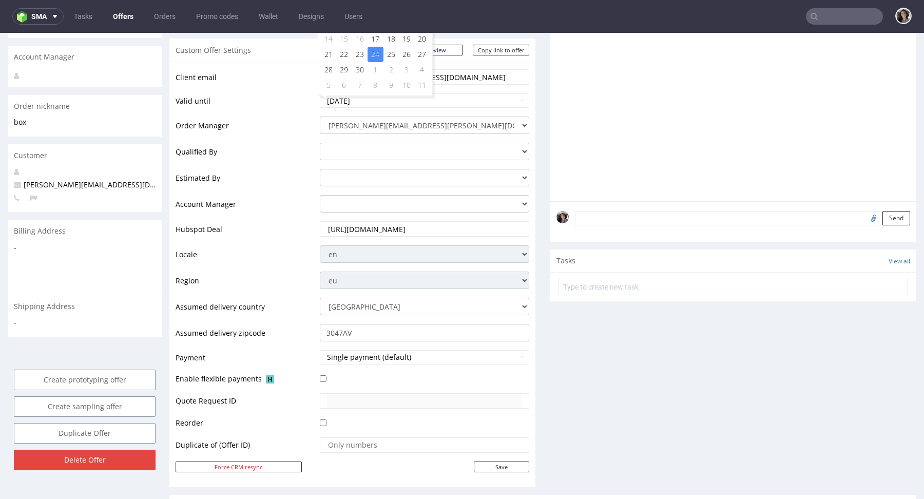
scroll to position [443, 0]
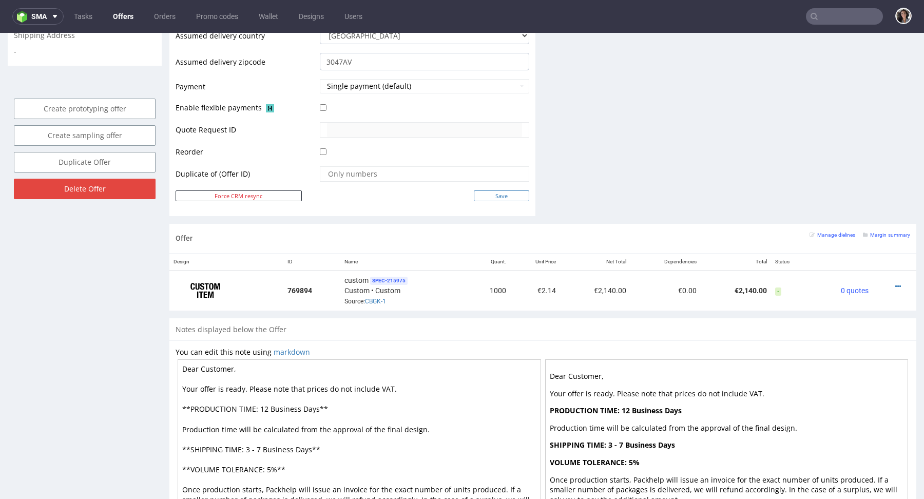
click at [509, 195] on input "Save" at bounding box center [501, 195] width 55 height 11
type input "In progress..."
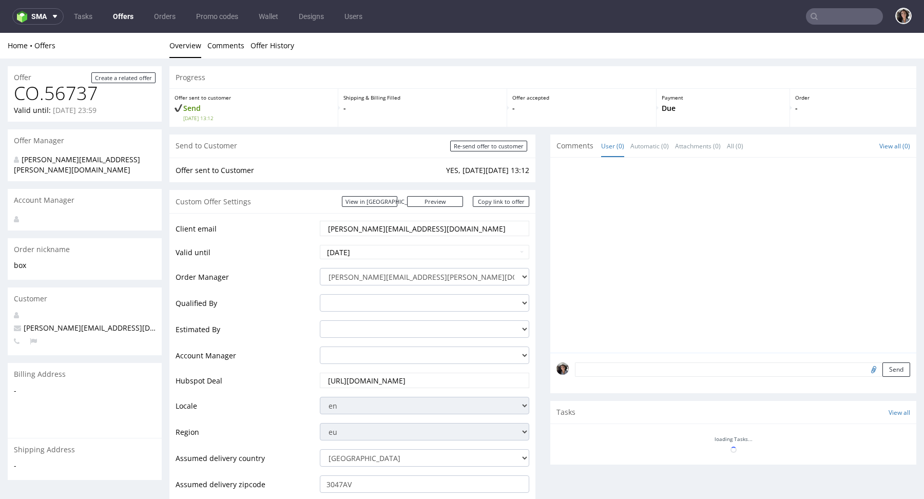
scroll to position [0, 0]
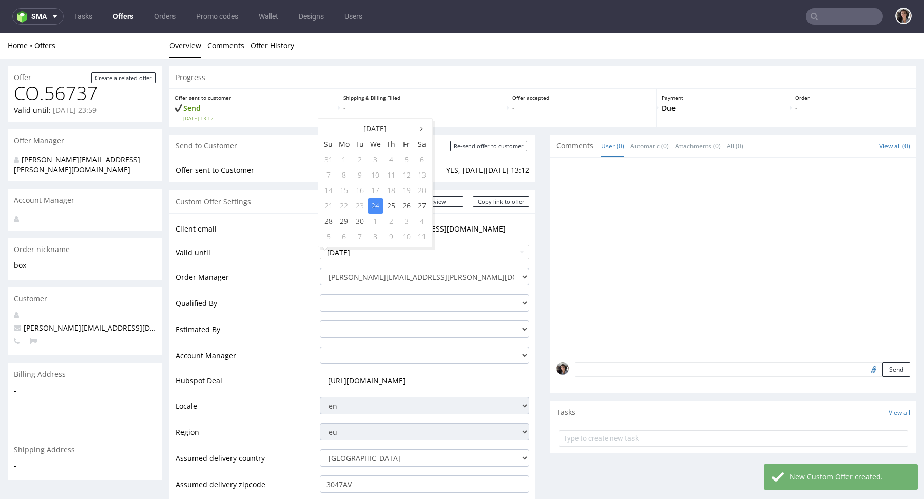
click at [400, 251] on input "[DATE]" at bounding box center [424, 252] width 209 height 14
click at [330, 223] on td "28" at bounding box center [328, 221] width 15 height 15
type input "2025-09-28"
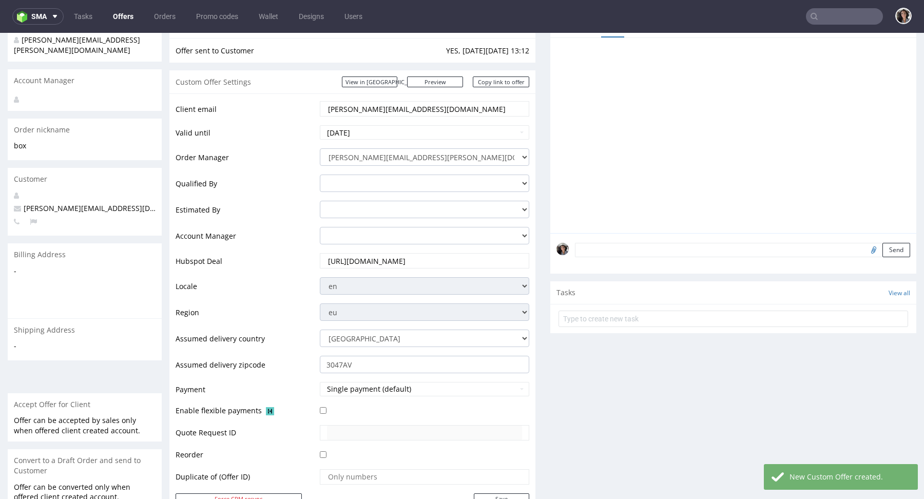
scroll to position [244, 0]
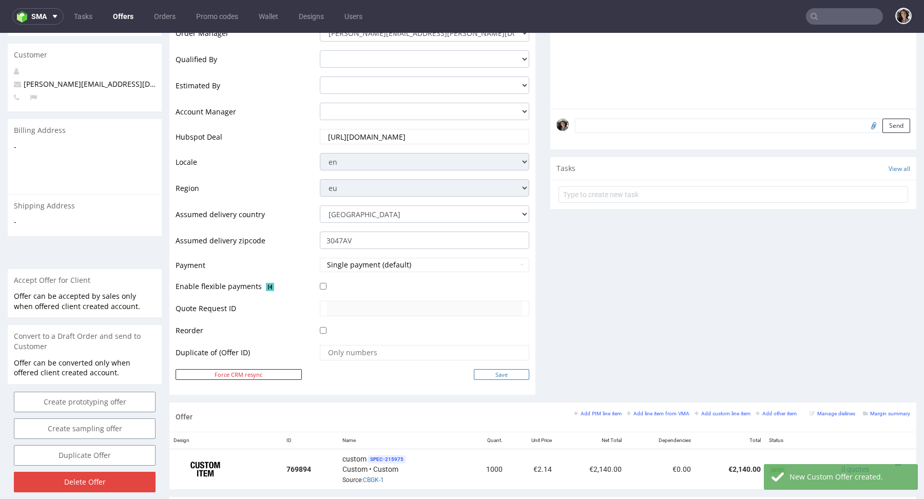
click at [503, 373] on input "Save" at bounding box center [501, 374] width 55 height 11
type input "In progress..."
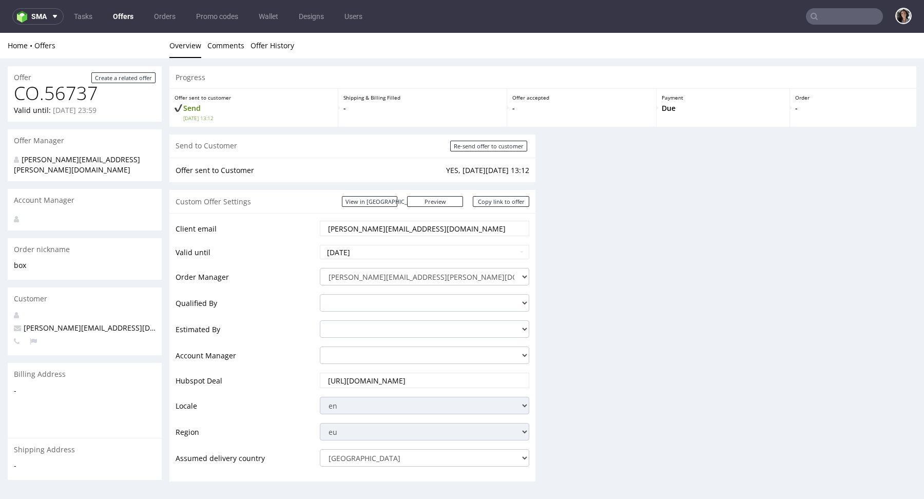
scroll to position [0, 0]
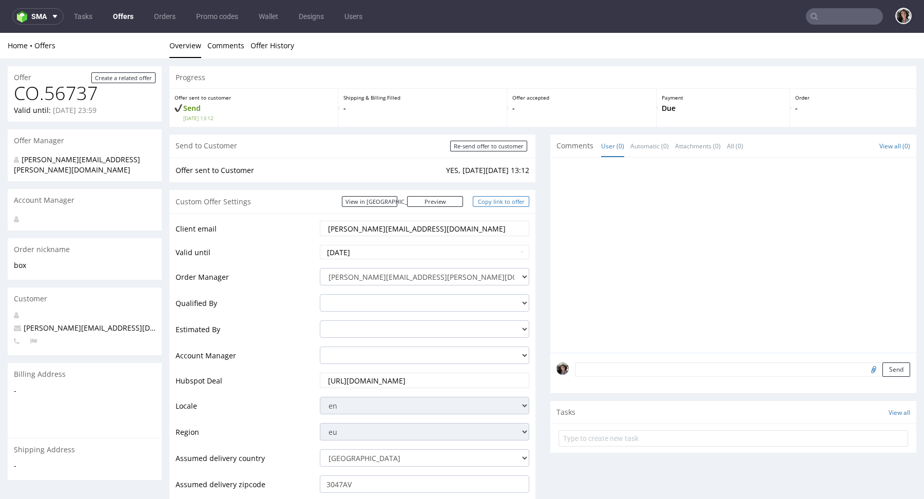
click at [506, 204] on link "Copy link to offer" at bounding box center [501, 201] width 56 height 11
click at [503, 143] on input "Re-send offer to customer" at bounding box center [488, 146] width 77 height 11
type input "In progress..."
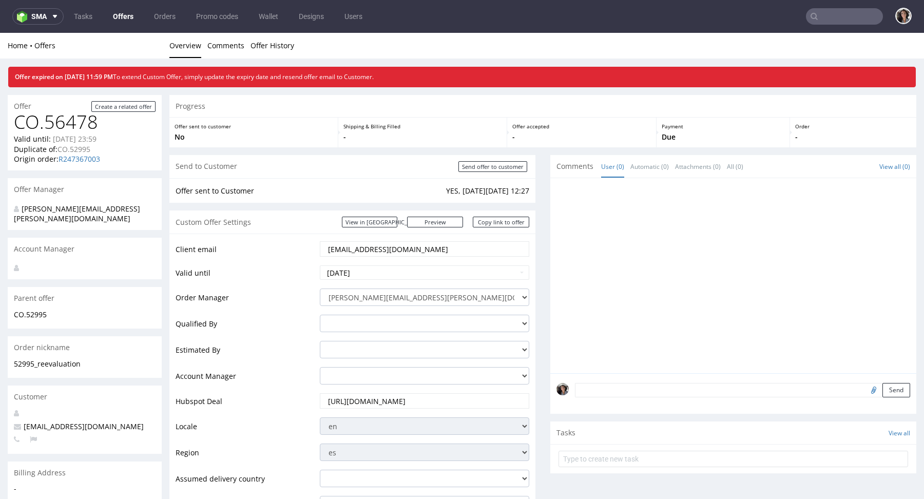
click at [357, 242] on input "[EMAIL_ADDRESS][DOMAIN_NAME]" at bounding box center [424, 249] width 195 height 14
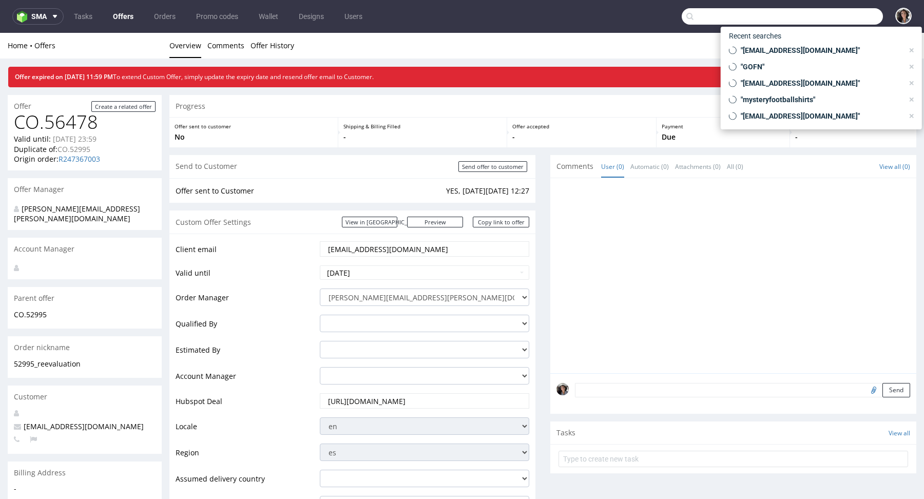
click at [836, 16] on input "text" at bounding box center [782, 16] width 201 height 16
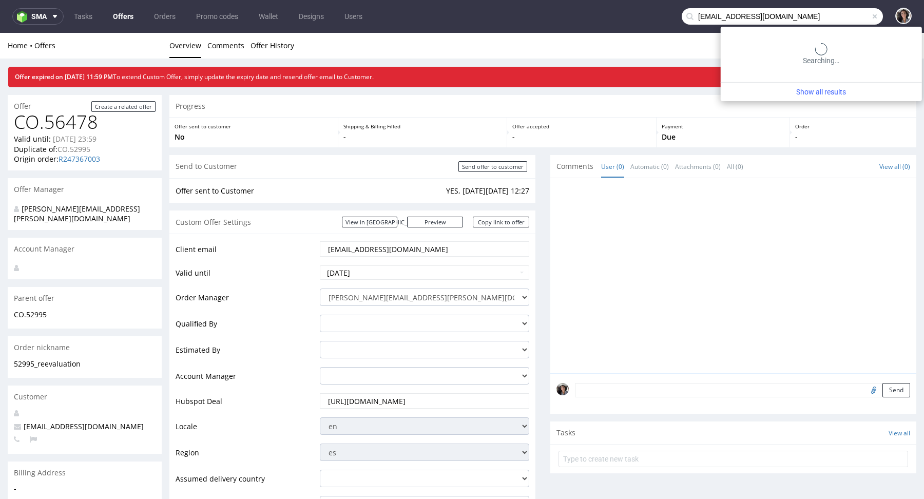
type input "[EMAIL_ADDRESS][DOMAIN_NAME]"
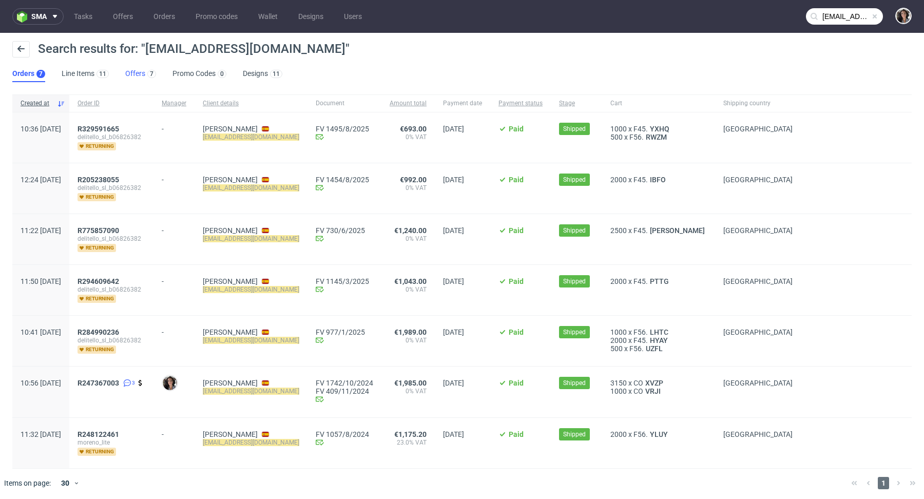
click at [131, 71] on link "Offers 7" at bounding box center [140, 74] width 31 height 16
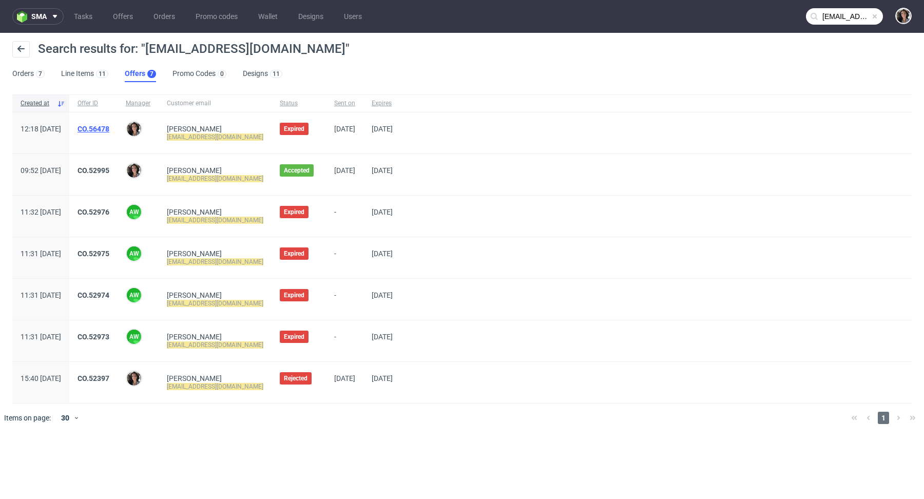
click at [109, 125] on link "CO.56478" at bounding box center [94, 129] width 32 height 8
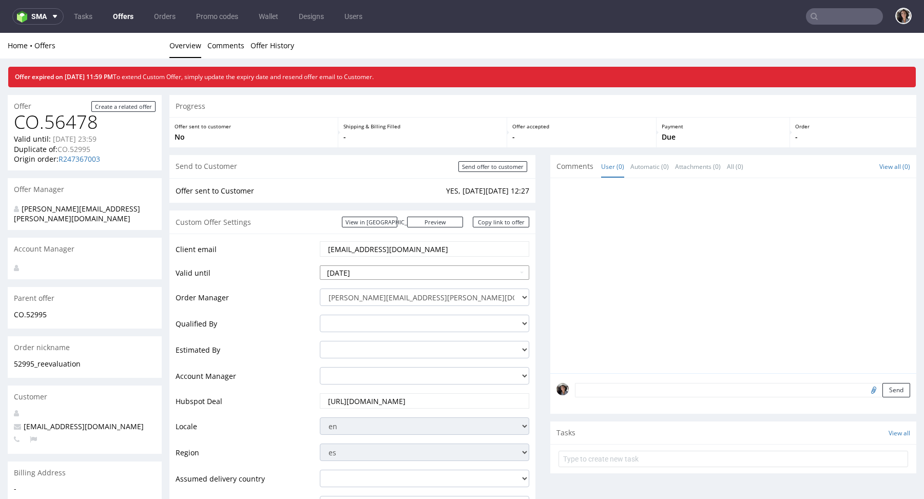
click at [399, 267] on input "[DATE]" at bounding box center [424, 272] width 209 height 14
click at [376, 227] on td "24" at bounding box center [376, 226] width 16 height 15
type input "[DATE]"
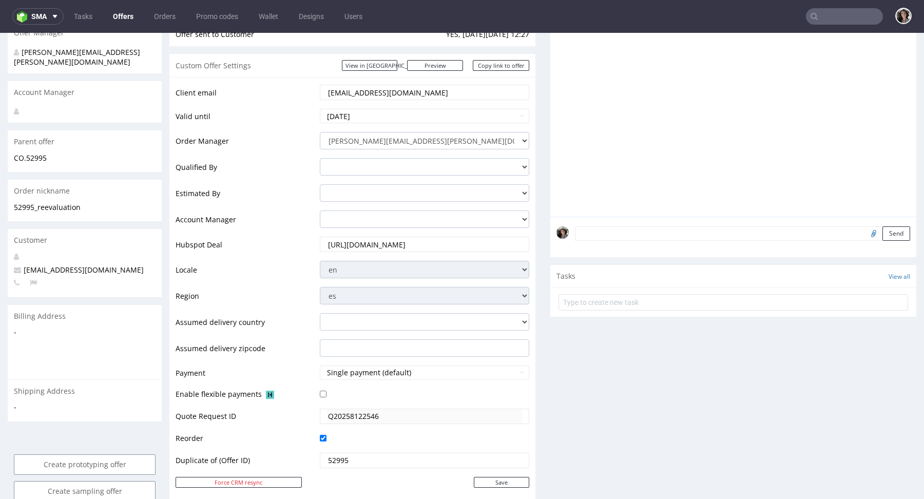
scroll to position [323, 0]
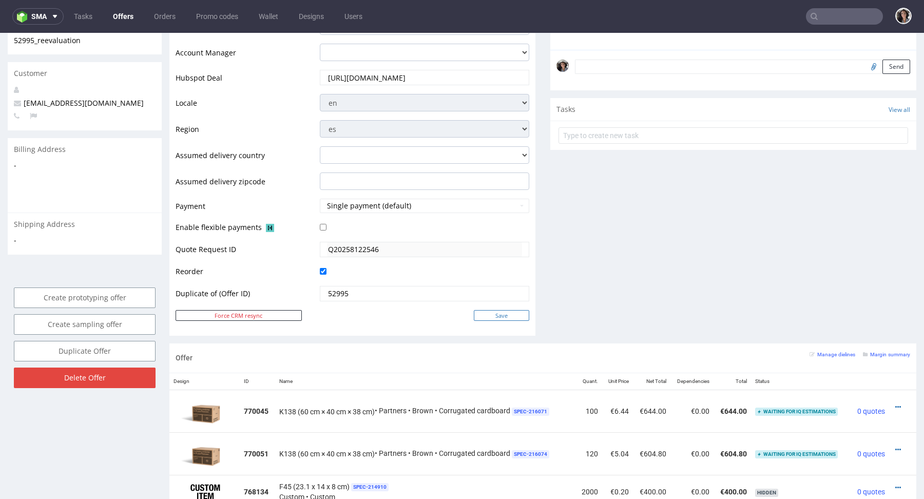
click at [508, 314] on input "Save" at bounding box center [501, 315] width 55 height 11
type input "In progress..."
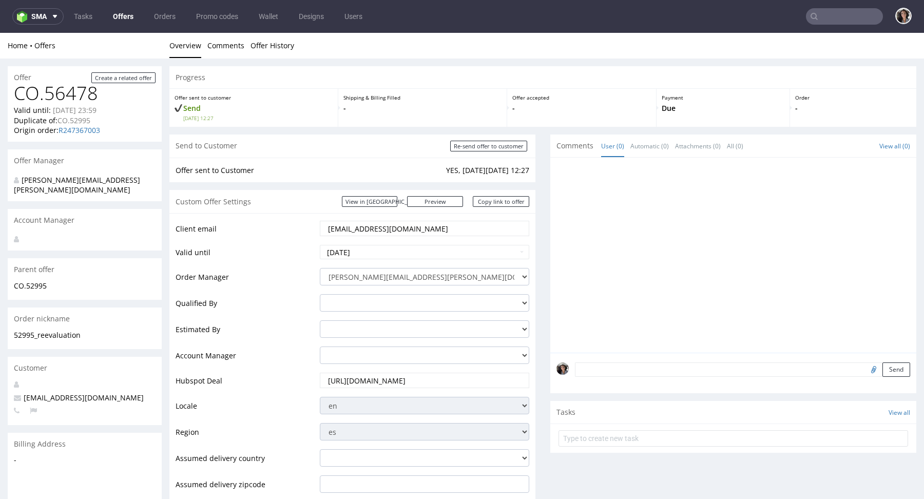
scroll to position [0, 0]
click at [500, 199] on link "Copy link to offer" at bounding box center [501, 201] width 56 height 11
click at [506, 144] on input "Re-send offer to customer" at bounding box center [488, 146] width 77 height 11
type input "In progress..."
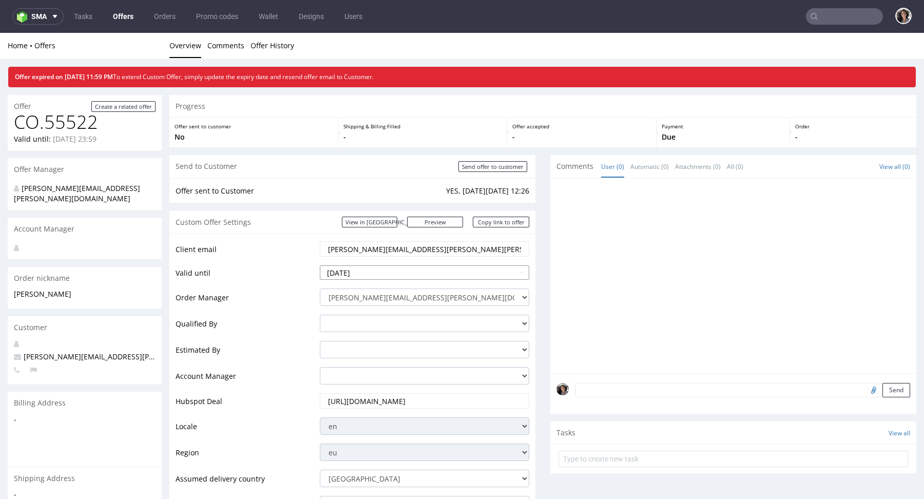
click at [398, 267] on input "2025-09-19" at bounding box center [424, 272] width 209 height 14
click at [377, 225] on td "24" at bounding box center [376, 226] width 16 height 15
type input "2025-09-24"
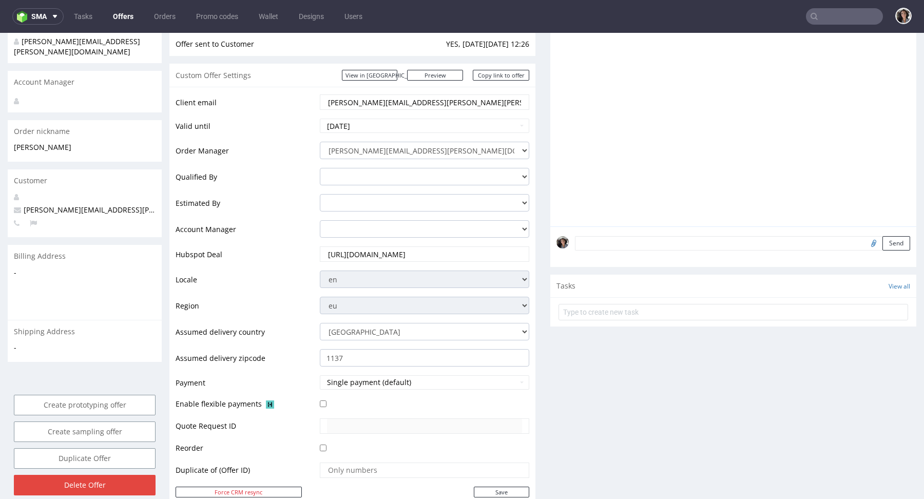
scroll to position [286, 0]
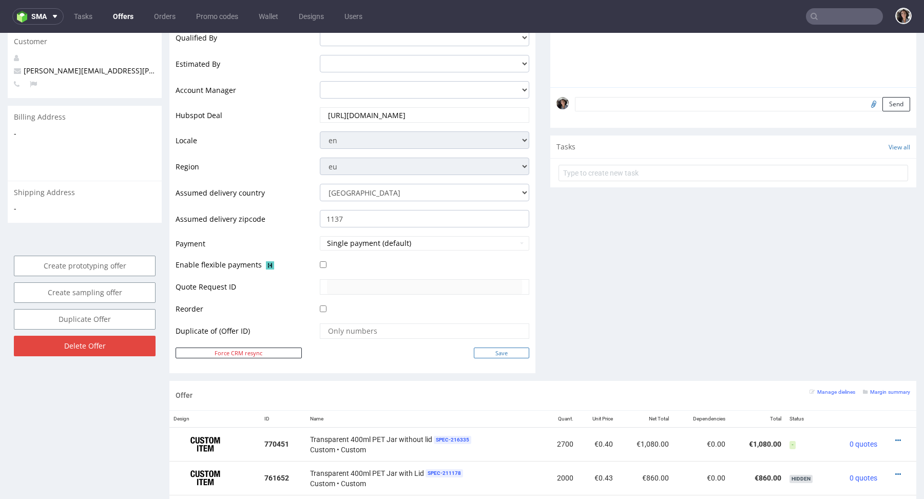
click at [508, 352] on input "Save" at bounding box center [501, 353] width 55 height 11
type input "In progress..."
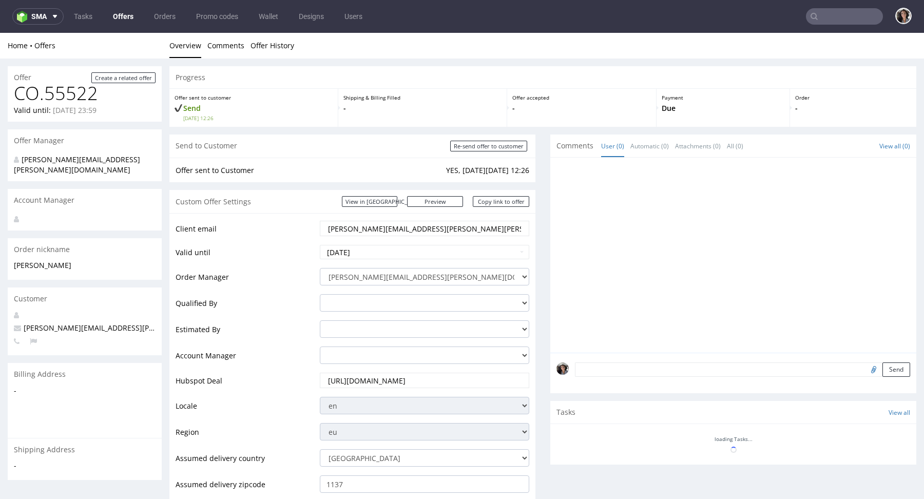
scroll to position [0, 0]
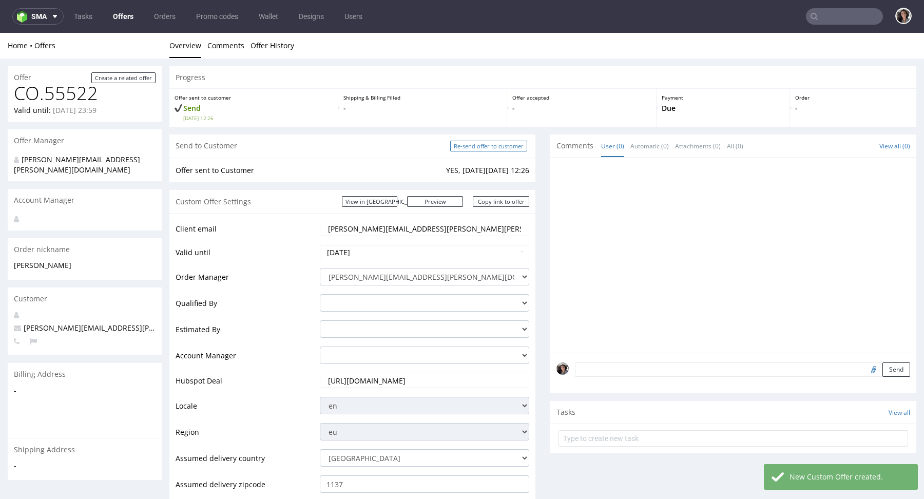
click at [492, 146] on input "Re-send offer to customer" at bounding box center [488, 146] width 77 height 11
type input "In progress..."
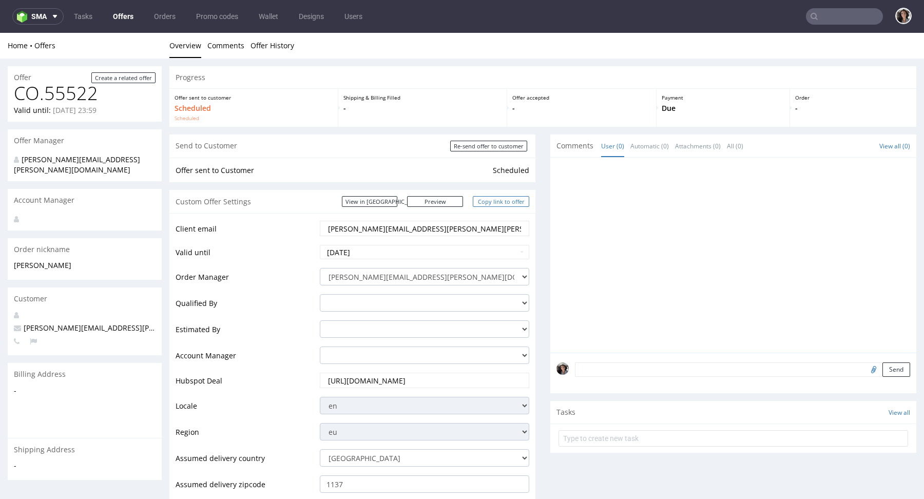
click at [509, 201] on link "Copy link to offer" at bounding box center [501, 201] width 56 height 11
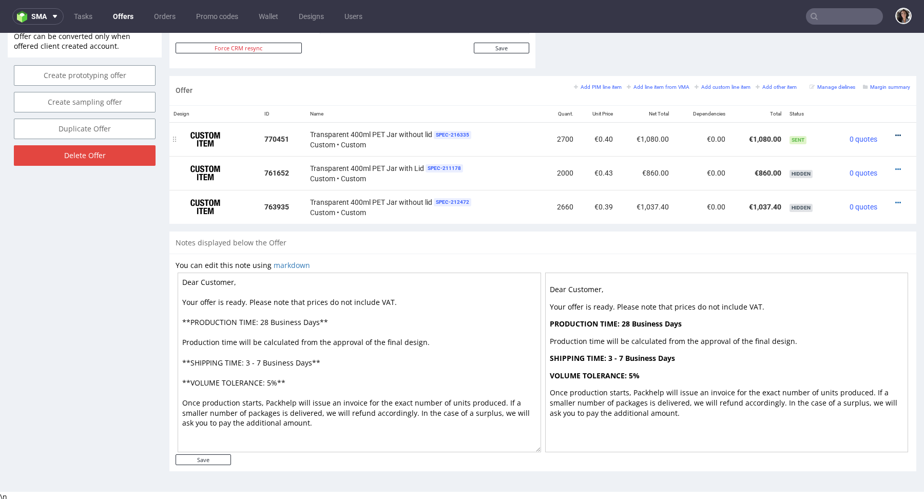
click at [895, 133] on icon at bounding box center [898, 135] width 6 height 7
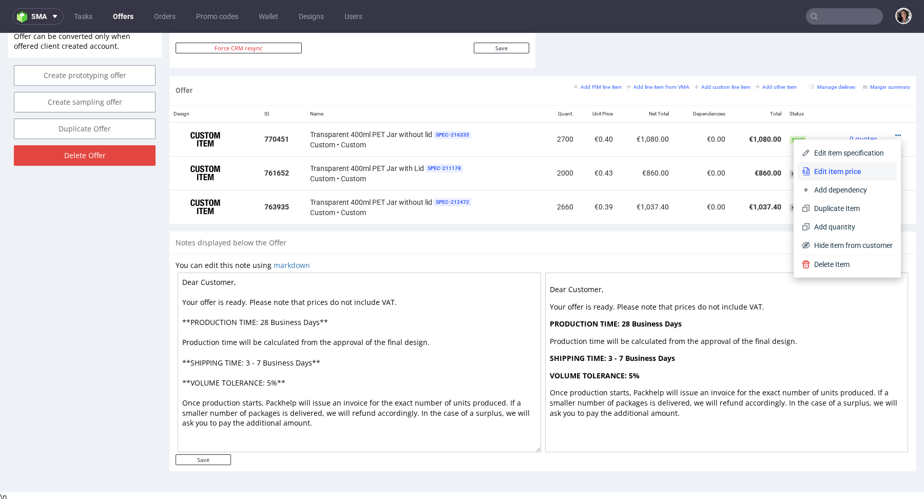
click at [848, 174] on span "Edit item price" at bounding box center [851, 171] width 83 height 10
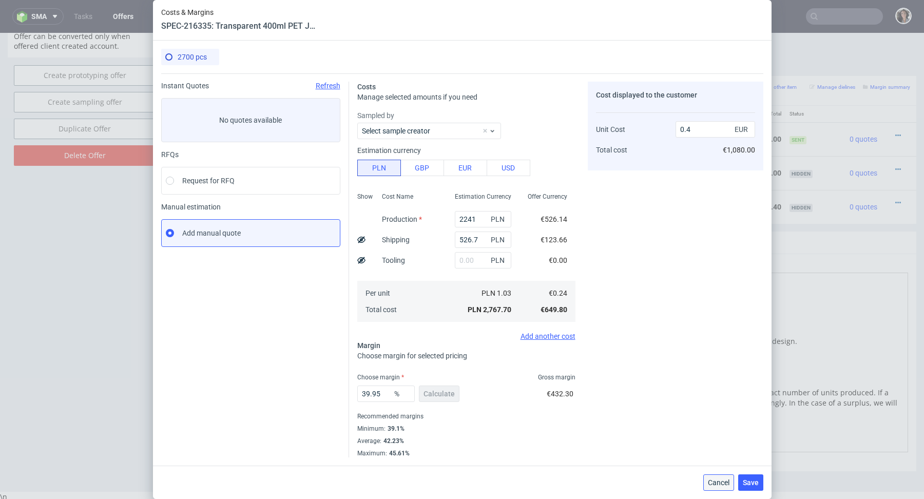
click at [722, 481] on span "Cancel" at bounding box center [719, 482] width 22 height 7
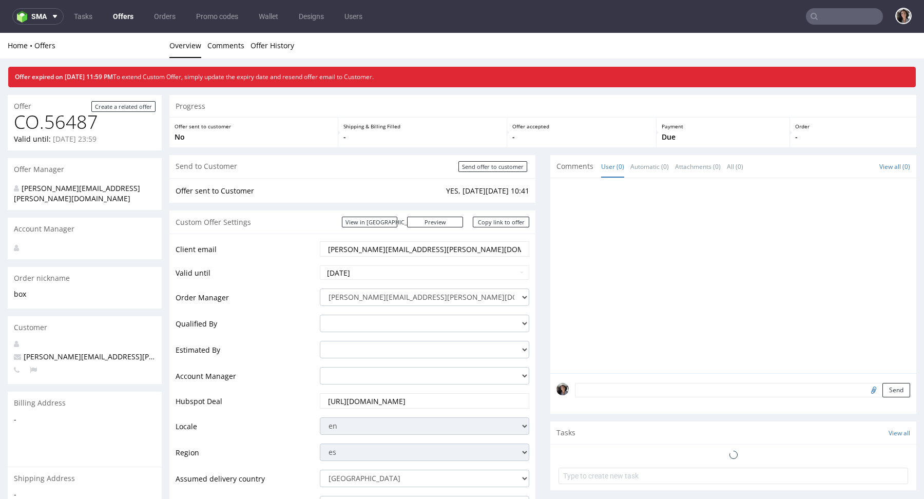
scroll to position [563, 0]
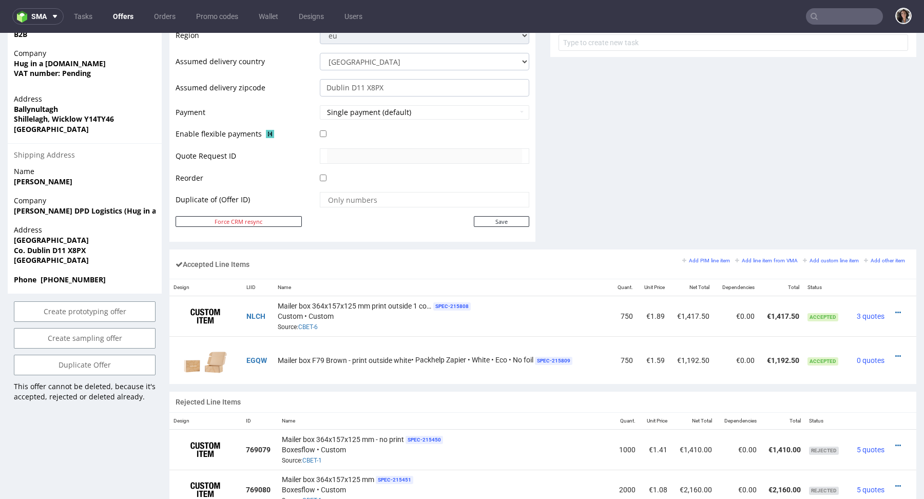
scroll to position [414, 0]
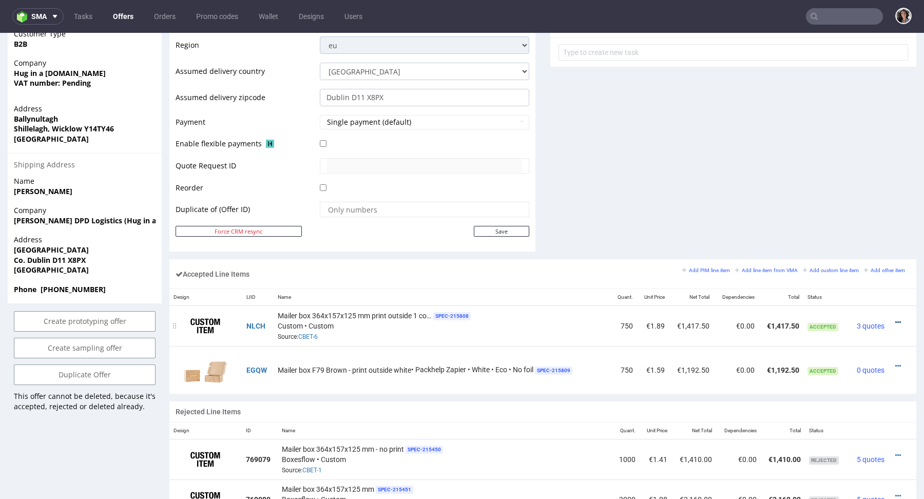
click at [895, 320] on icon at bounding box center [898, 322] width 6 height 7
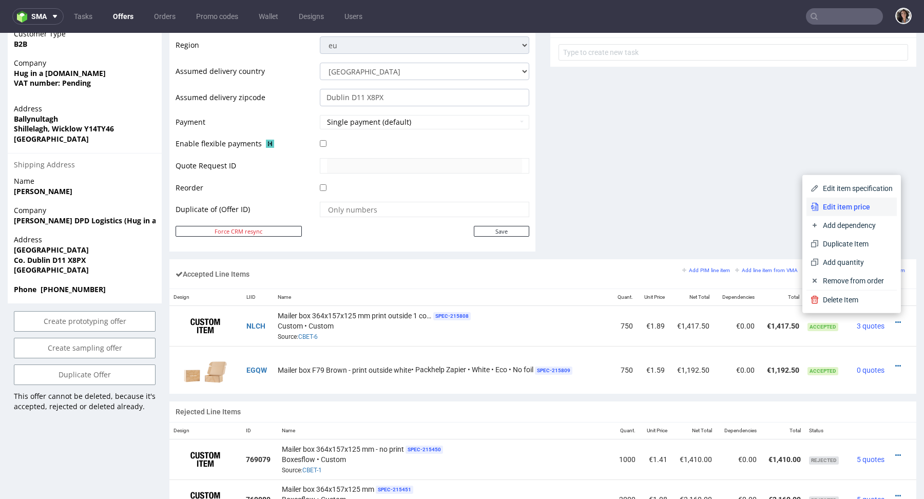
click at [858, 210] on span "Edit item price" at bounding box center [856, 207] width 74 height 10
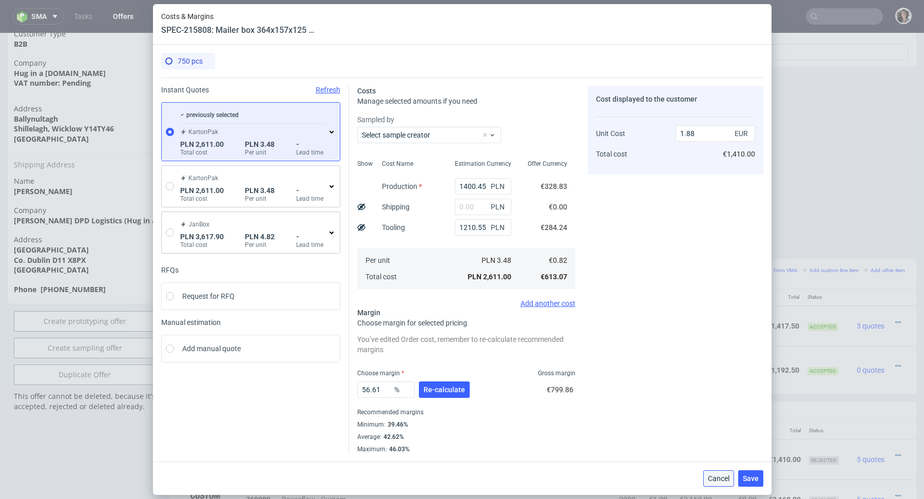
click at [715, 476] on span "Cancel" at bounding box center [719, 478] width 22 height 7
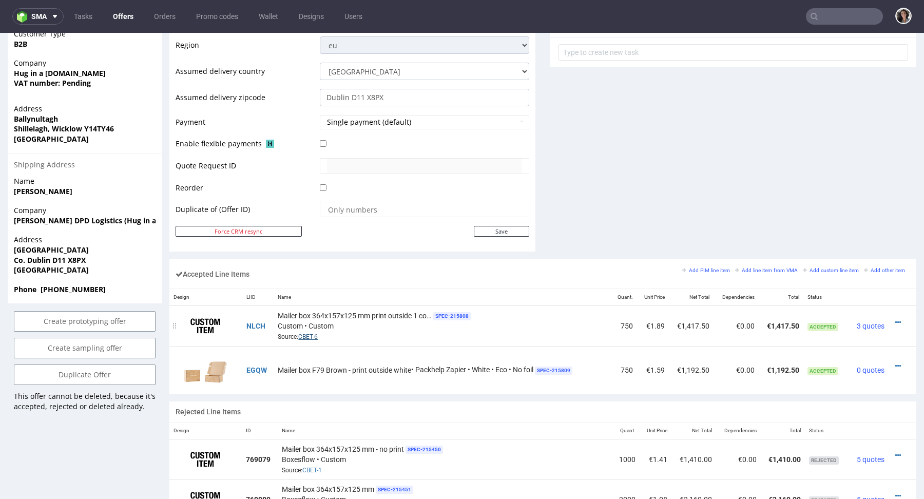
click at [311, 334] on link "CBET-6" at bounding box center [308, 336] width 20 height 7
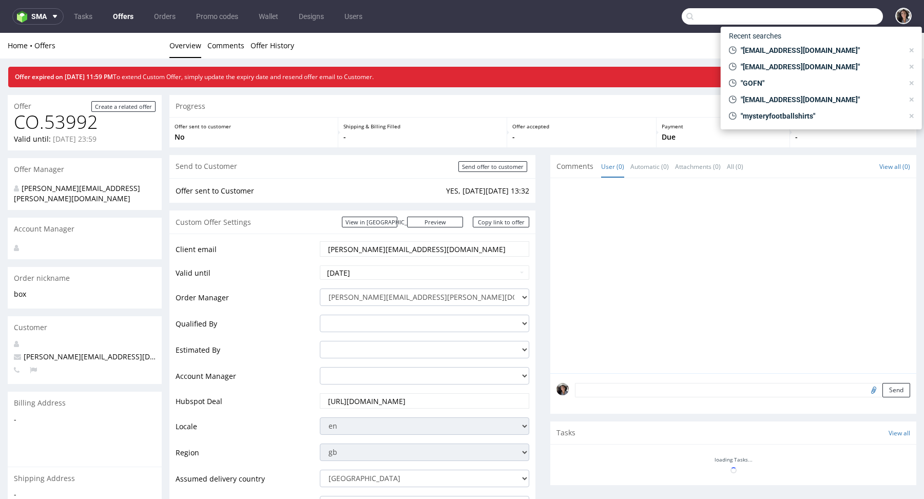
click at [817, 22] on input "text" at bounding box center [782, 16] width 201 height 16
paste input "[EMAIL_ADDRESS][DOMAIN_NAME]"
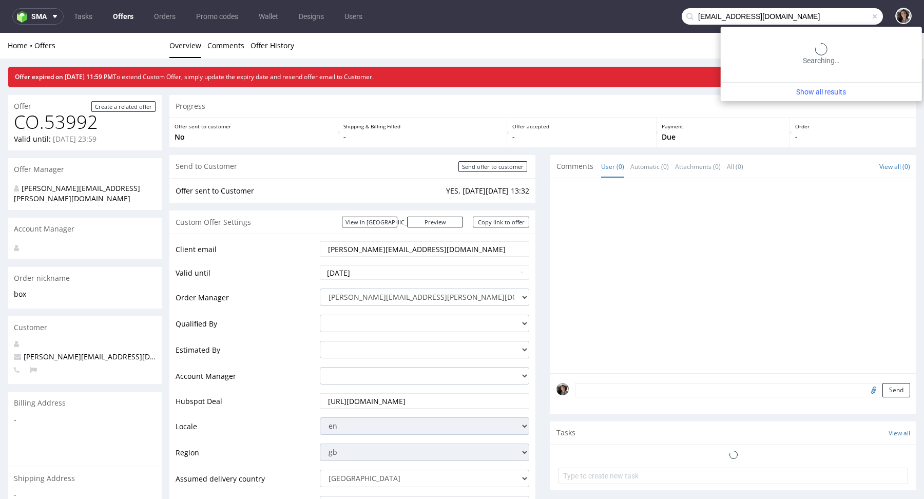
type input "[EMAIL_ADDRESS][DOMAIN_NAME]"
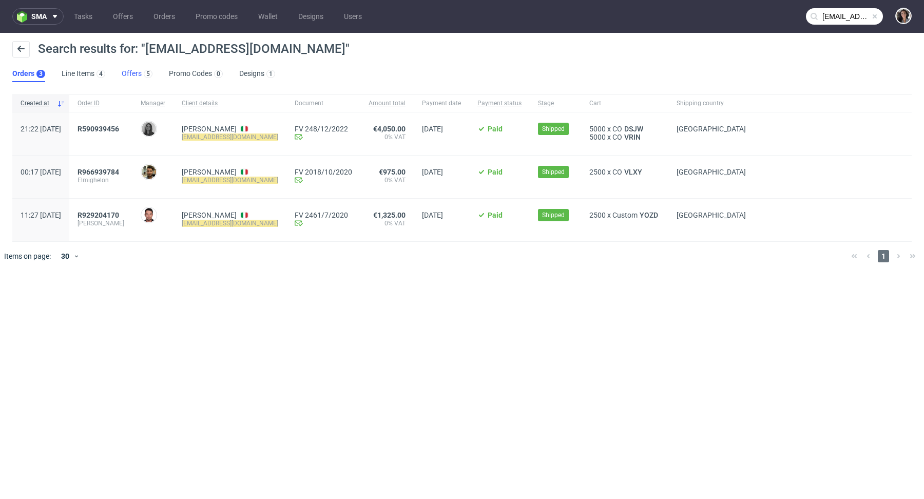
click at [125, 75] on link "Offers 5" at bounding box center [137, 74] width 31 height 16
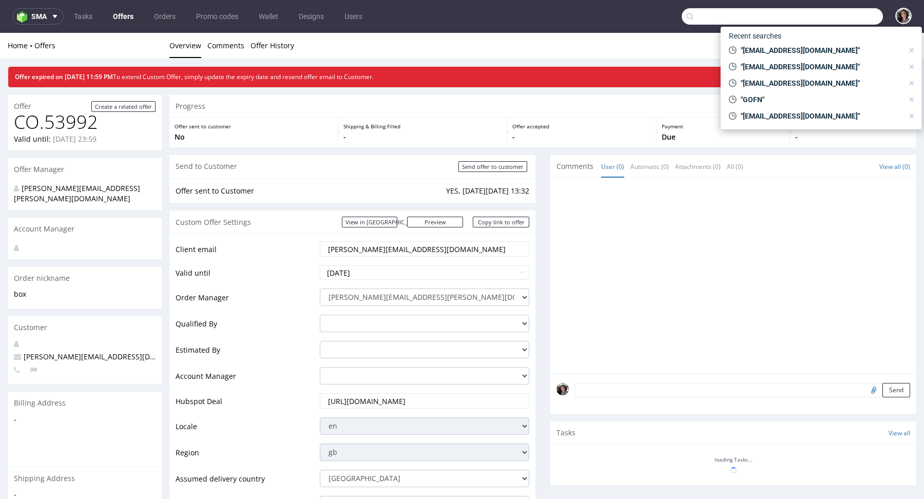
click at [834, 11] on input "text" at bounding box center [782, 16] width 201 height 16
paste input "[EMAIL_ADDRESS][DOMAIN_NAME]"
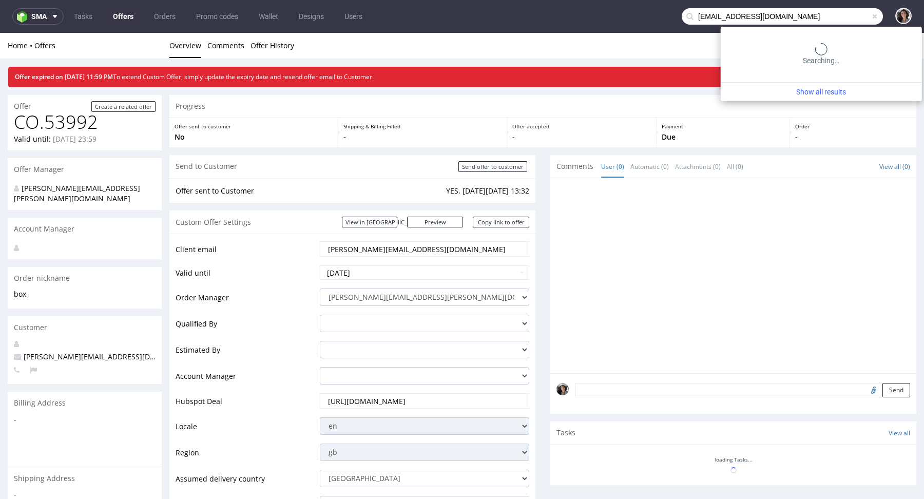
type input "[EMAIL_ADDRESS][DOMAIN_NAME]"
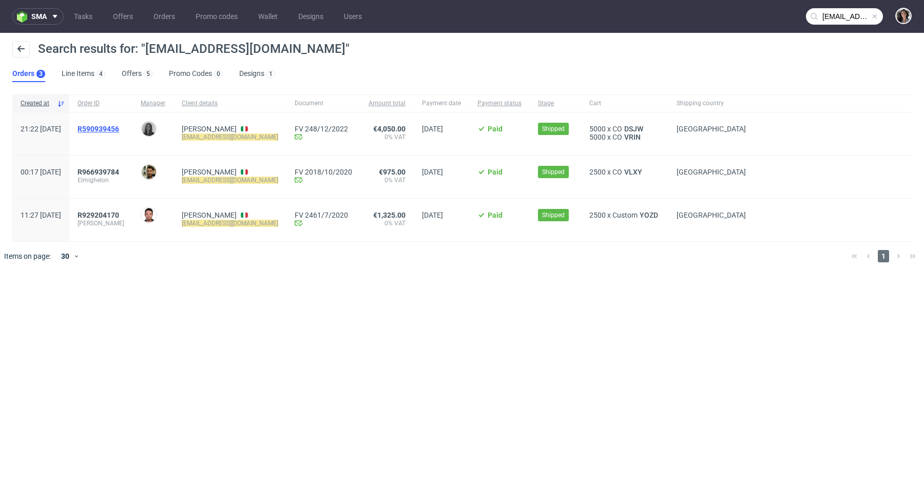
click at [119, 128] on span "R590939456" at bounding box center [99, 129] width 42 height 8
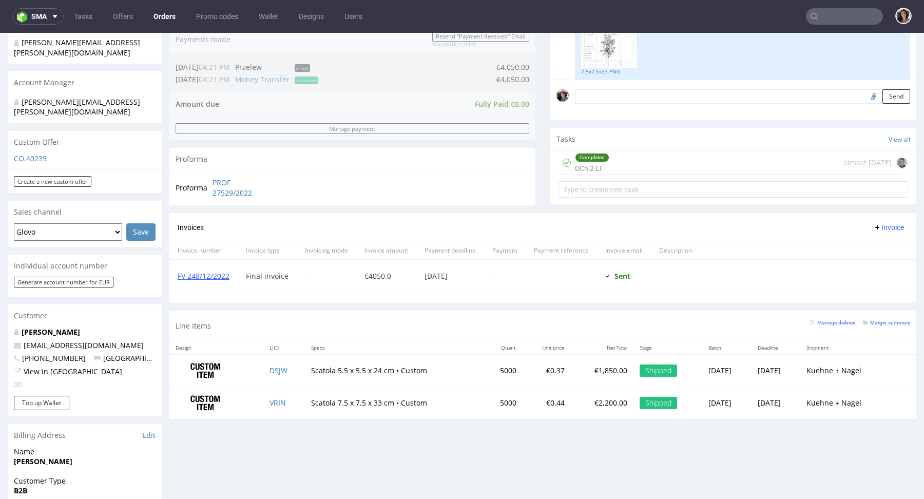
scroll to position [329, 0]
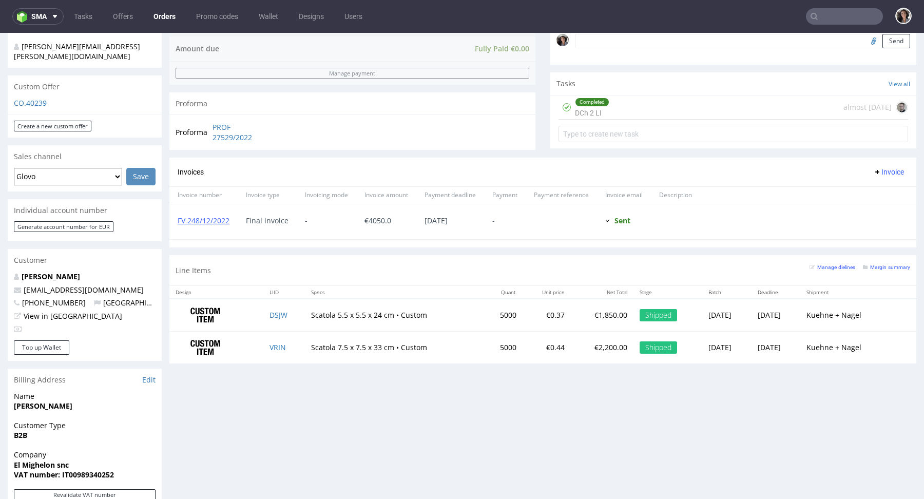
drag, startPoint x: 83, startPoint y: 385, endPoint x: 1, endPoint y: 388, distance: 82.7
click at [1, 388] on div "Order via Offer R590939456 [DATE] 09:22 PM Mark this order as problematic Invoi…" at bounding box center [462, 222] width 924 height 984
drag, startPoint x: 80, startPoint y: 446, endPoint x: 2, endPoint y: 446, distance: 78.0
click at [2, 446] on div "Order via Offer R590939456 [DATE] 09:22 PM Mark this order as problematic Invoi…" at bounding box center [462, 222] width 924 height 984
copy strong "El Mighelon snc"
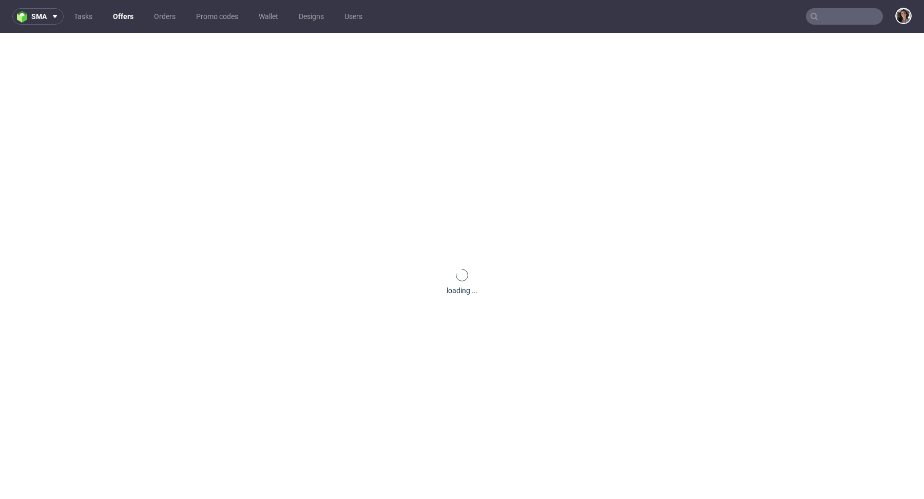
click at [848, 24] on input "text" at bounding box center [844, 16] width 77 height 16
paste input "[EMAIL_ADDRESS][DOMAIN_NAME]"
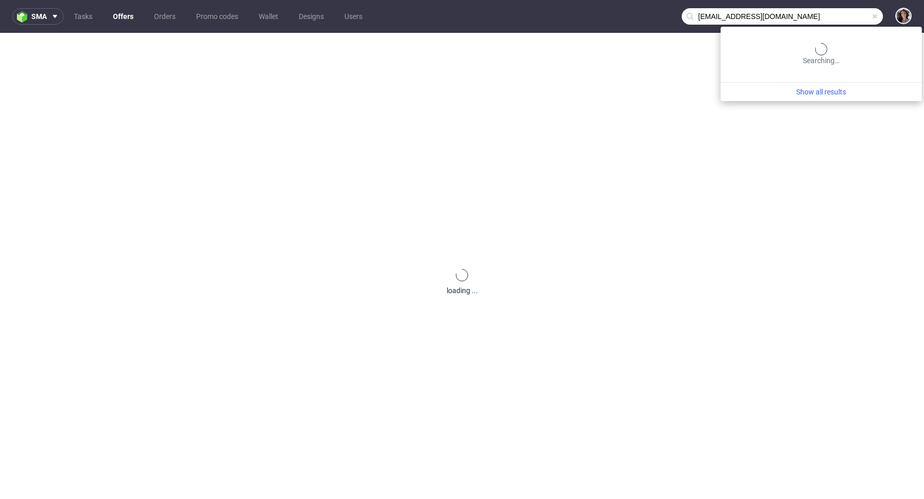
type input "[EMAIL_ADDRESS][DOMAIN_NAME]\"
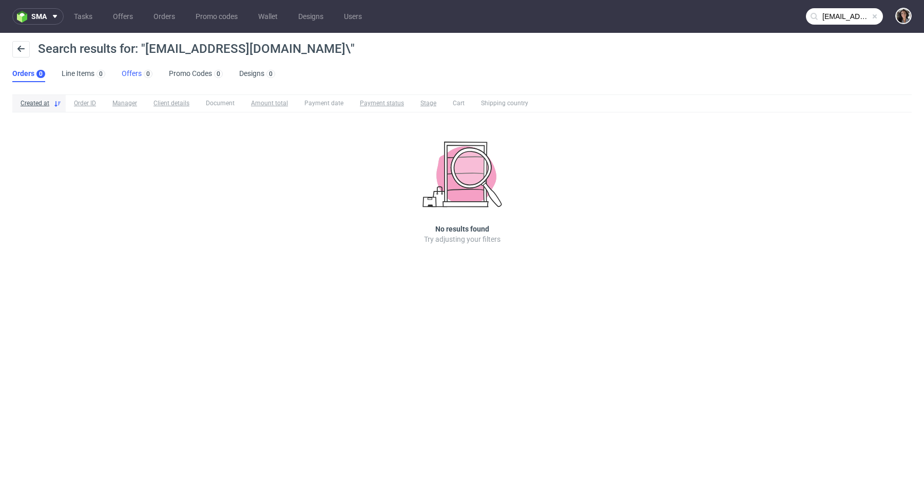
click at [128, 72] on link "Offers 0" at bounding box center [137, 74] width 31 height 16
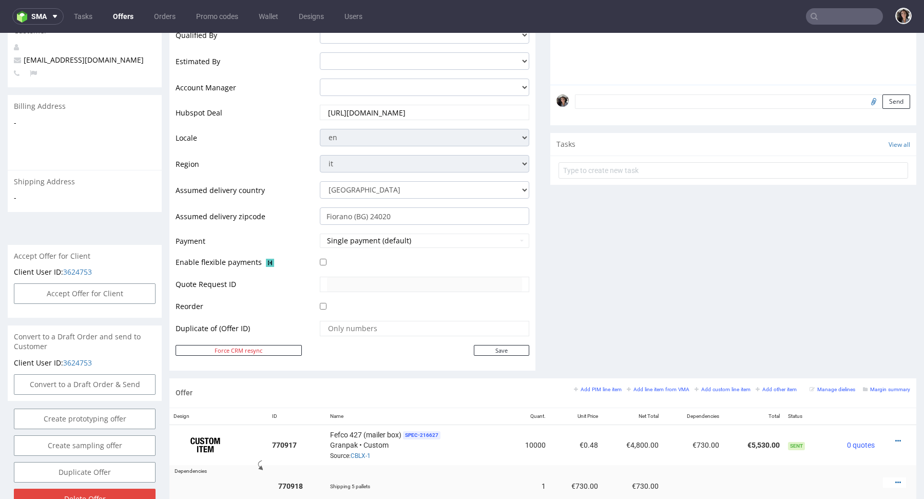
scroll to position [393, 0]
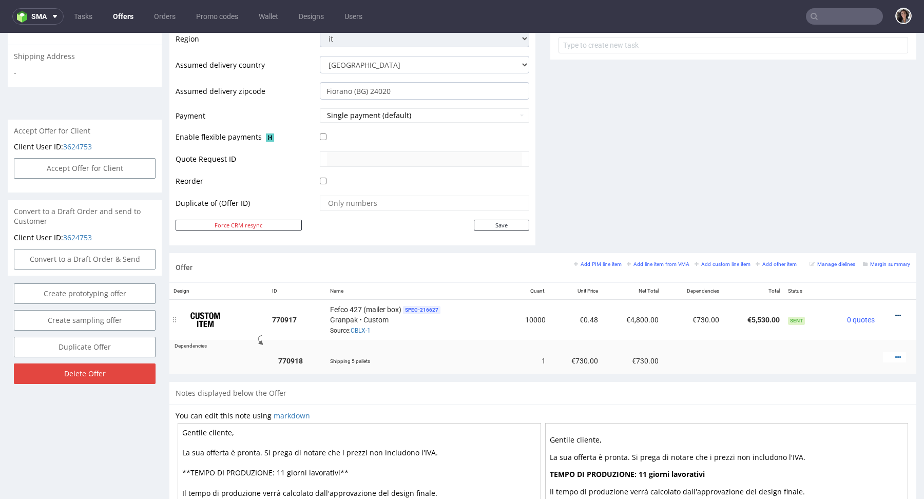
click at [895, 313] on icon at bounding box center [898, 315] width 6 height 7
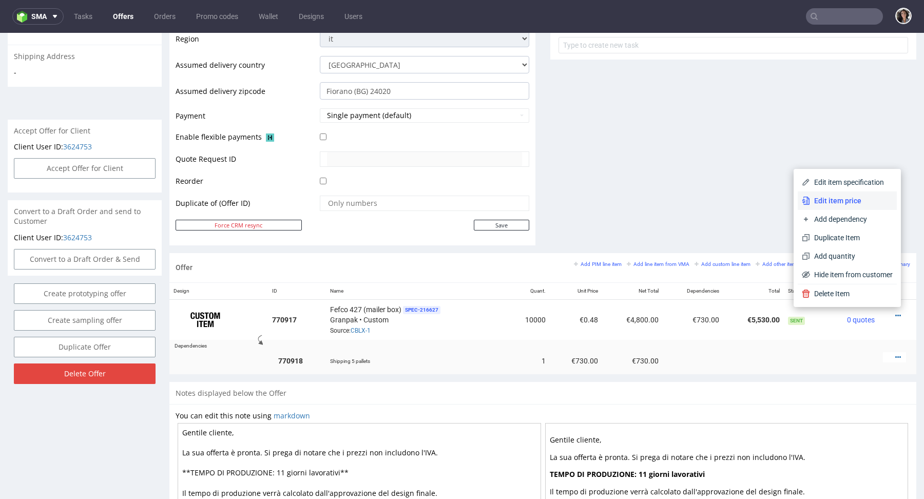
click at [832, 202] on span "Edit item price" at bounding box center [851, 201] width 83 height 10
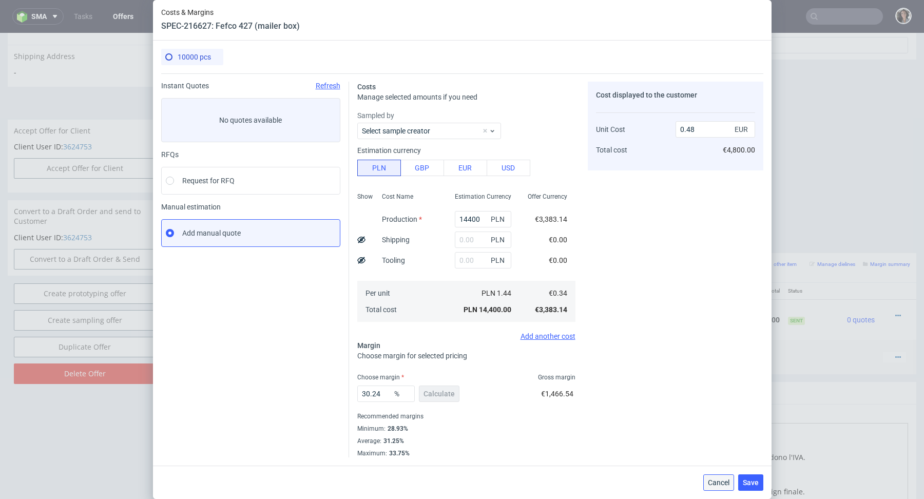
click at [721, 484] on span "Cancel" at bounding box center [719, 482] width 22 height 7
